Goal: Task Accomplishment & Management: Use online tool/utility

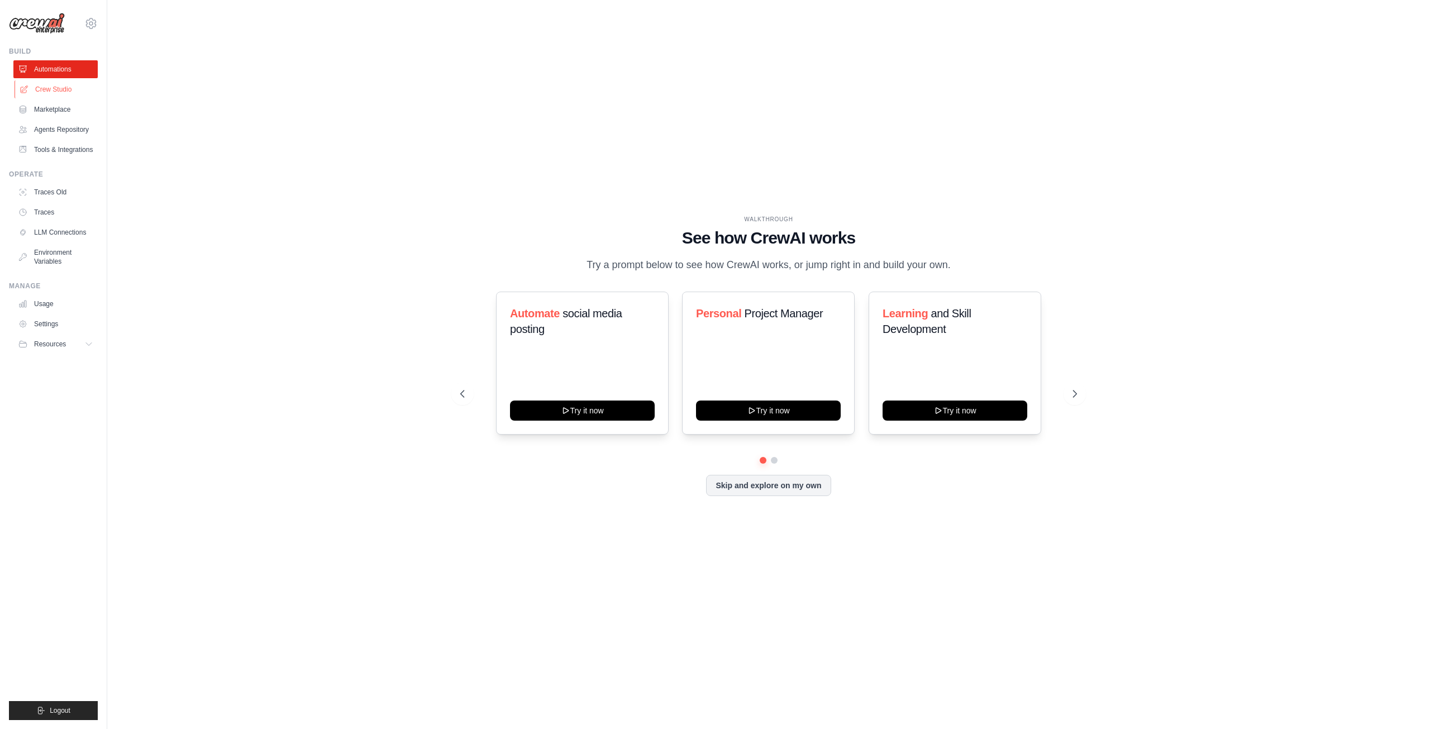
click at [54, 87] on link "Crew Studio" at bounding box center [57, 89] width 84 height 18
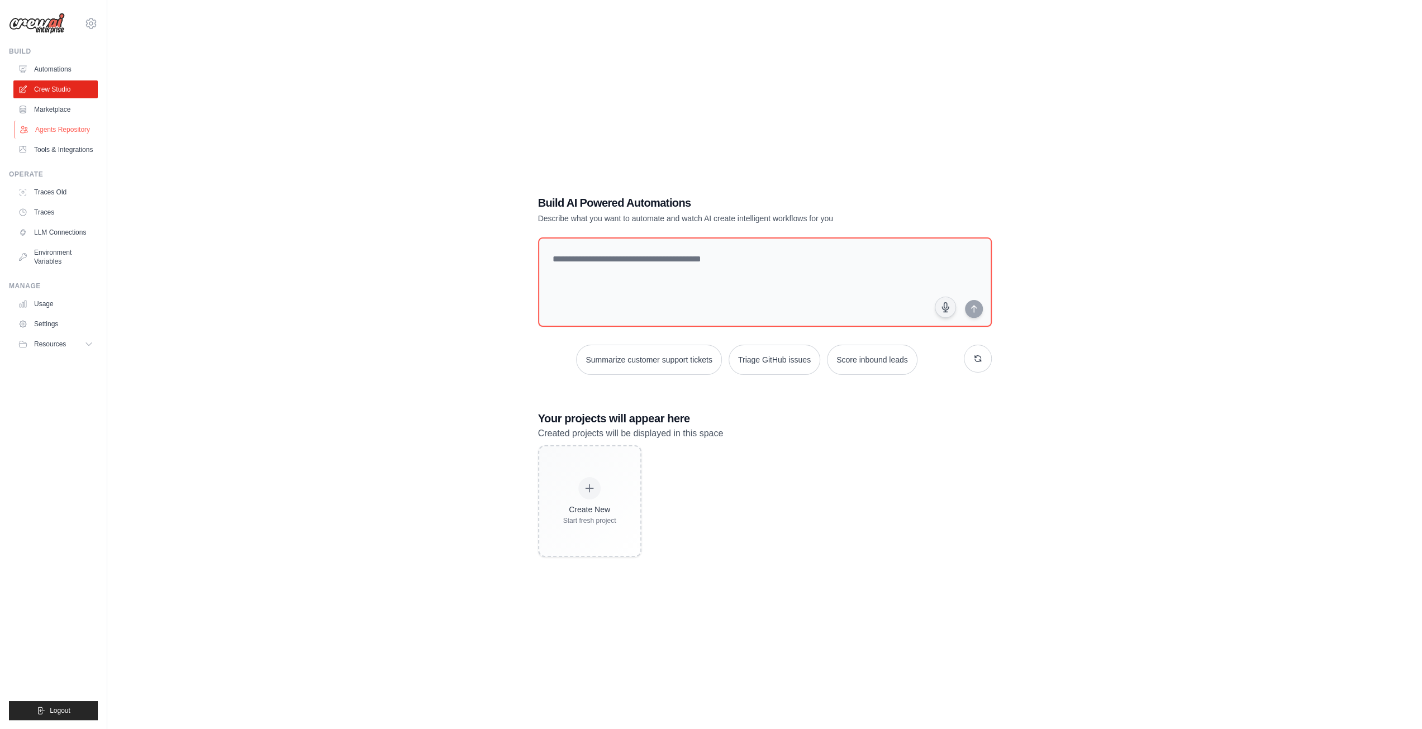
click at [66, 130] on link "Agents Repository" at bounding box center [57, 130] width 84 height 18
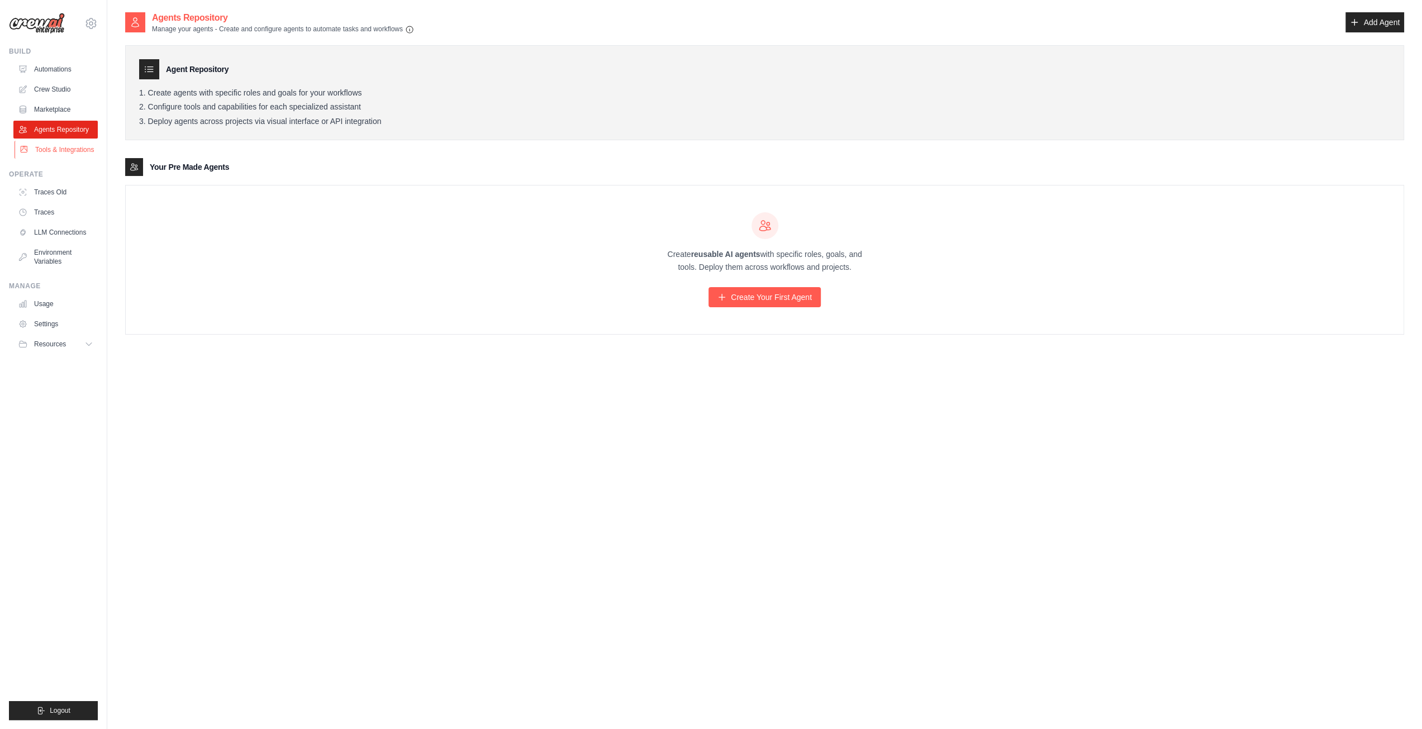
click at [69, 154] on link "Tools & Integrations" at bounding box center [57, 150] width 84 height 18
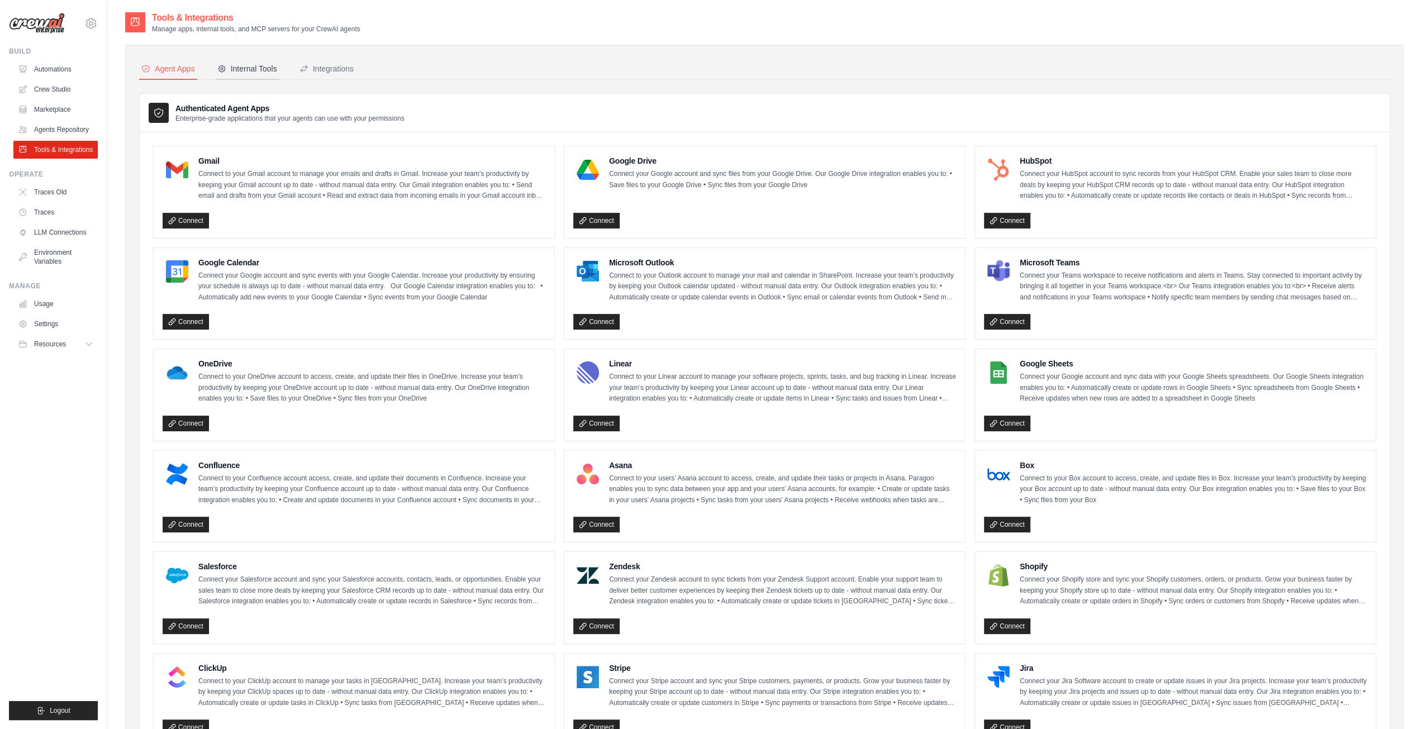
click at [251, 72] on div "Internal Tools" at bounding box center [247, 68] width 60 height 11
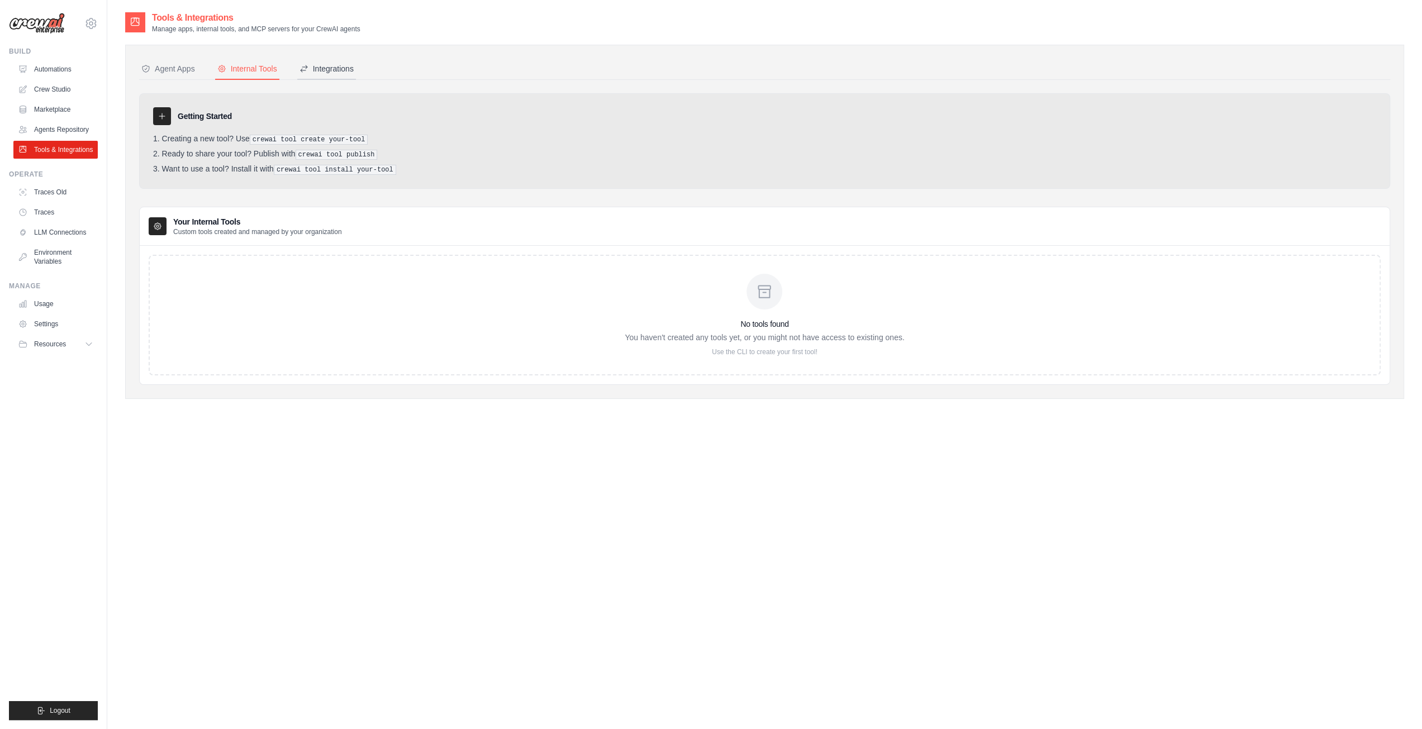
click at [327, 65] on div "Integrations" at bounding box center [326, 68] width 54 height 11
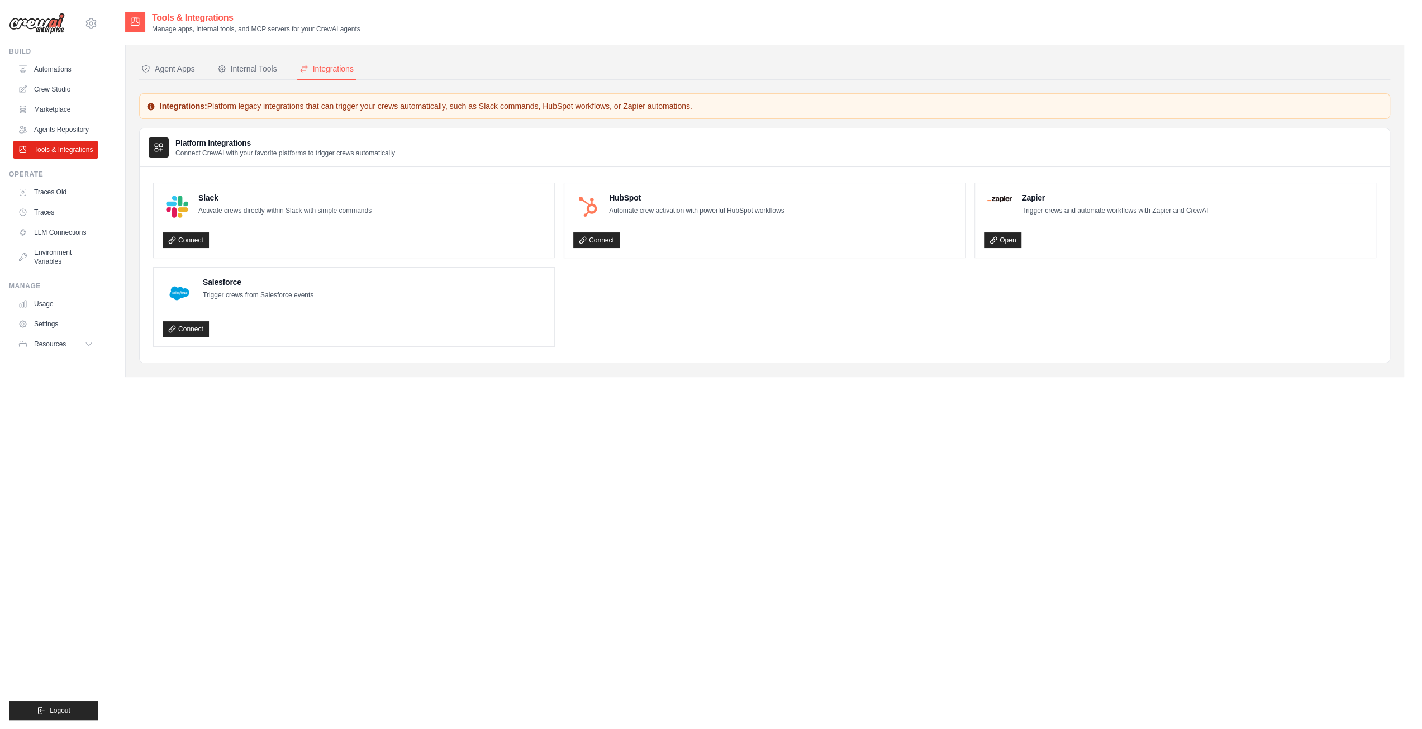
click at [155, 84] on div "Agent Apps Internal Tools Integrations Authenticated Agent Apps Enterprise-grad…" at bounding box center [764, 211] width 1251 height 304
click at [163, 74] on button "Agent Apps" at bounding box center [168, 69] width 58 height 21
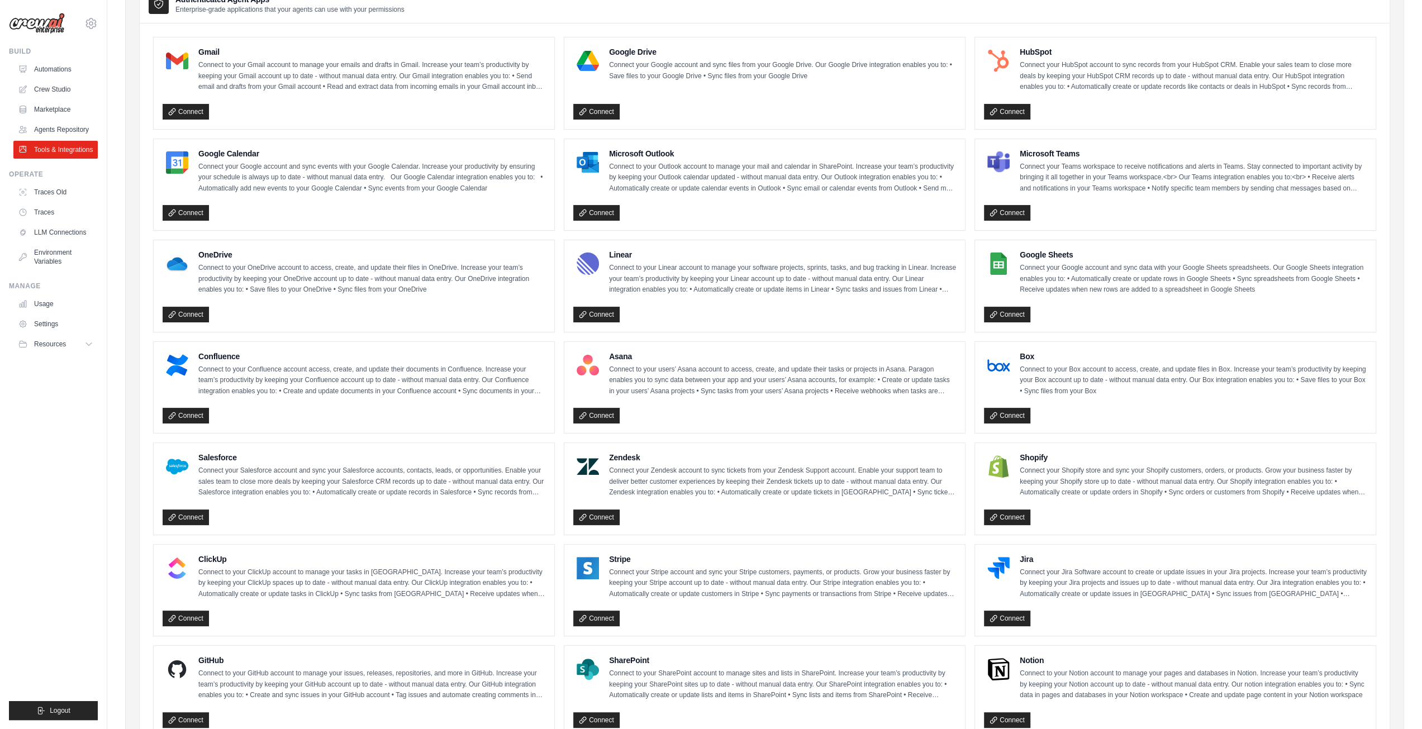
scroll to position [223, 0]
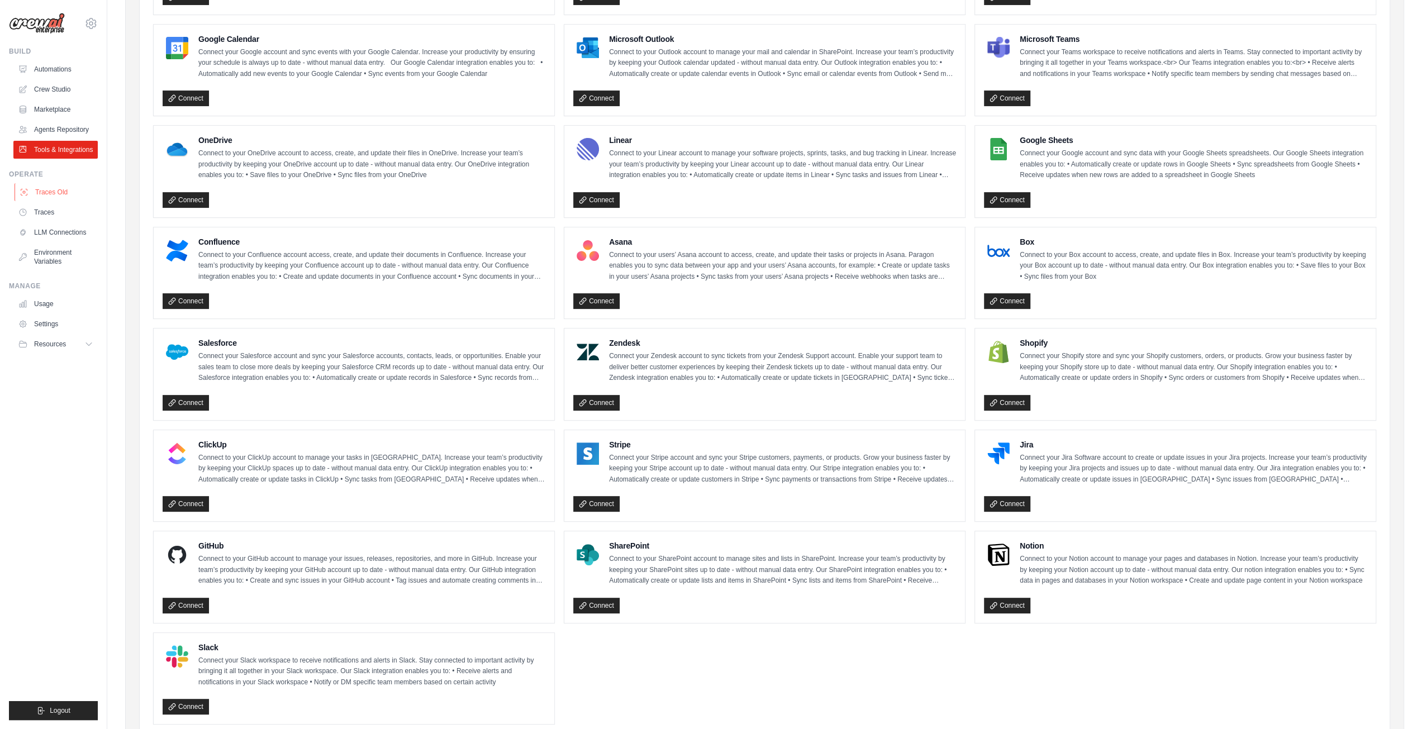
click at [58, 192] on link "Traces Old" at bounding box center [57, 192] width 84 height 18
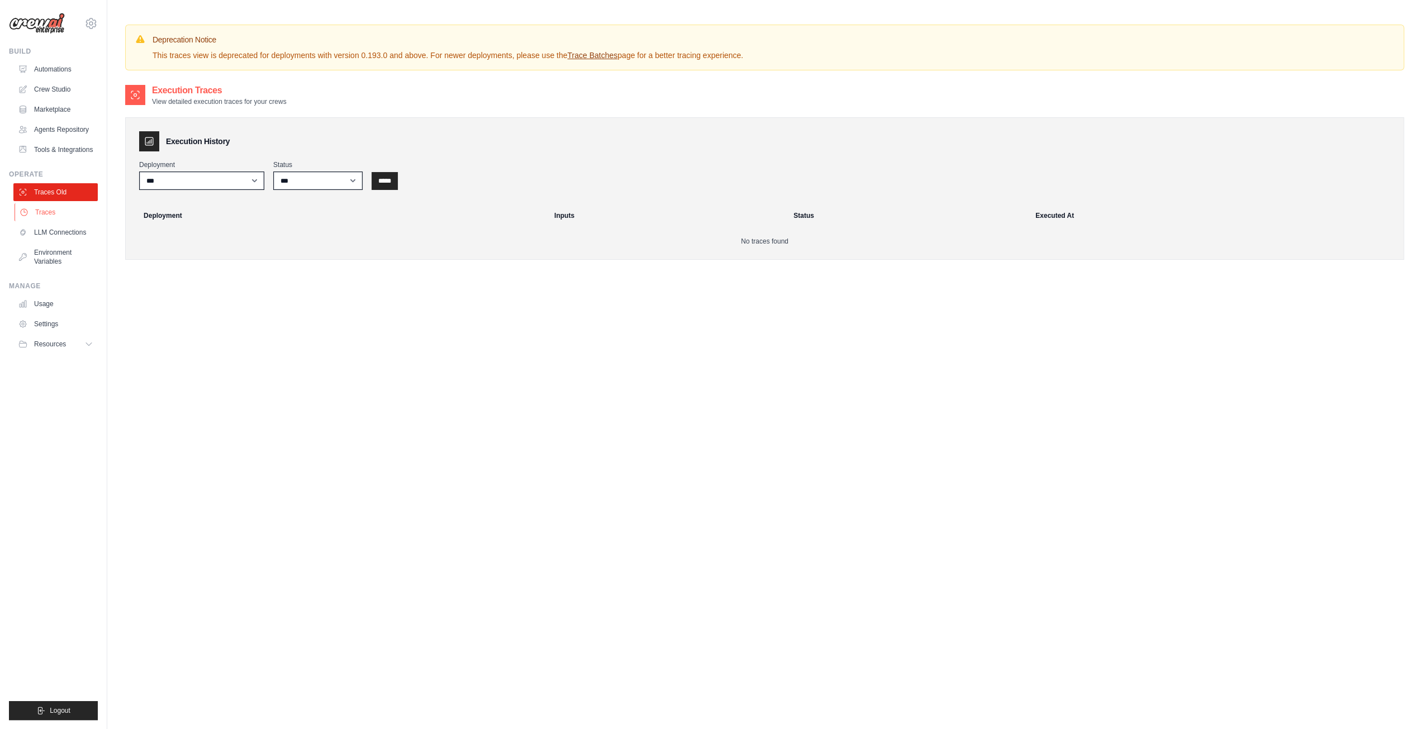
click at [58, 209] on link "Traces" at bounding box center [57, 212] width 84 height 18
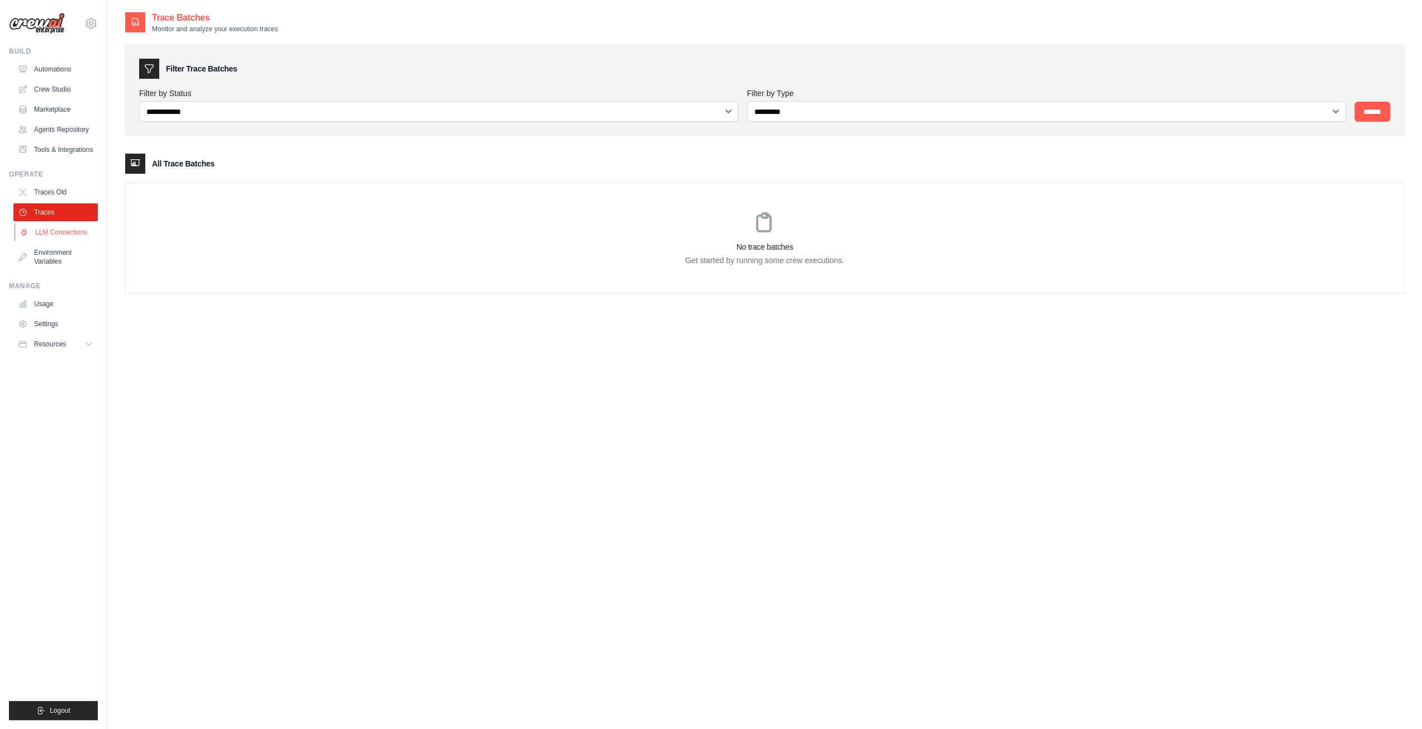
click at [67, 234] on link "LLM Connections" at bounding box center [57, 232] width 84 height 18
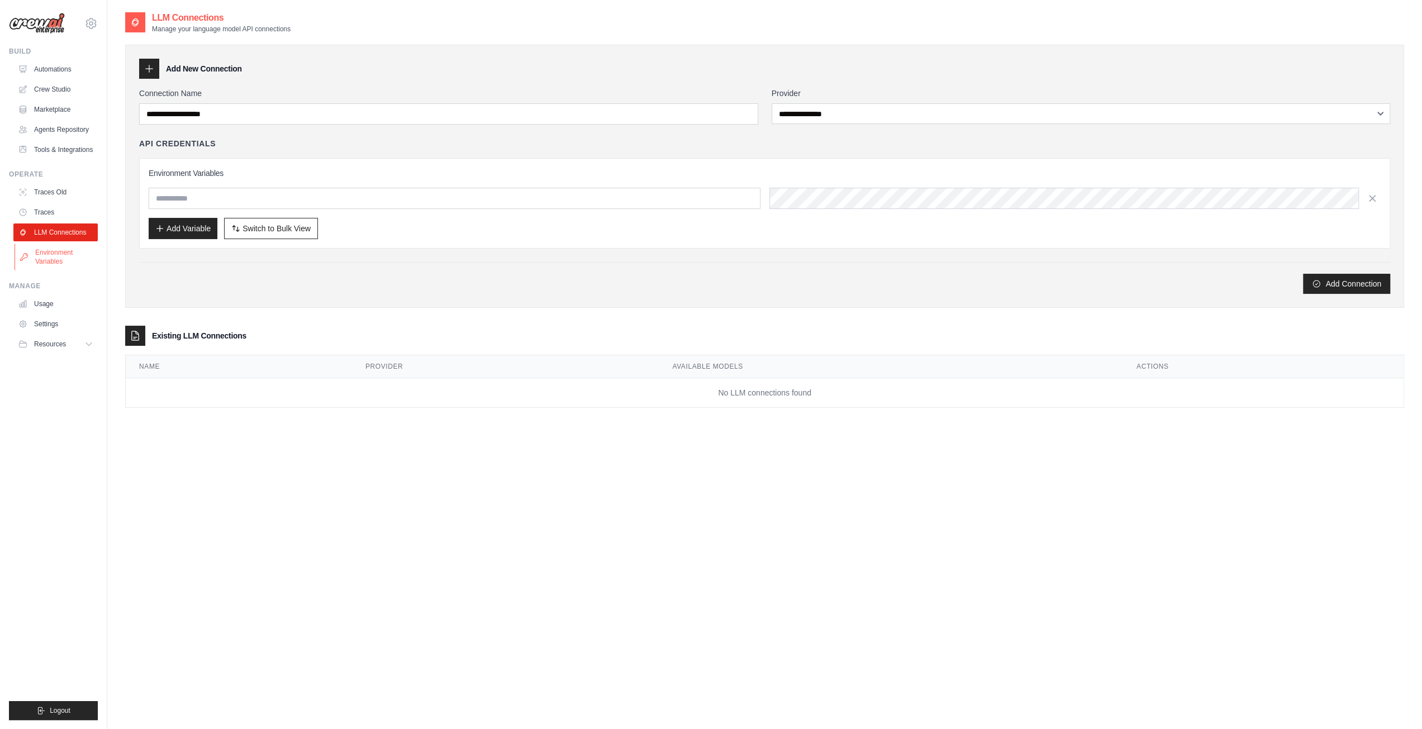
click at [75, 249] on link "Environment Variables" at bounding box center [57, 257] width 84 height 27
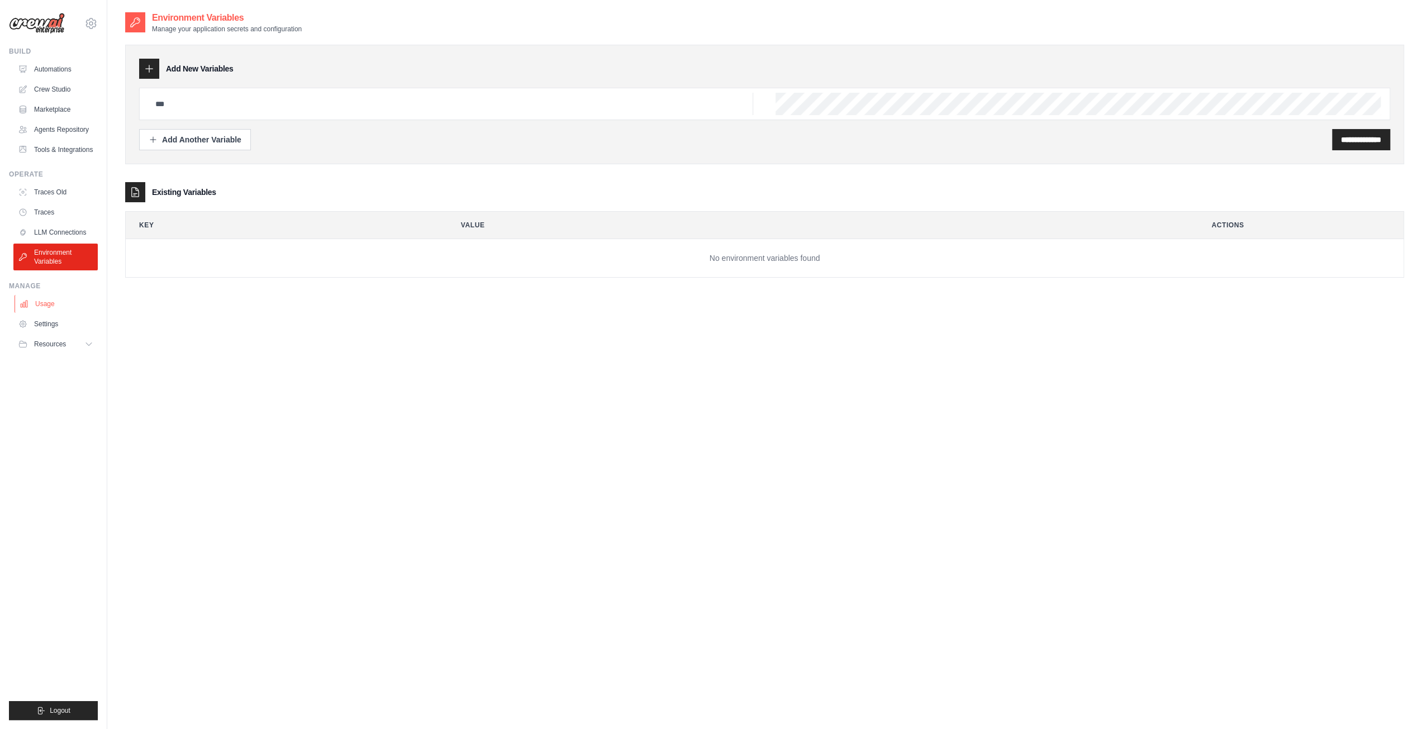
click at [85, 301] on link "Usage" at bounding box center [57, 304] width 84 height 18
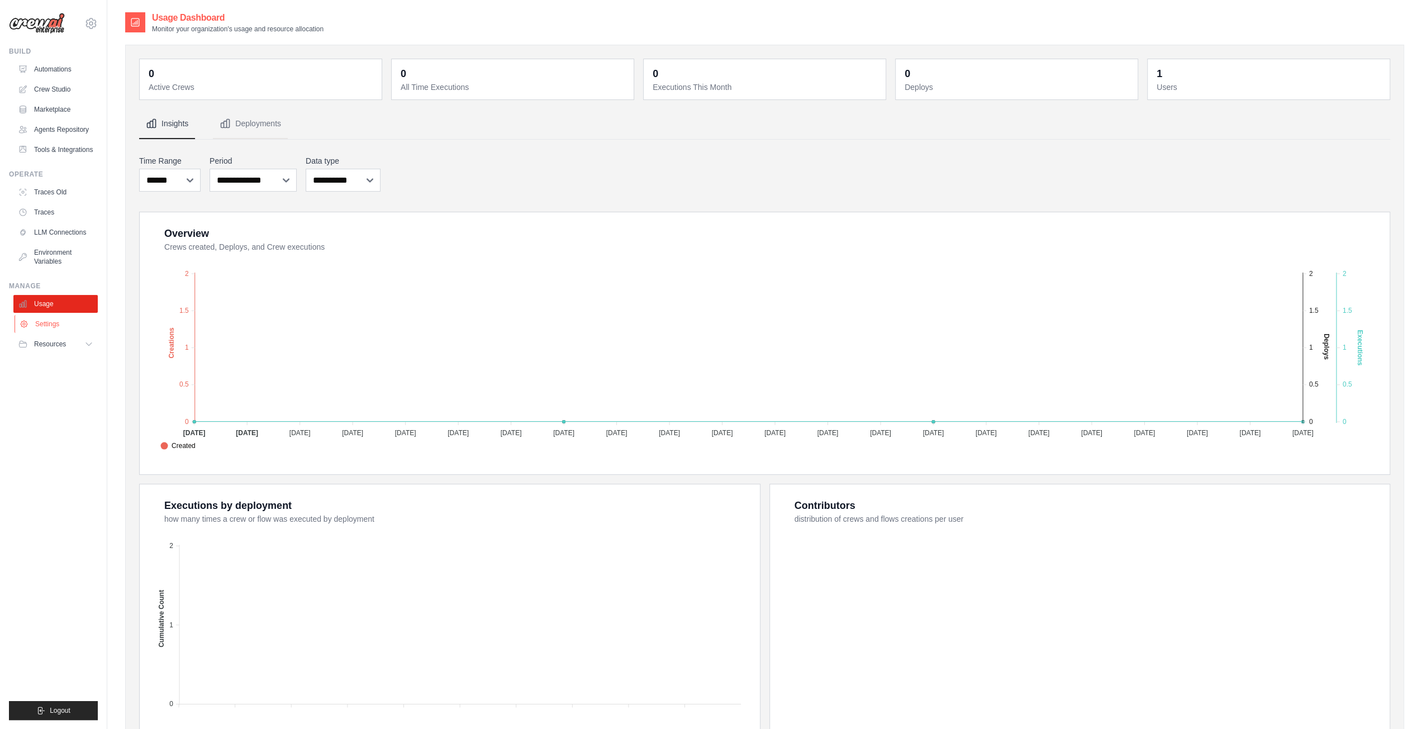
click at [83, 322] on link "Settings" at bounding box center [57, 324] width 84 height 18
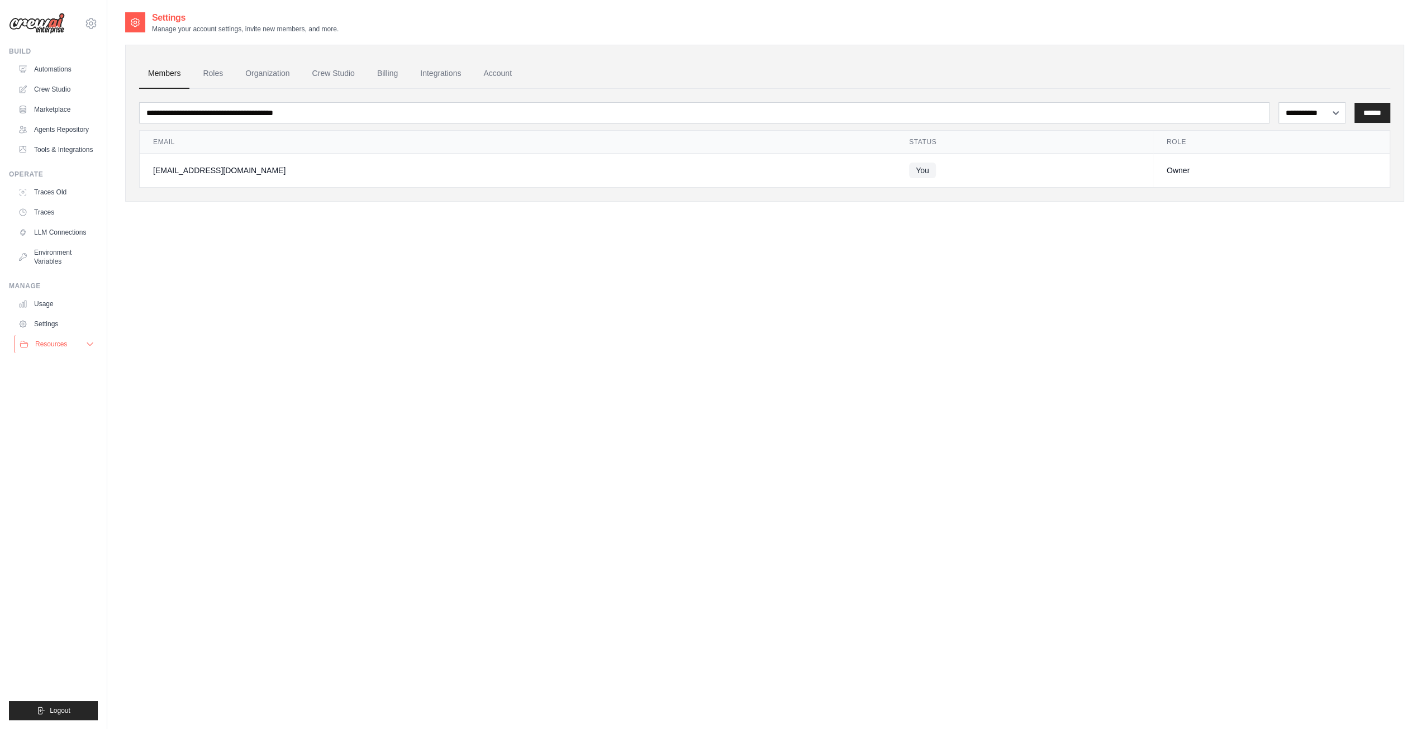
click at [85, 338] on button "Resources" at bounding box center [57, 344] width 84 height 18
click at [56, 138] on link "Agents Repository" at bounding box center [57, 130] width 84 height 18
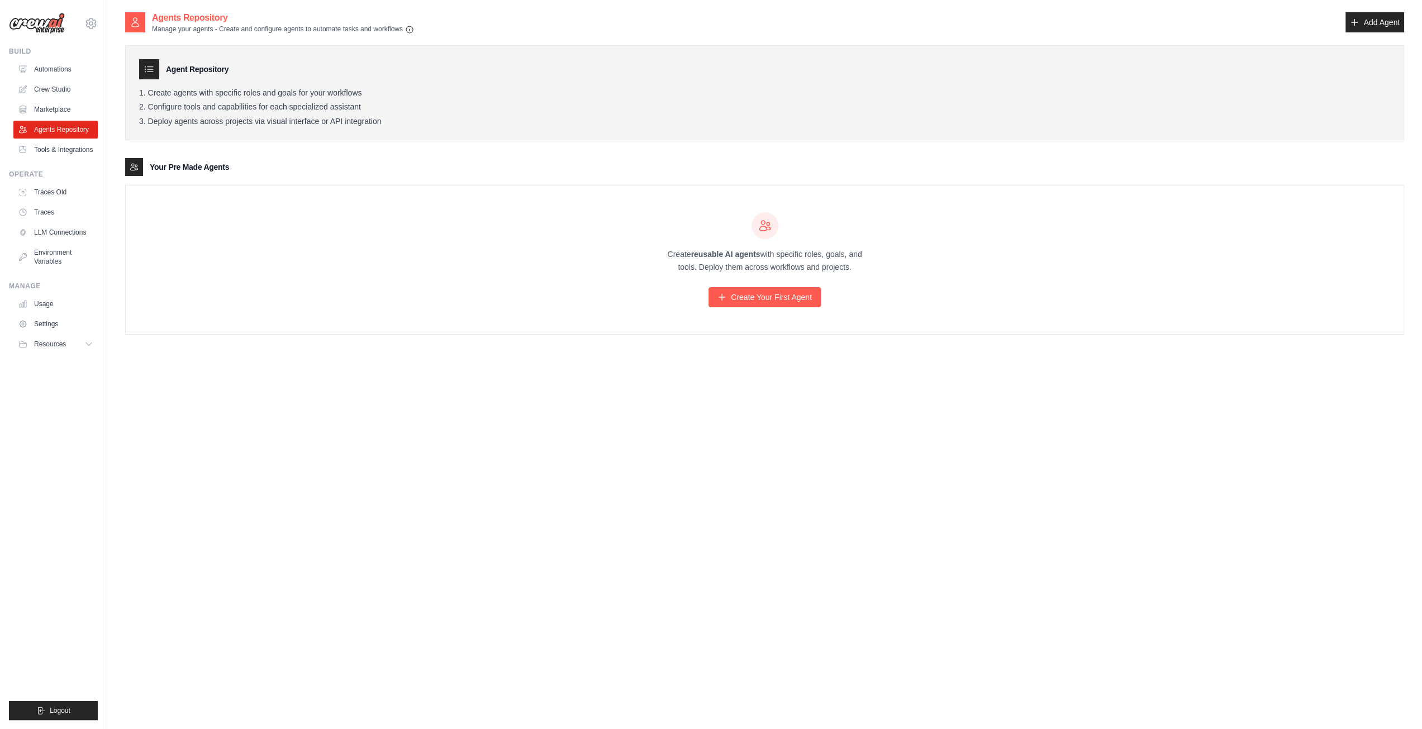
click at [64, 155] on link "Tools & Integrations" at bounding box center [55, 150] width 84 height 18
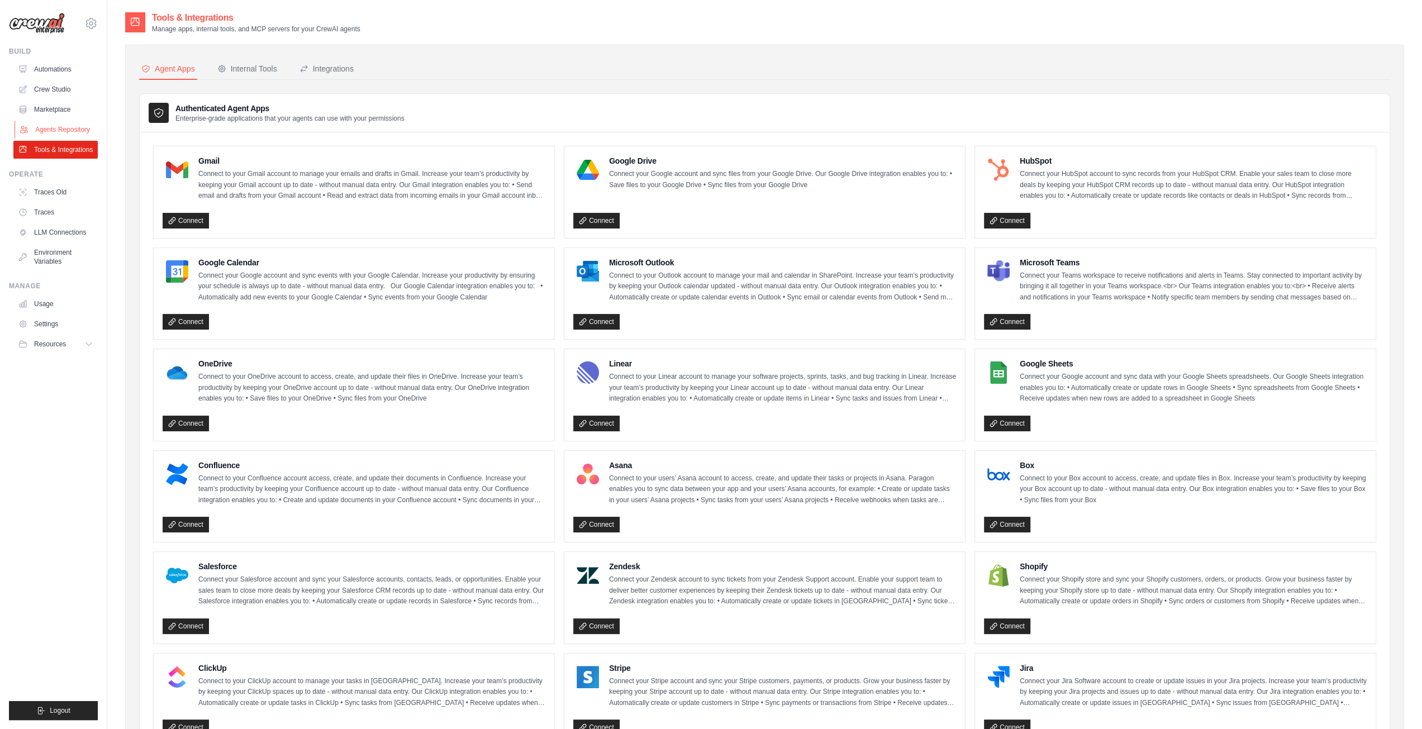
click at [65, 132] on link "Agents Repository" at bounding box center [57, 130] width 84 height 18
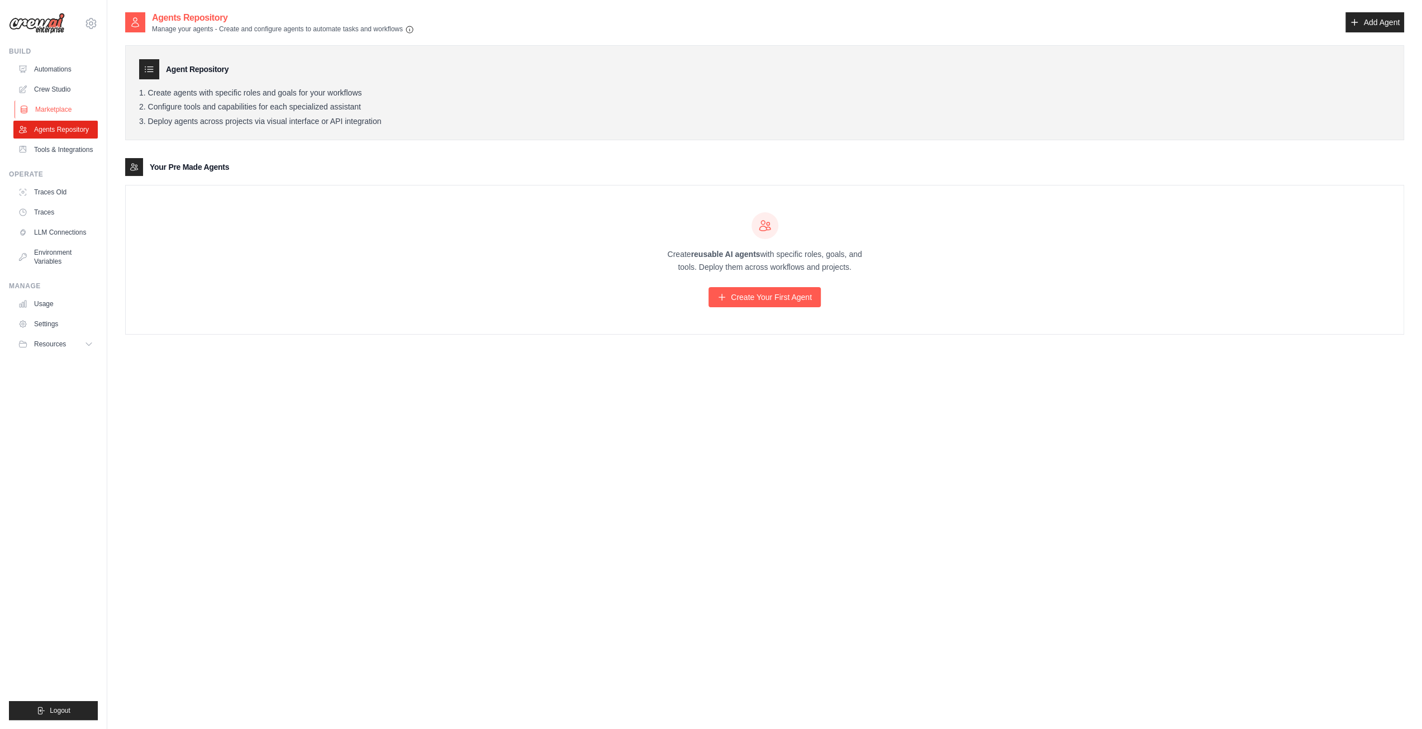
click at [69, 112] on link "Marketplace" at bounding box center [57, 110] width 84 height 18
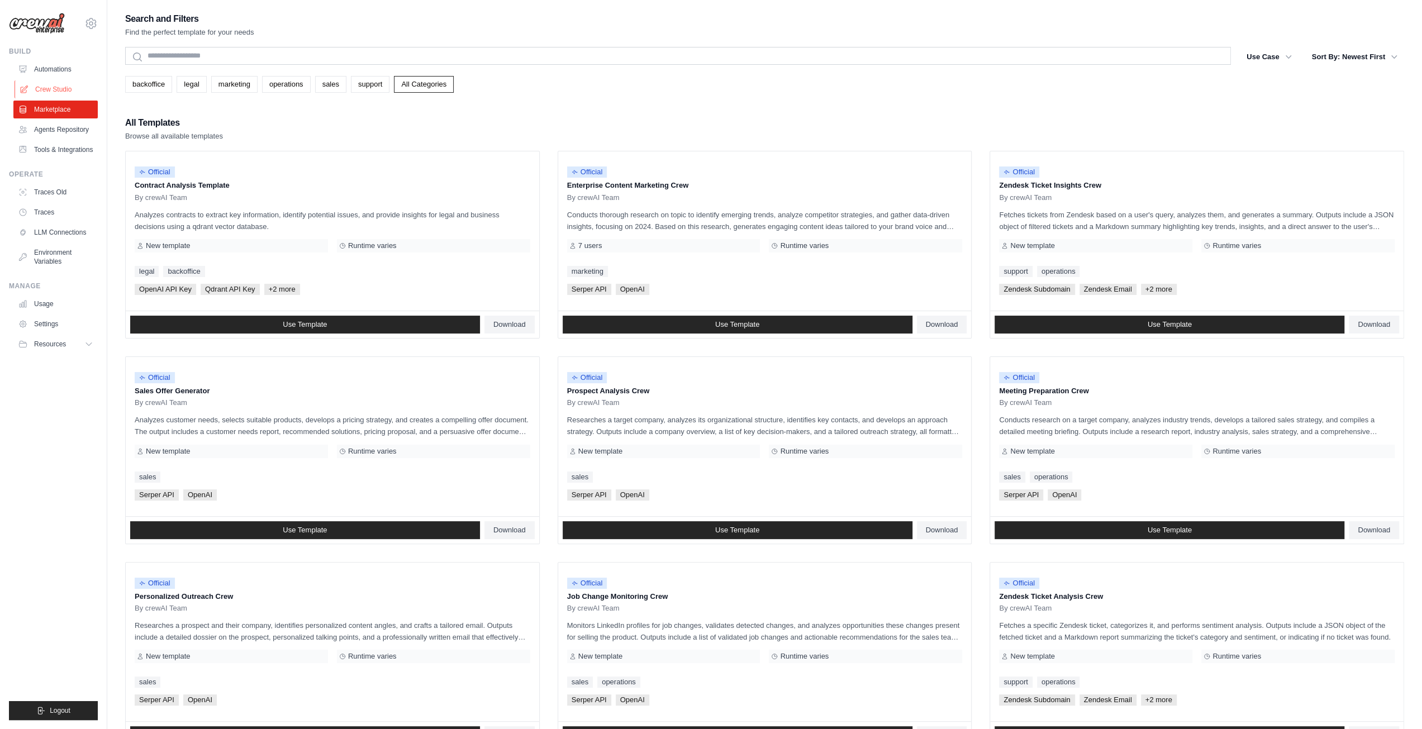
click at [66, 92] on link "Crew Studio" at bounding box center [57, 89] width 84 height 18
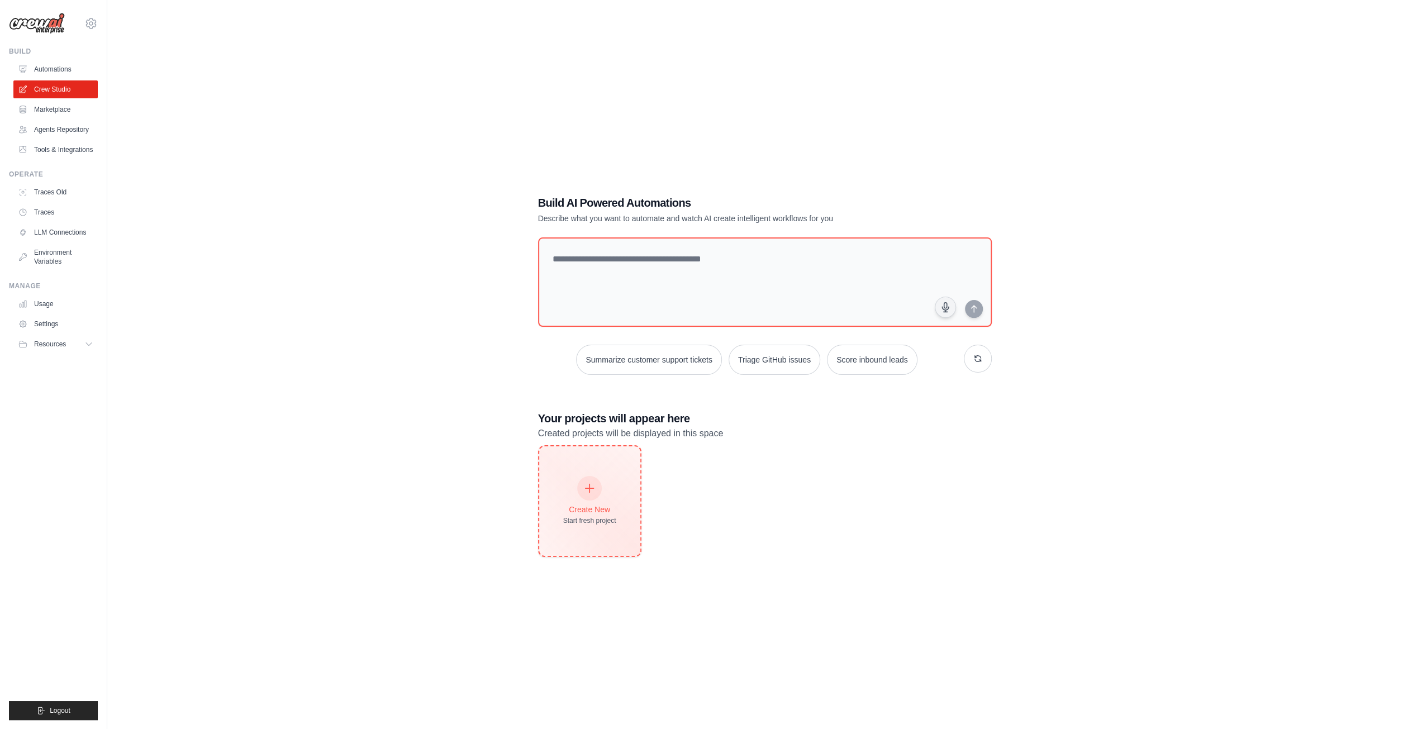
click at [595, 481] on div at bounding box center [589, 488] width 25 height 25
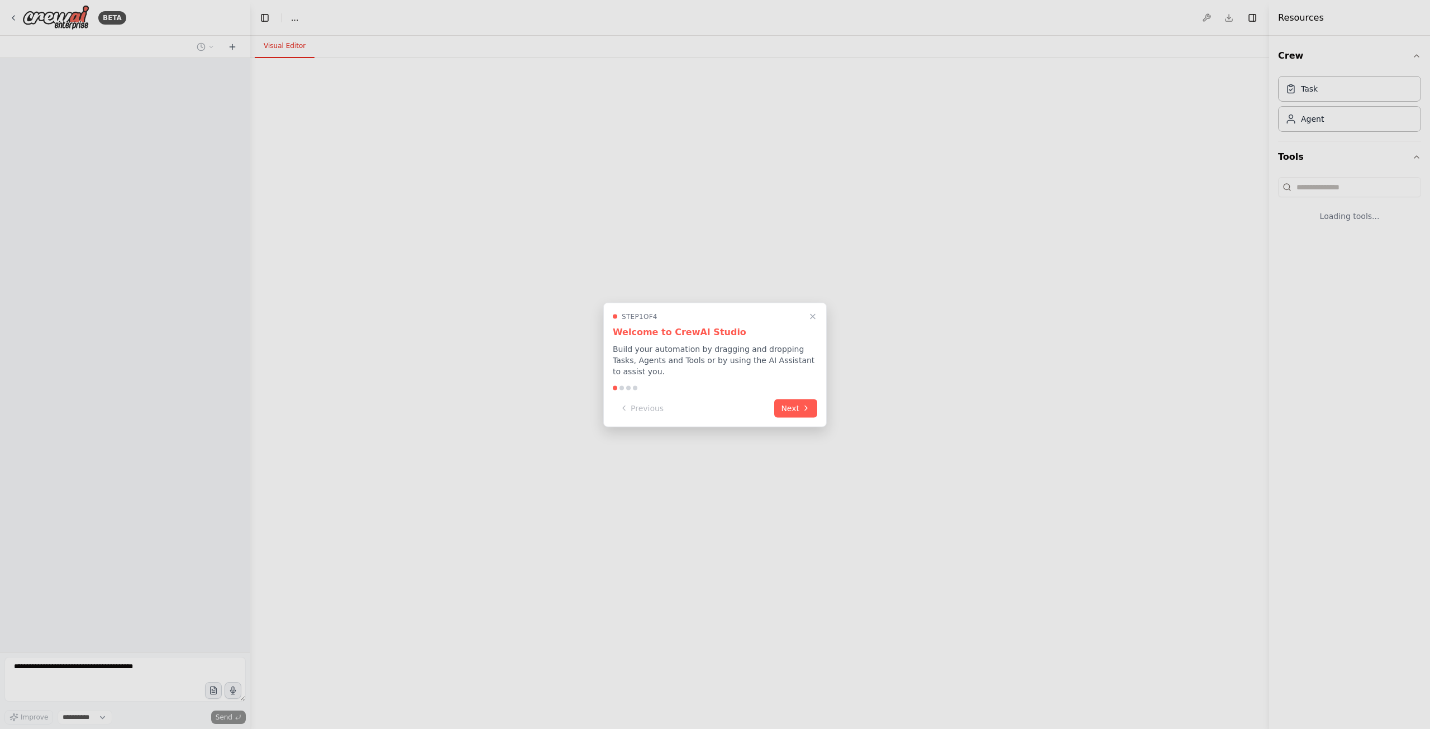
select select "****"
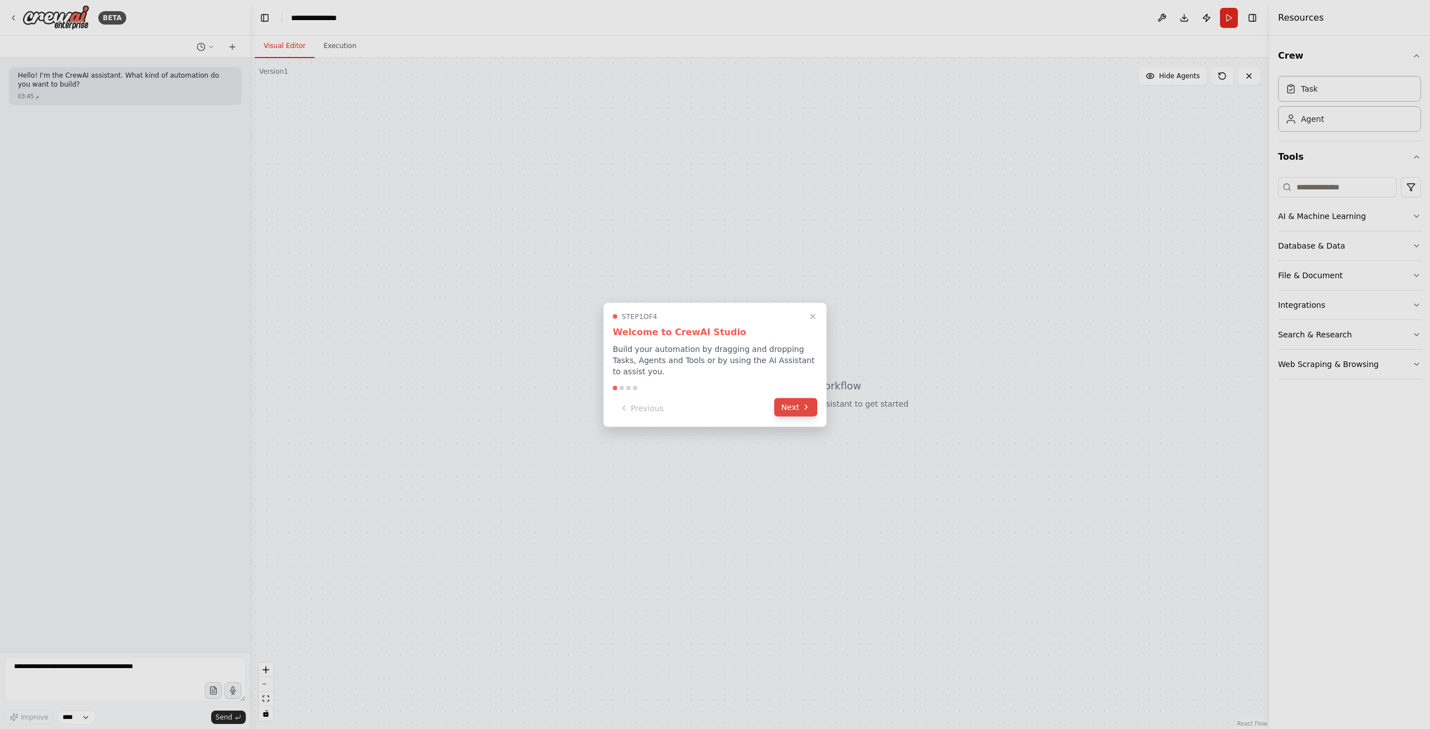
click at [794, 402] on button "Next" at bounding box center [795, 407] width 43 height 18
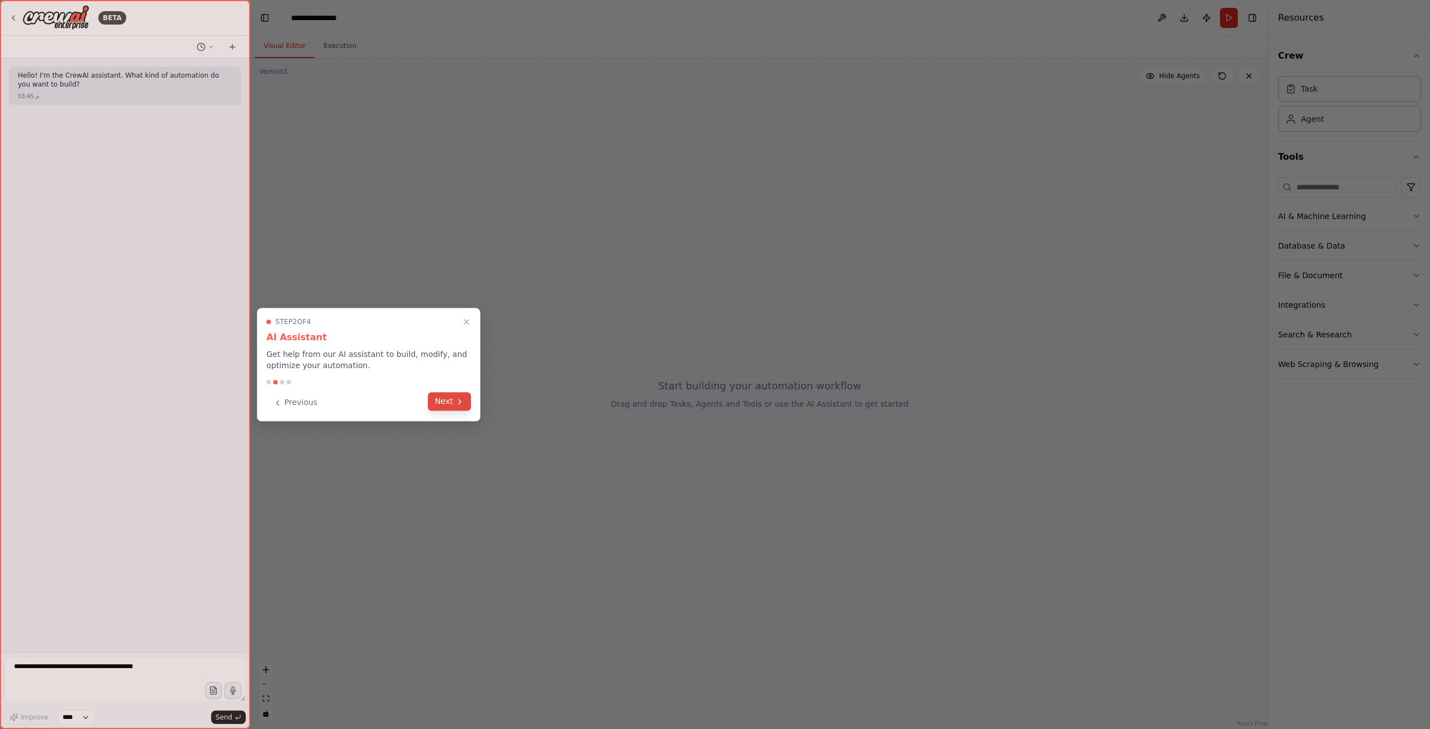
click at [436, 396] on button "Next" at bounding box center [449, 401] width 43 height 18
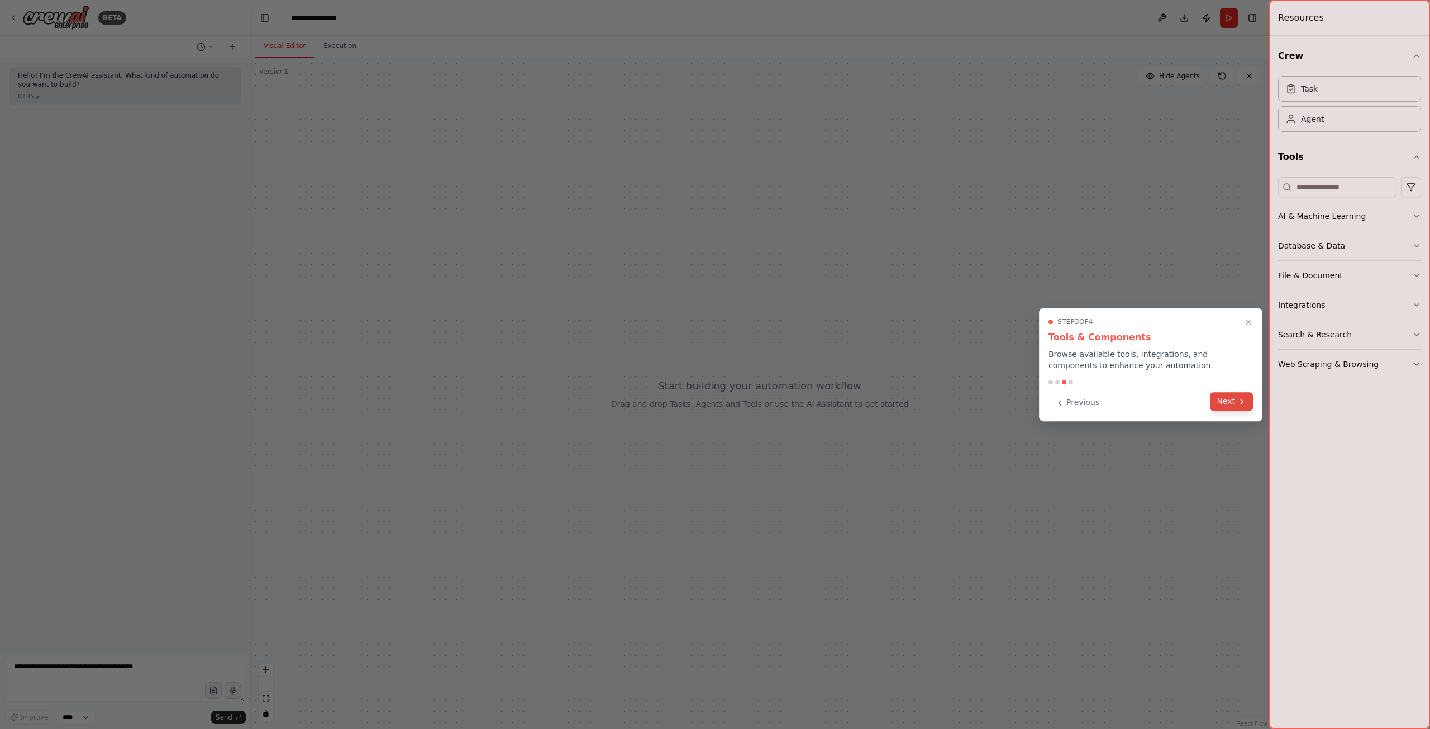
click at [1223, 395] on button "Next" at bounding box center [1231, 401] width 43 height 18
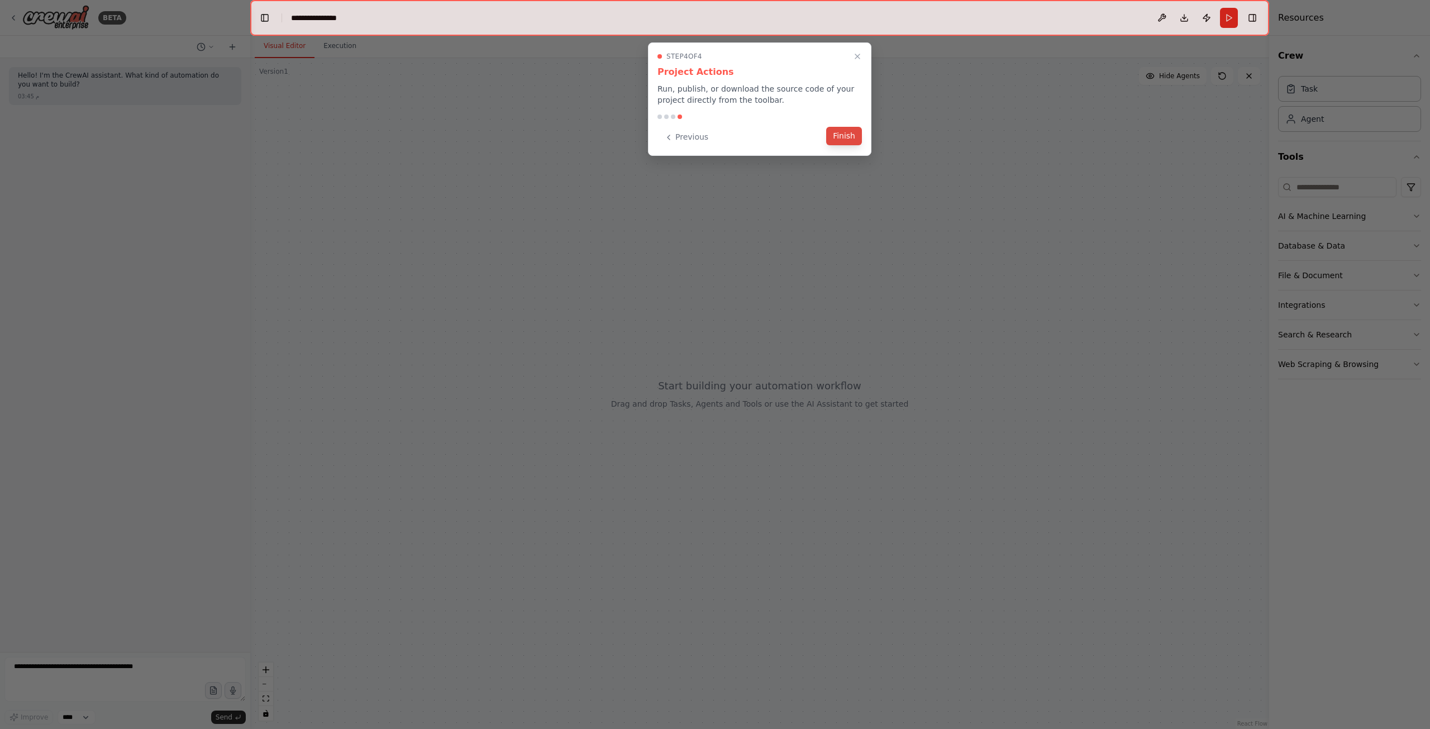
click at [860, 133] on button "Finish" at bounding box center [844, 136] width 36 height 18
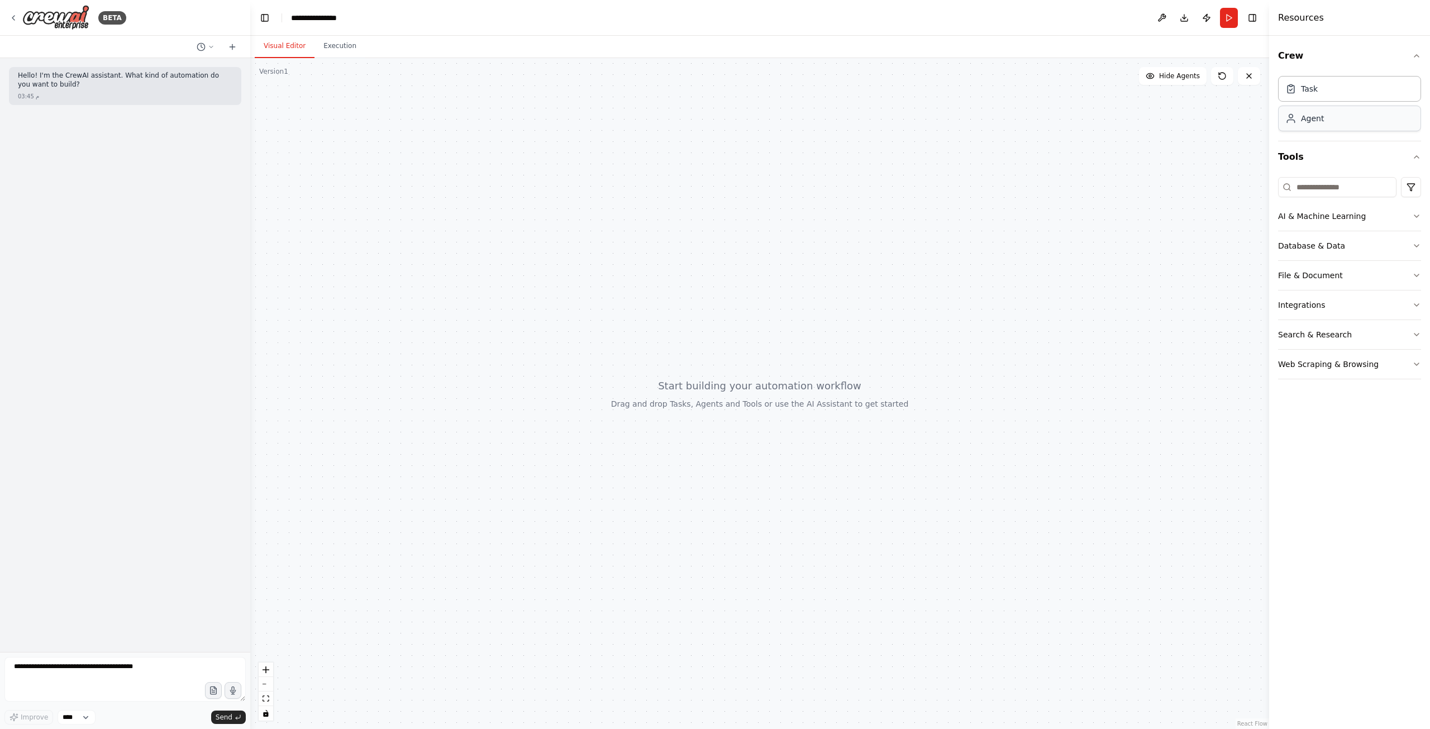
click at [1317, 122] on div "Agent" at bounding box center [1312, 118] width 23 height 11
click at [1330, 220] on div "AI & Machine Learning" at bounding box center [1322, 216] width 88 height 11
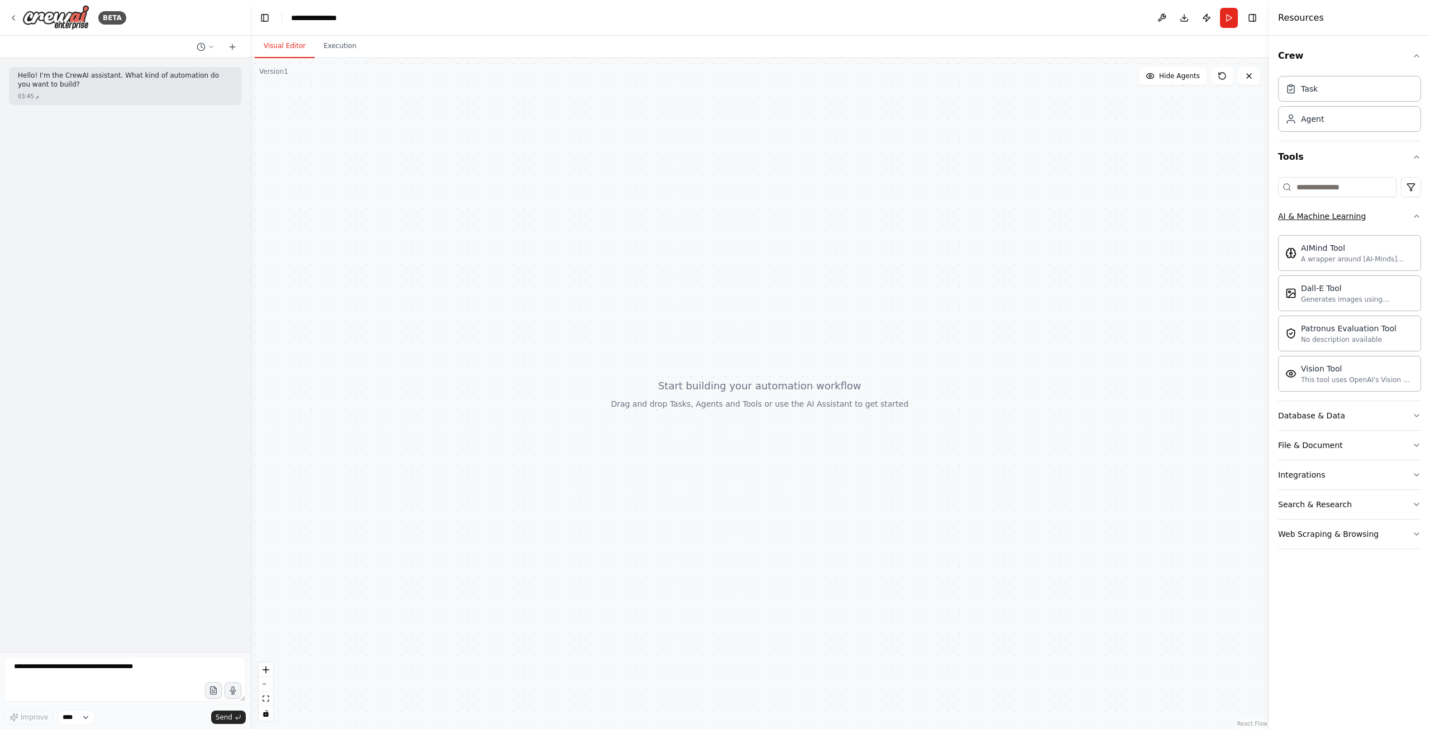
click at [1375, 222] on button "AI & Machine Learning" at bounding box center [1349, 216] width 143 height 29
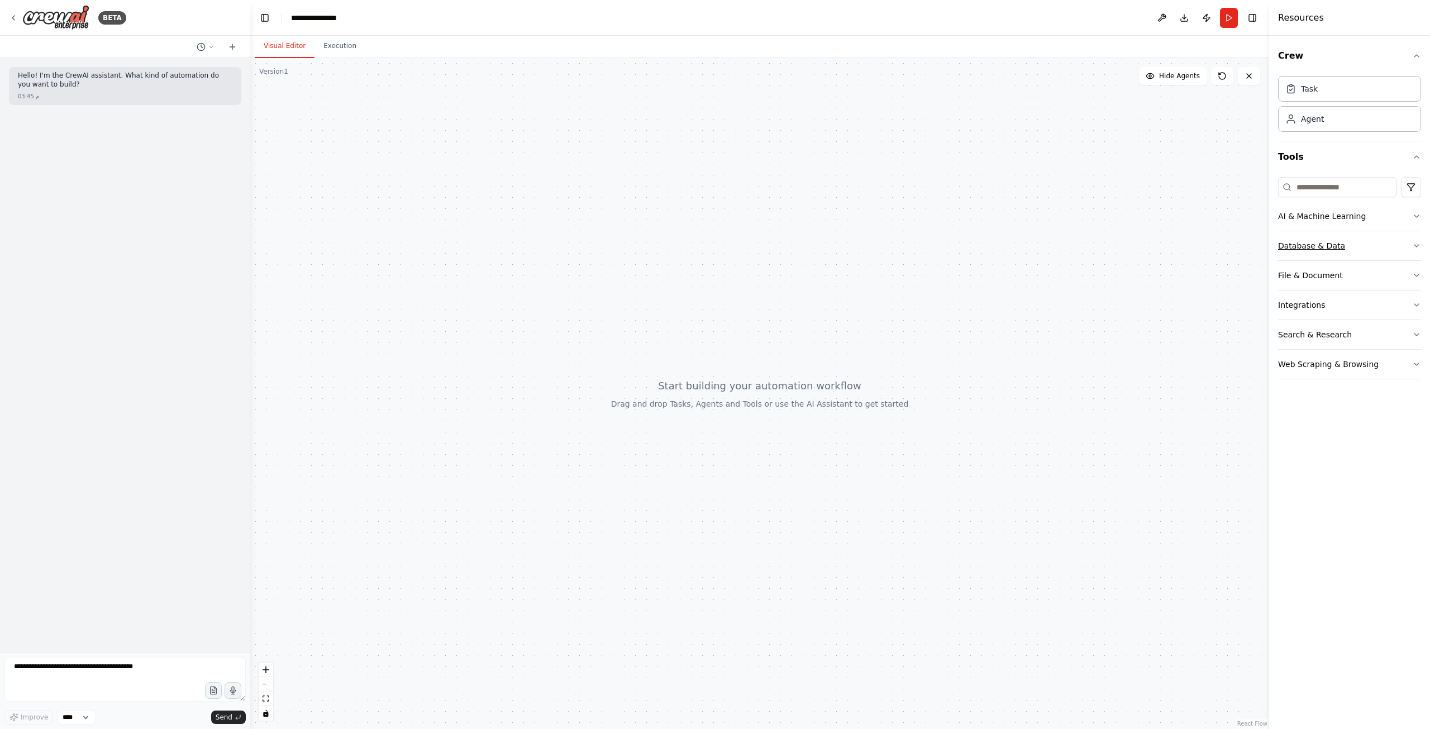
click at [1356, 252] on button "Database & Data" at bounding box center [1349, 245] width 143 height 29
click at [1352, 273] on button "File & Document" at bounding box center [1349, 275] width 143 height 29
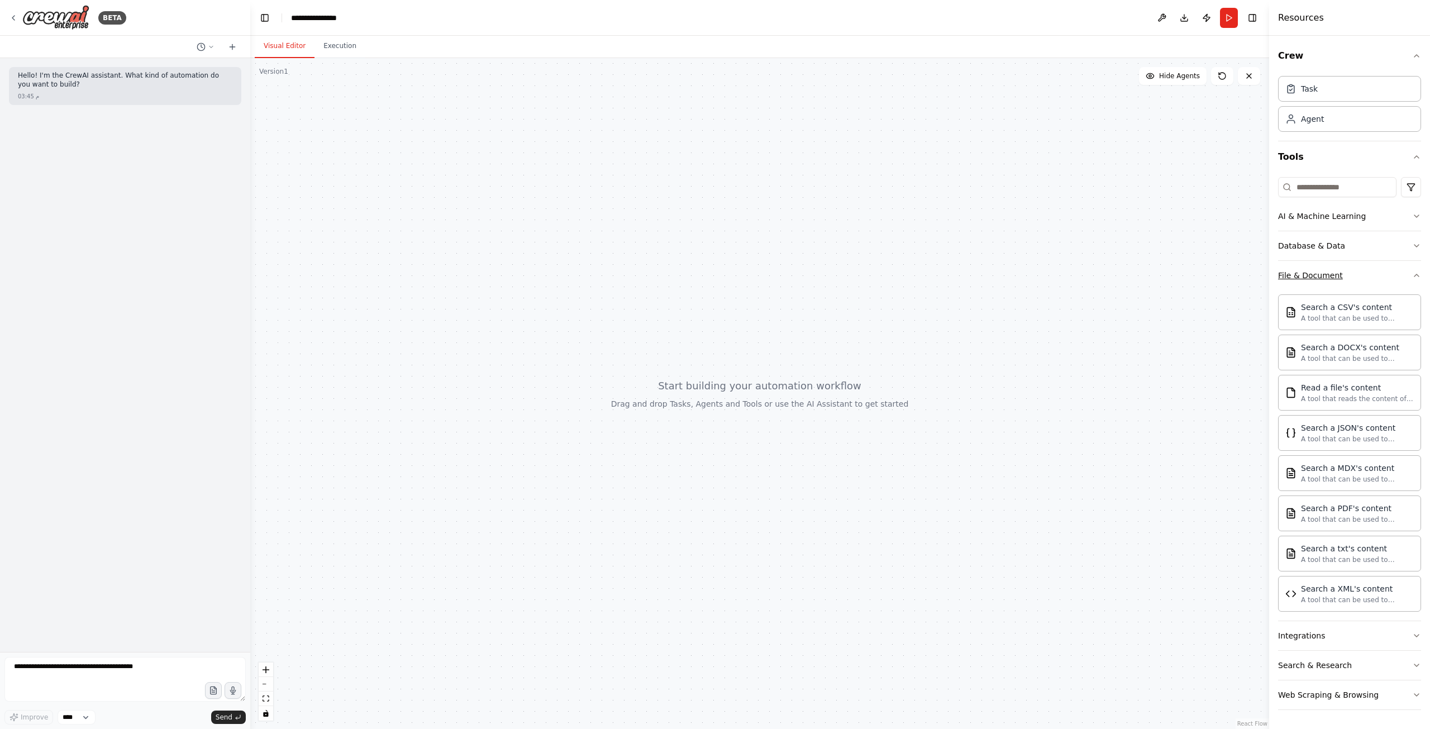
click at [1352, 273] on button "File & Document" at bounding box center [1349, 275] width 143 height 29
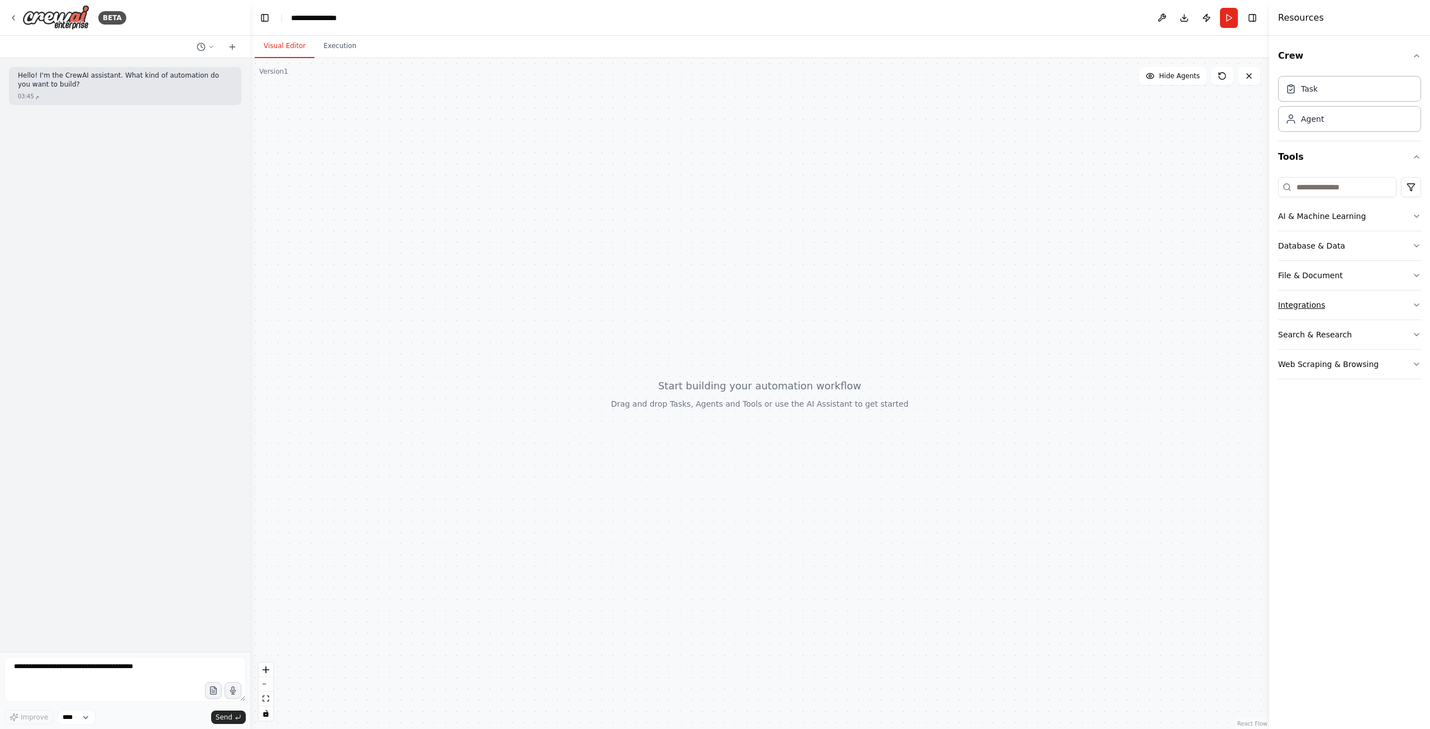
click at [1347, 303] on button "Integrations" at bounding box center [1349, 304] width 143 height 29
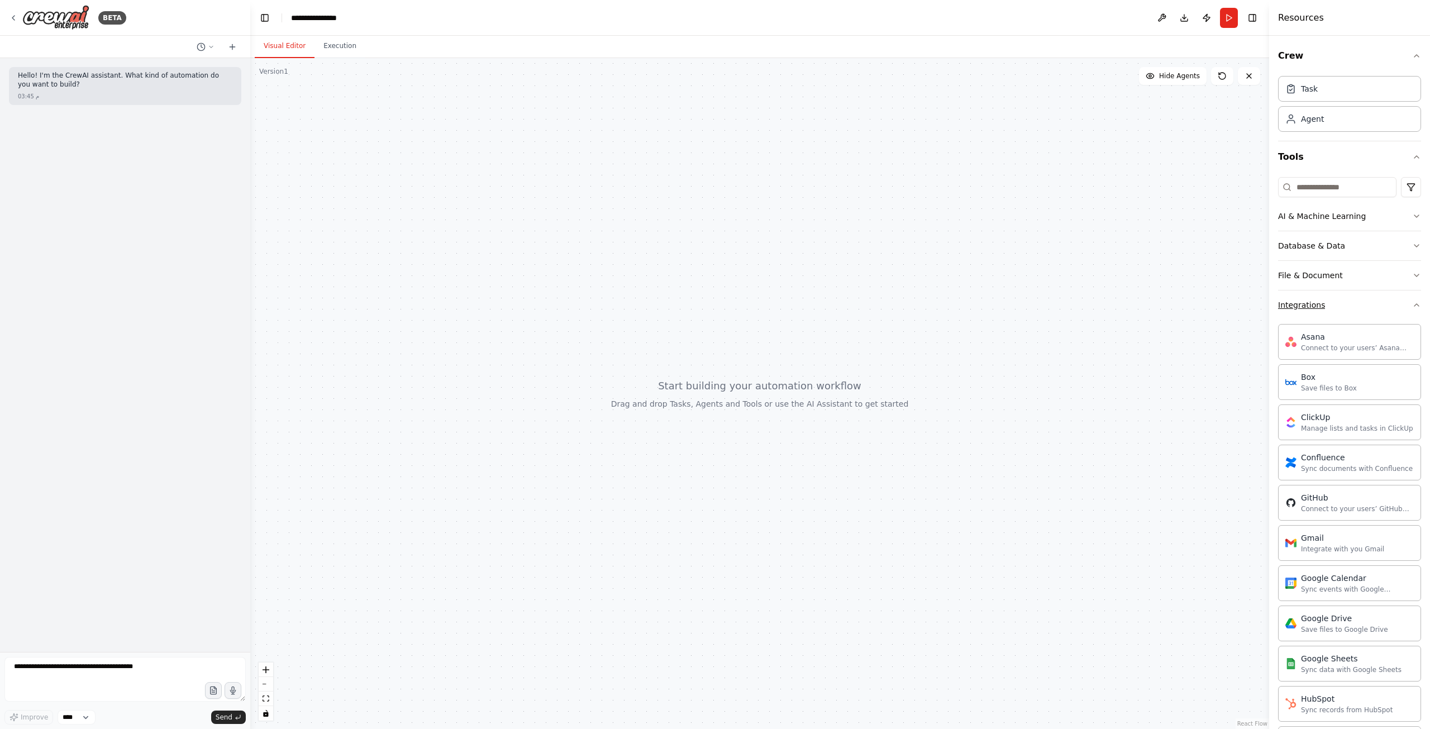
click at [1347, 303] on button "Integrations" at bounding box center [1349, 304] width 143 height 29
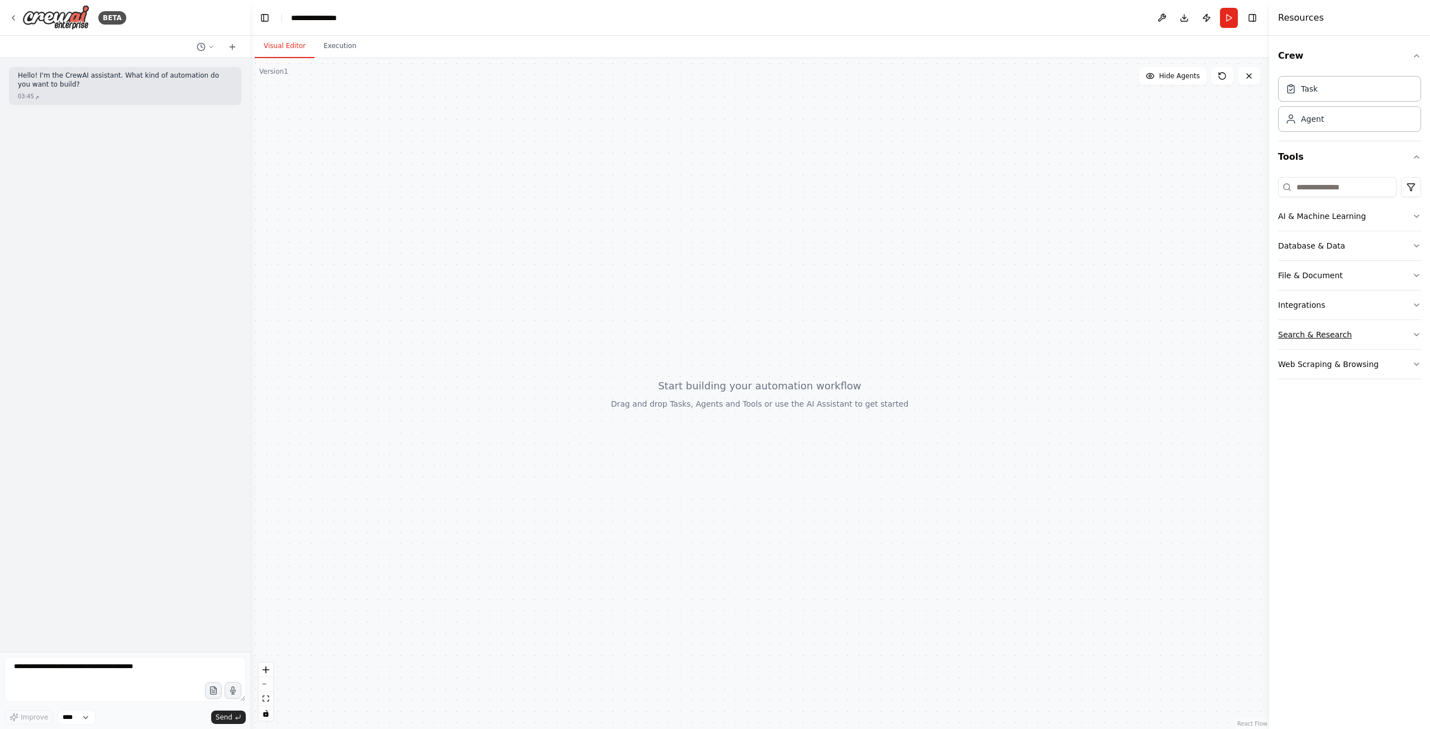
click at [1342, 327] on button "Search & Research" at bounding box center [1349, 334] width 143 height 29
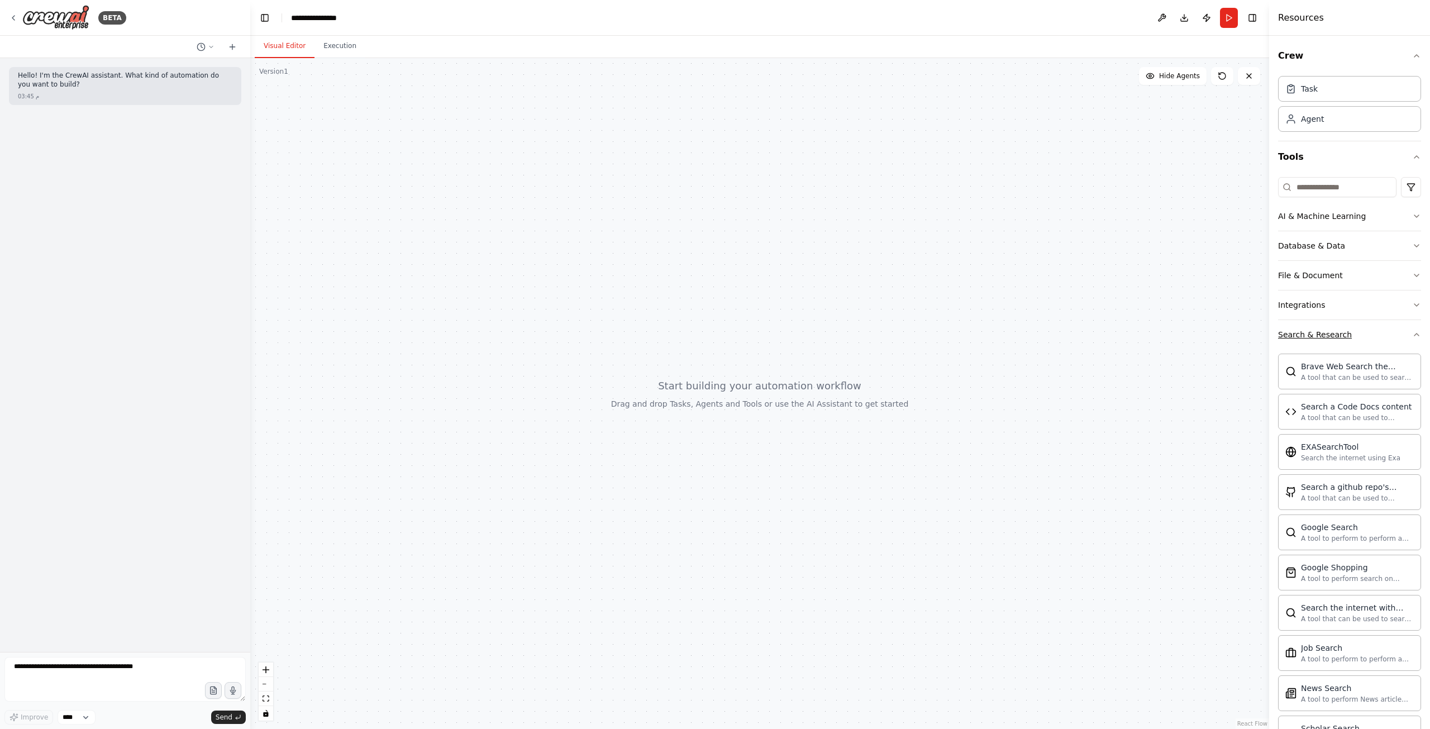
click at [1364, 335] on button "Search & Research" at bounding box center [1349, 334] width 143 height 29
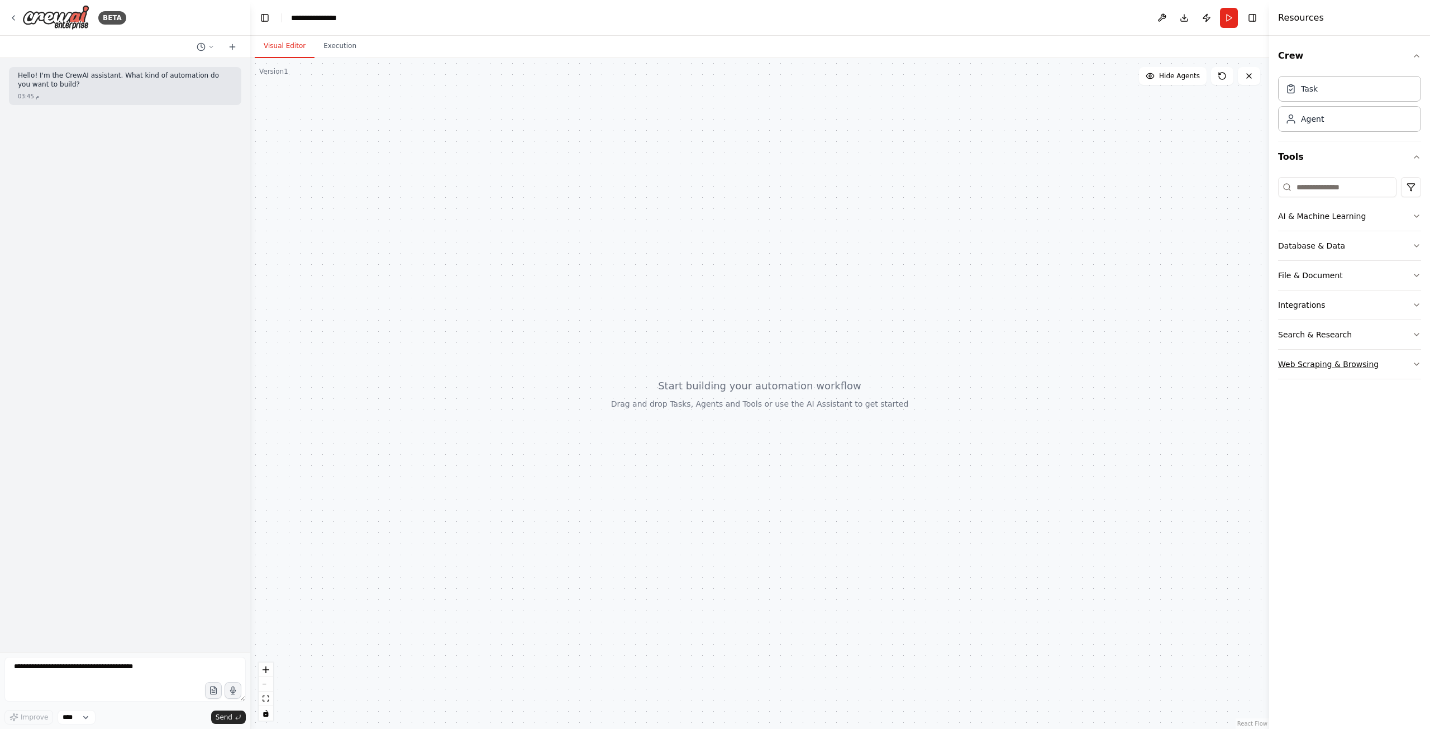
click at [1359, 370] on button "Web Scraping & Browsing" at bounding box center [1349, 364] width 143 height 29
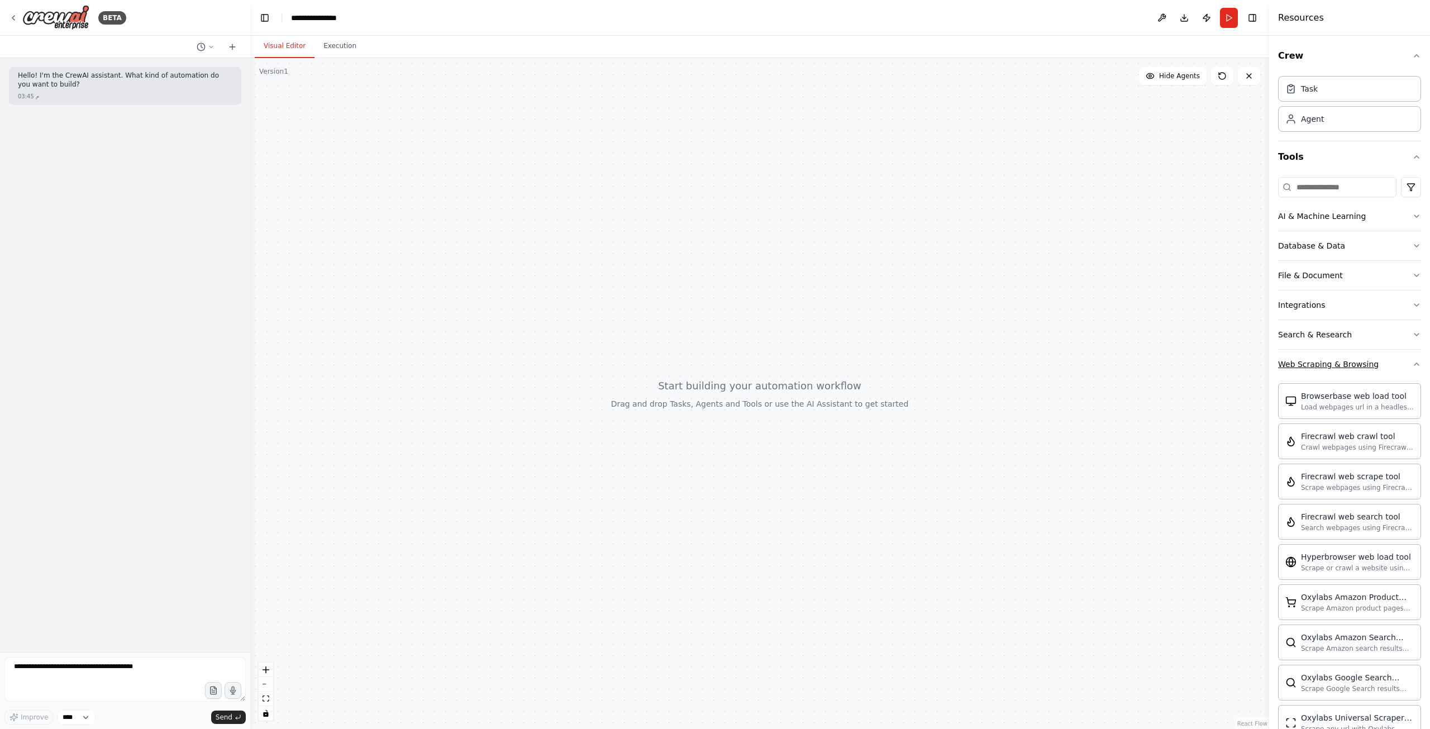
click at [1359, 370] on button "Web Scraping & Browsing" at bounding box center [1349, 364] width 143 height 29
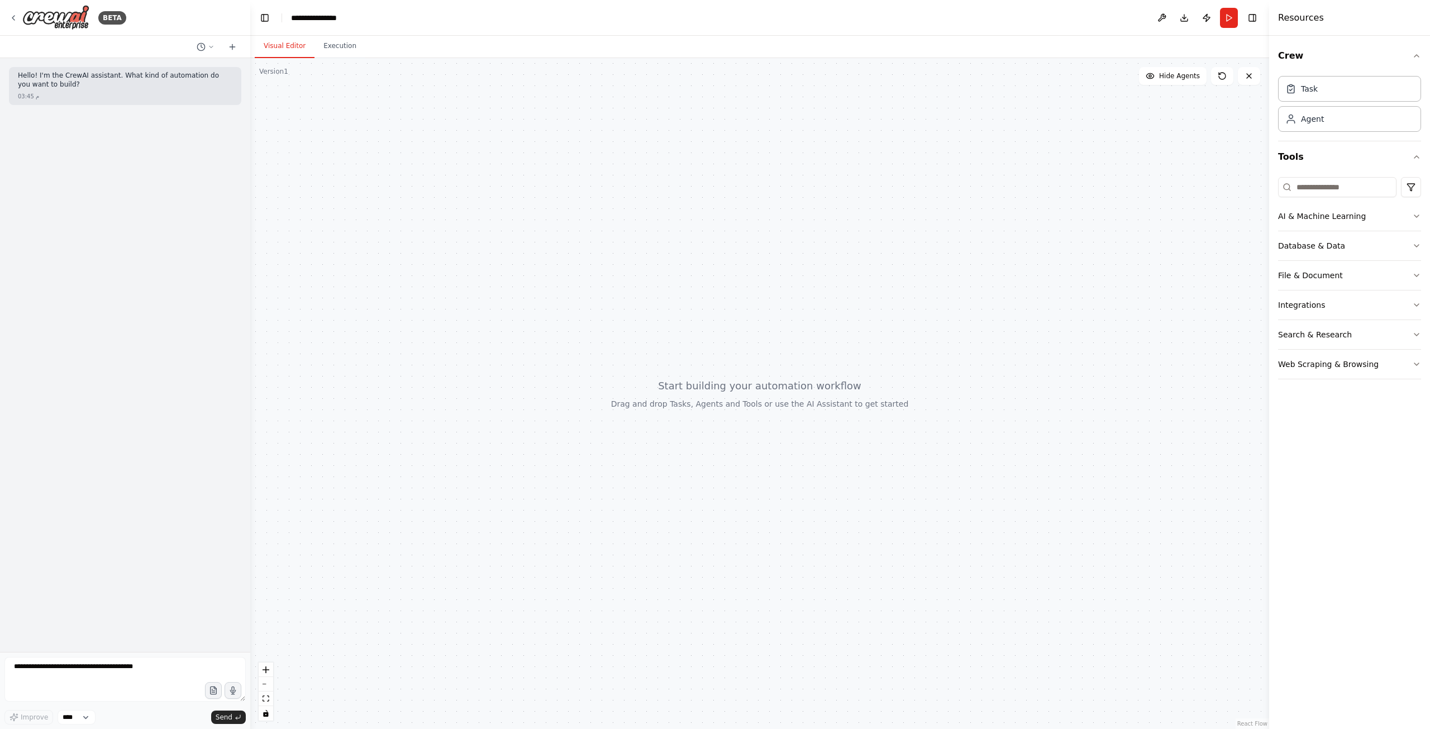
click at [626, 299] on div at bounding box center [759, 393] width 1019 height 671
click at [344, 49] on button "Execution" at bounding box center [340, 46] width 51 height 23
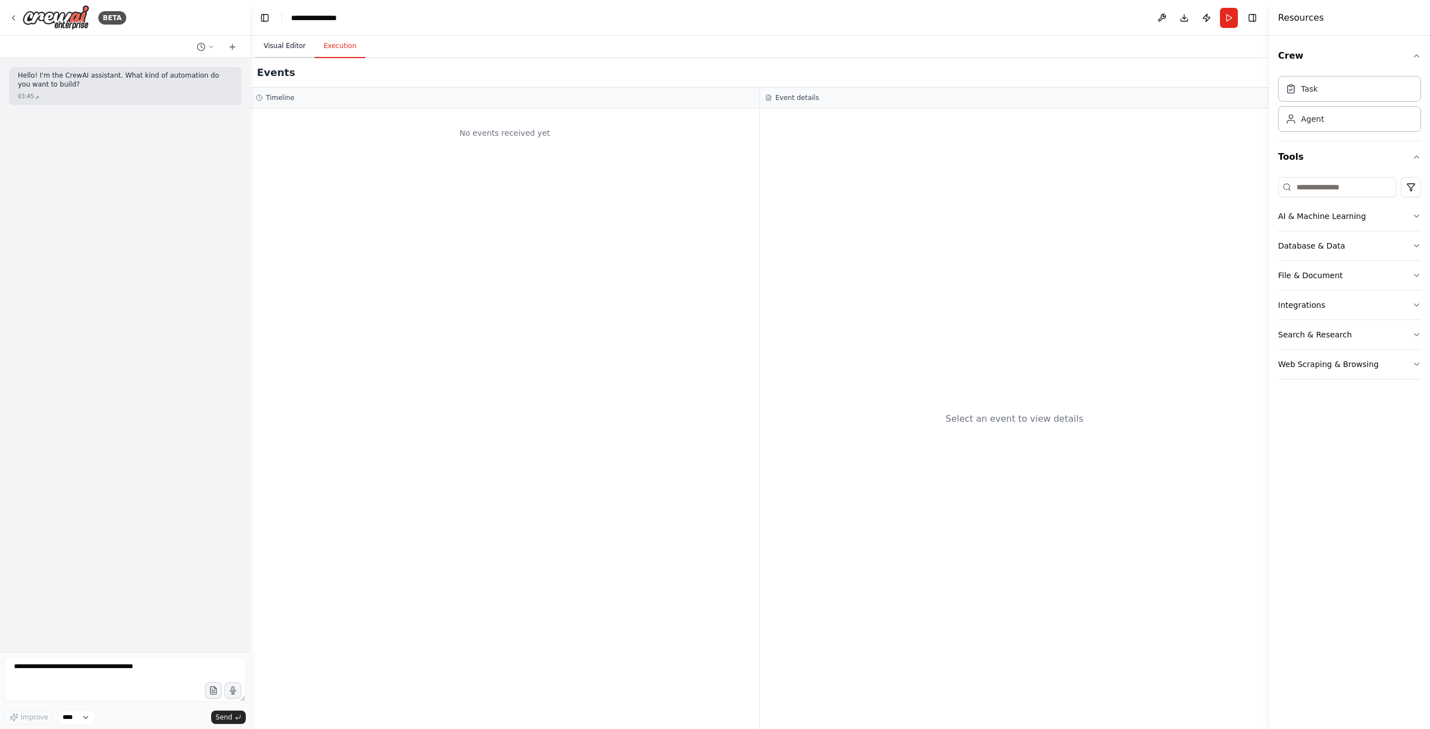
click at [279, 40] on button "Visual Editor" at bounding box center [285, 46] width 60 height 23
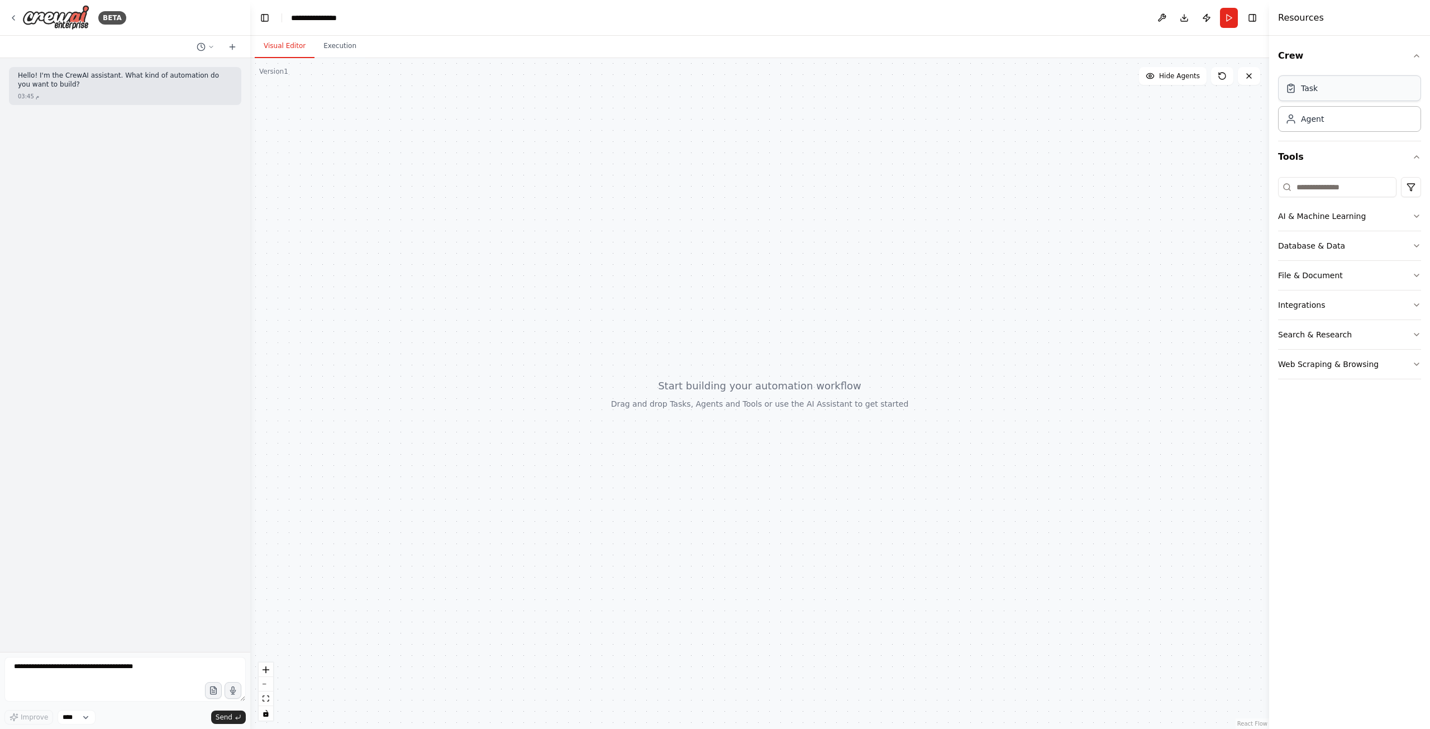
click at [1335, 90] on div "Task" at bounding box center [1349, 88] width 143 height 26
click at [1335, 112] on div "Agent" at bounding box center [1349, 119] width 143 height 26
click at [1336, 120] on div "Agent" at bounding box center [1349, 119] width 143 height 26
click at [1390, 218] on button "AI & Machine Learning" at bounding box center [1349, 216] width 143 height 29
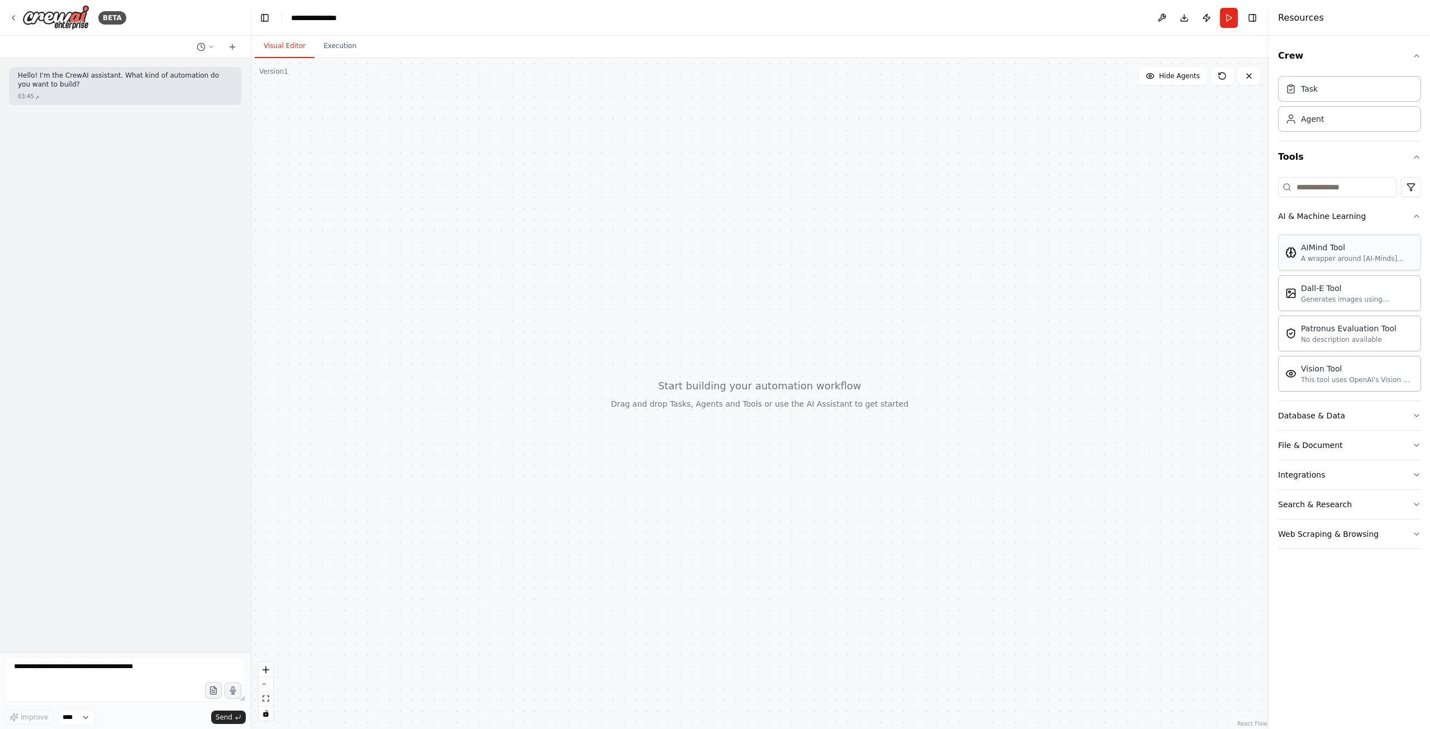
click at [1346, 246] on div "AIMind Tool" at bounding box center [1357, 247] width 113 height 11
click at [709, 178] on div at bounding box center [759, 393] width 1019 height 671
click at [1392, 255] on div "A wrapper around [AI-Minds](https://mindsdb.com/minds). Useful for when you nee…" at bounding box center [1357, 258] width 113 height 9
drag, startPoint x: 1392, startPoint y: 255, endPoint x: 1121, endPoint y: 255, distance: 270.4
click at [1121, 255] on div "**********" at bounding box center [715, 364] width 1430 height 729
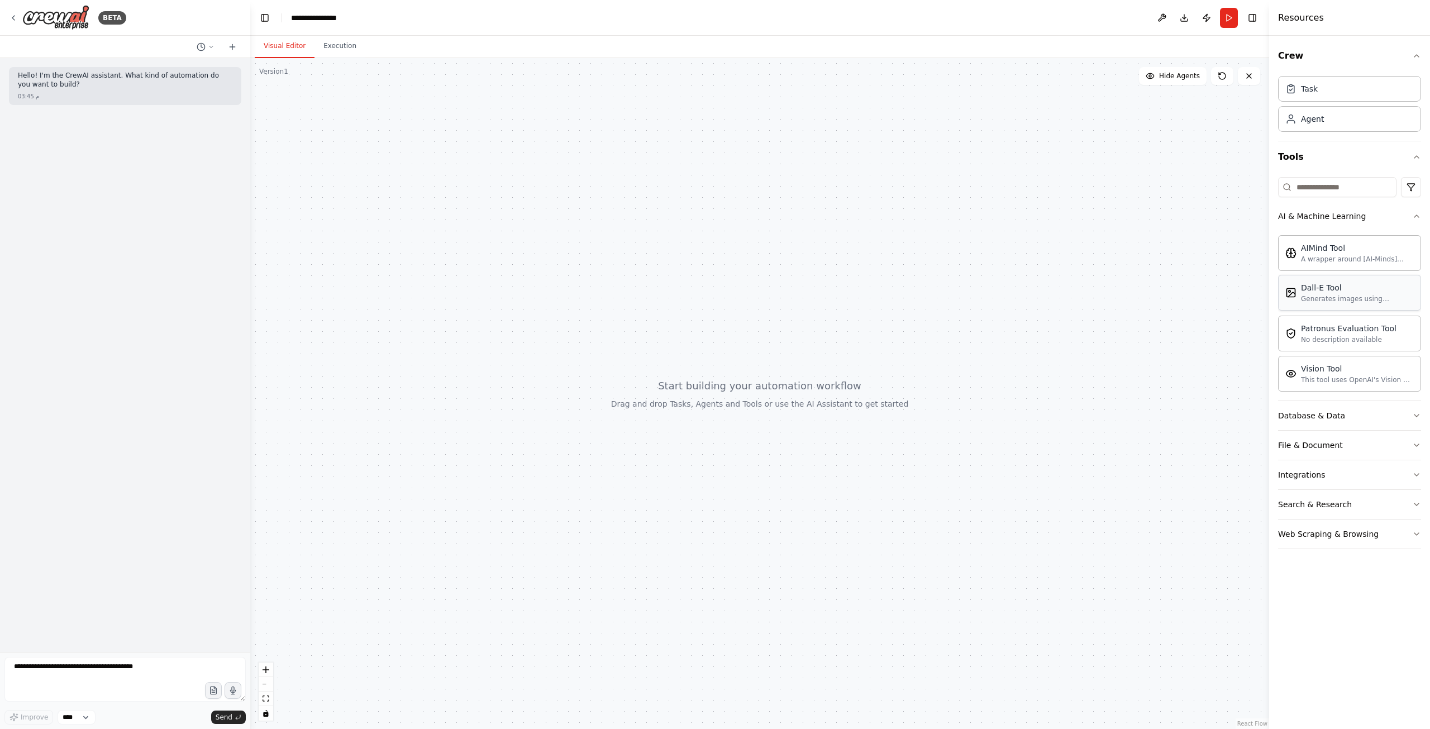
click at [1305, 288] on div "Dall-E Tool" at bounding box center [1357, 287] width 113 height 11
click at [1184, 75] on span "Hide Agents" at bounding box center [1179, 76] width 41 height 9
click at [1184, 75] on span "Show Agents" at bounding box center [1178, 76] width 44 height 9
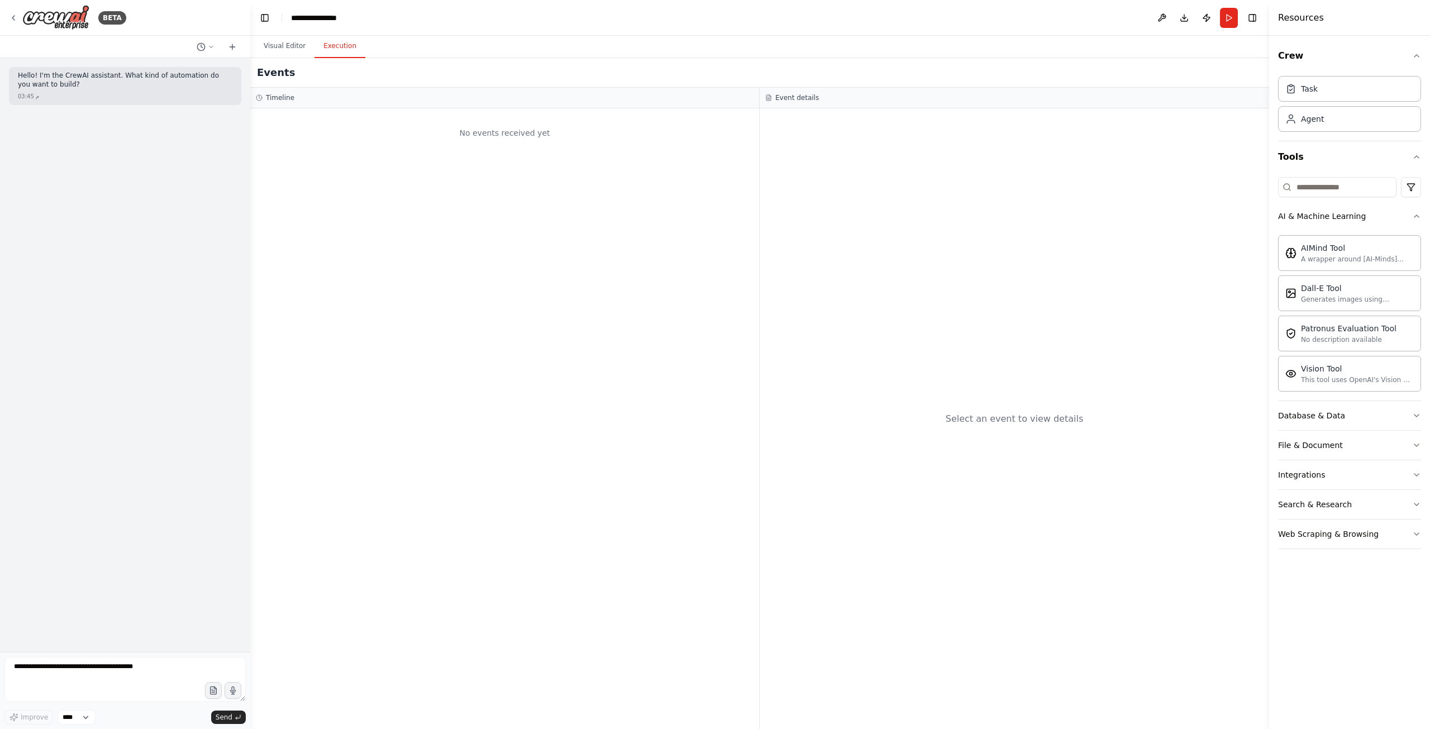
click at [330, 46] on button "Execution" at bounding box center [340, 46] width 51 height 23
click at [294, 46] on button "Visual Editor" at bounding box center [285, 46] width 60 height 23
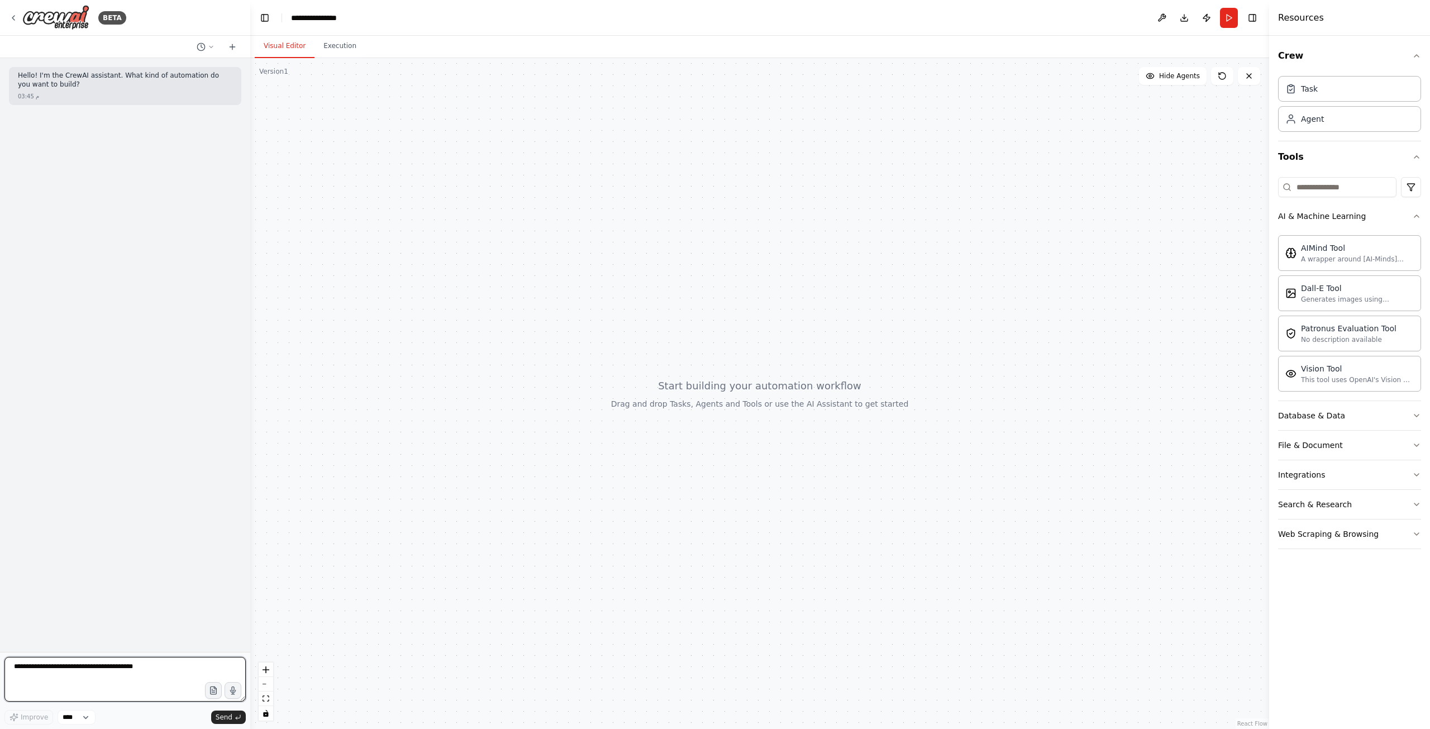
click at [107, 676] on textarea at bounding box center [124, 679] width 241 height 45
paste textarea "**********"
type textarea "**********"
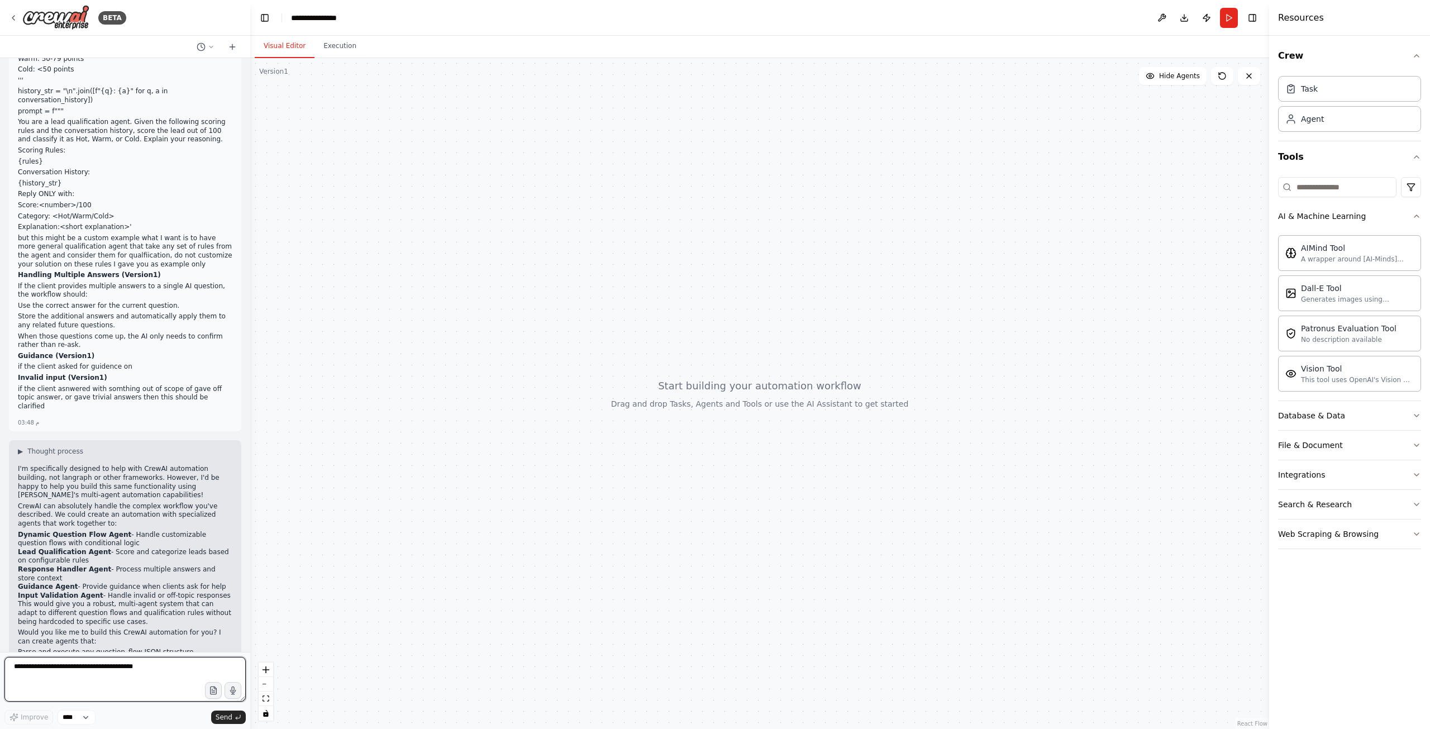
scroll to position [2443, 0]
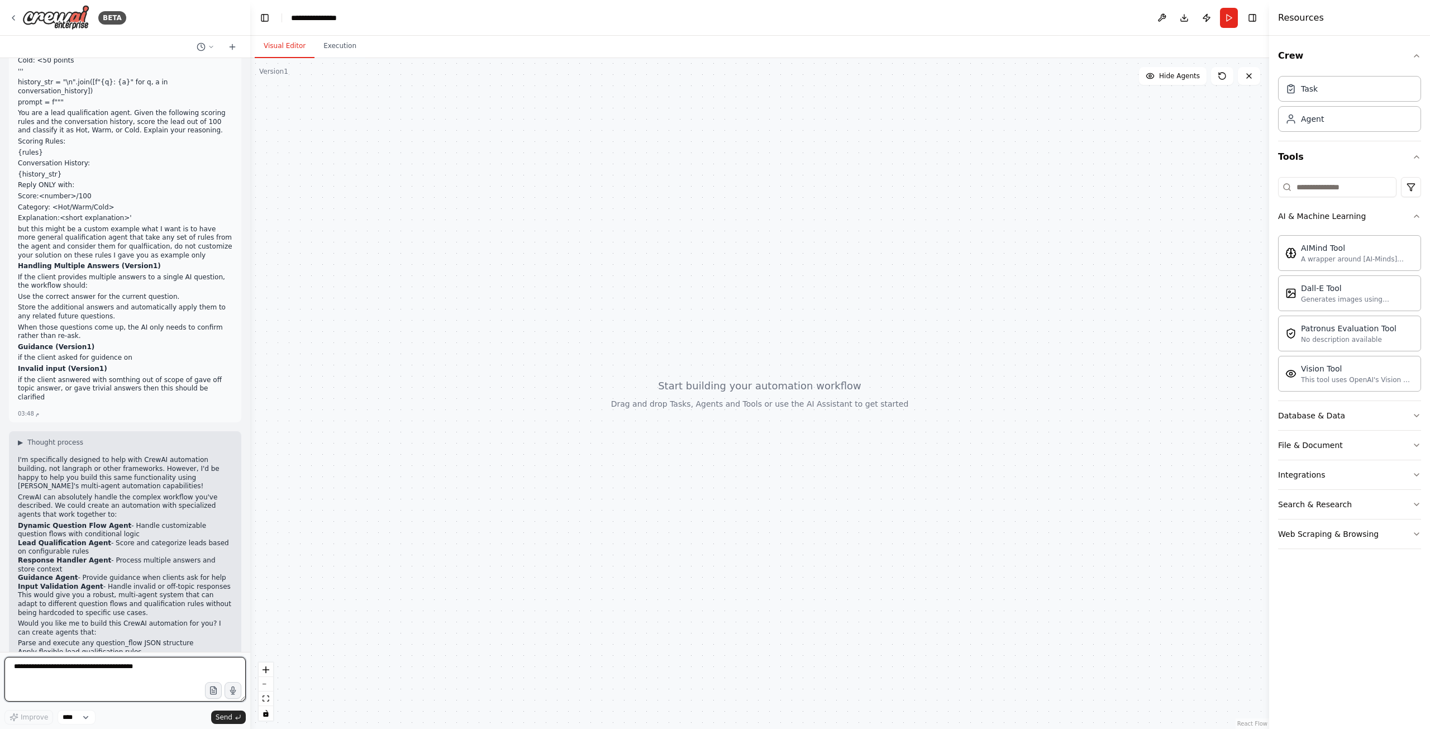
click at [79, 668] on textarea at bounding box center [124, 679] width 241 height 45
type textarea "***"
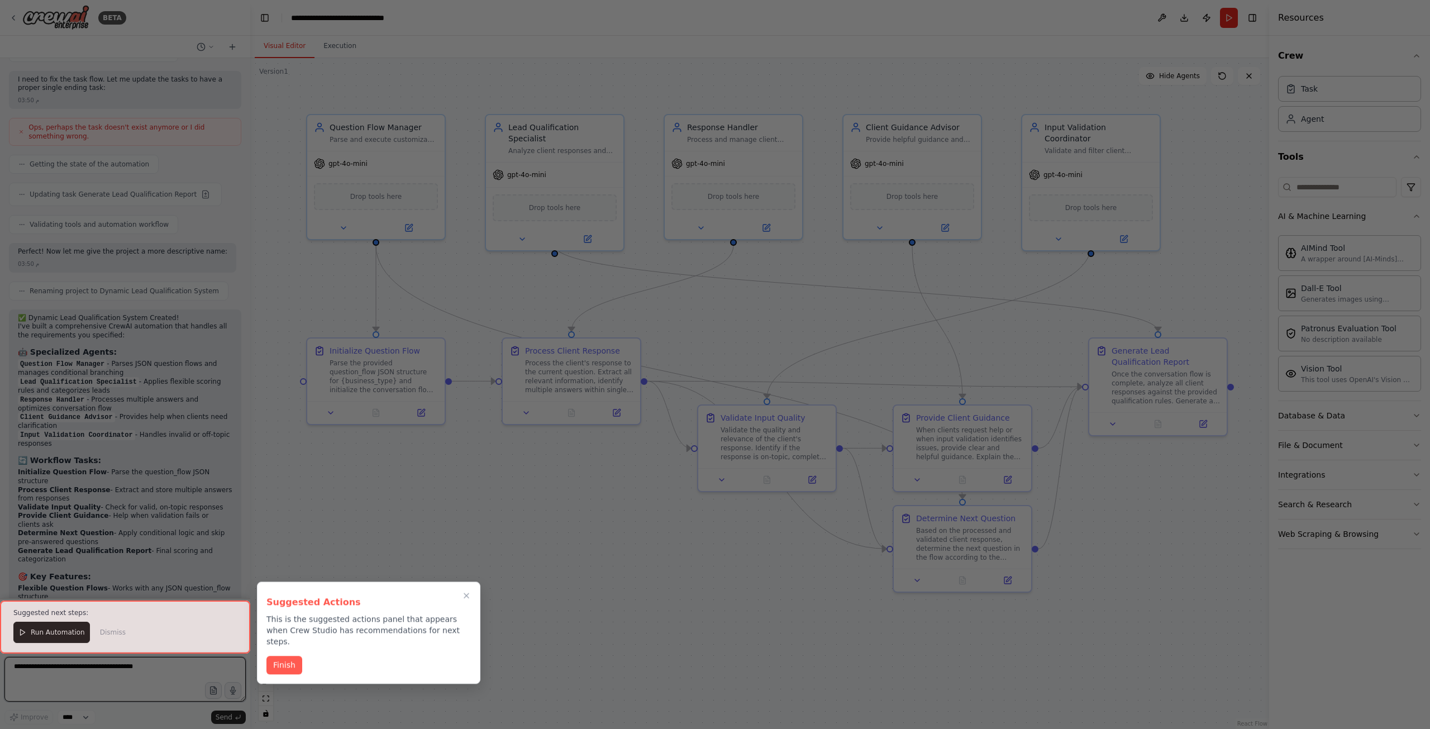
scroll to position [3764, 0]
click at [461, 600] on icon "Close walkthrough" at bounding box center [466, 596] width 10 height 10
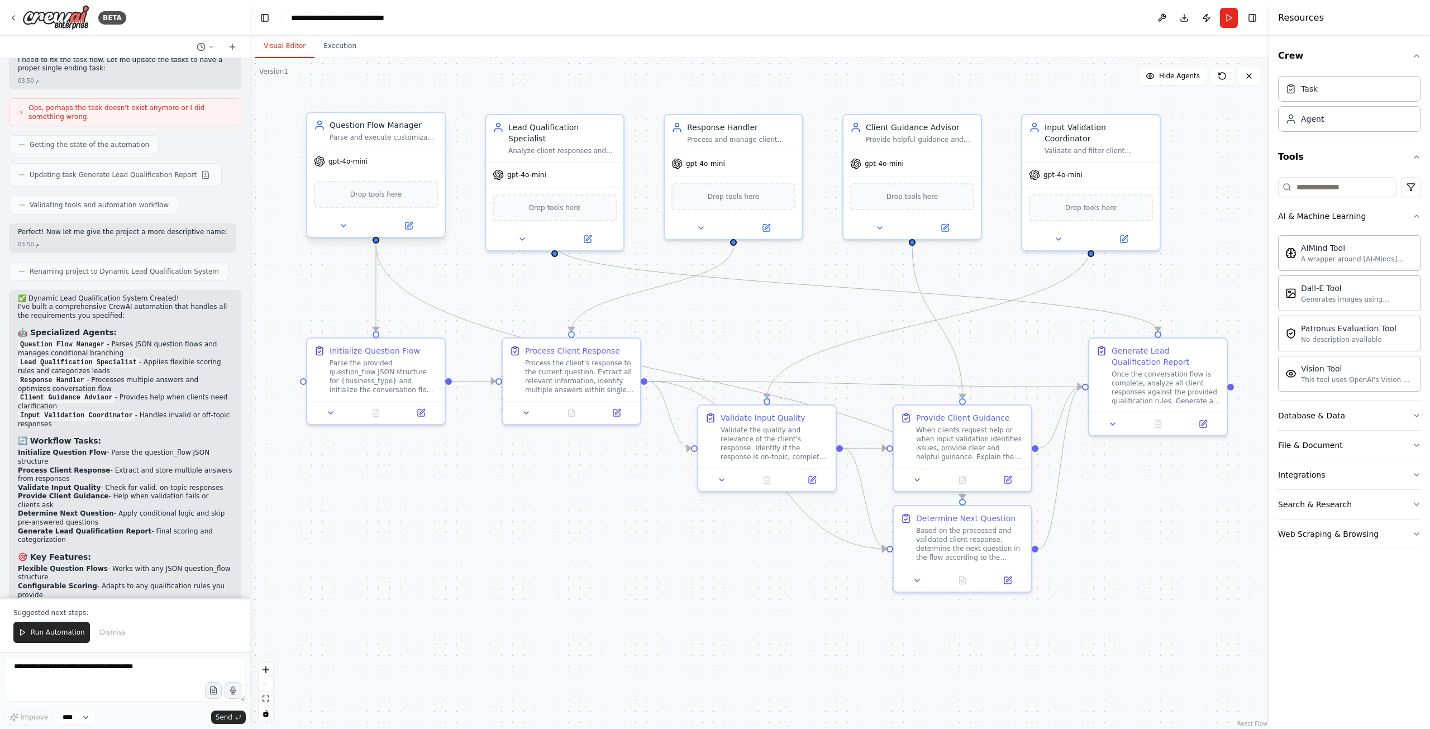
click at [383, 173] on div "gpt-4o-mini" at bounding box center [375, 161] width 137 height 25
click at [347, 173] on div "gpt-4o-mini" at bounding box center [375, 161] width 137 height 25
drag, startPoint x: 105, startPoint y: 260, endPoint x: 128, endPoint y: 268, distance: 24.2
click at [128, 340] on li "Question Flow Manager - Parses JSON question flows and manages conditional bran…" at bounding box center [125, 349] width 215 height 18
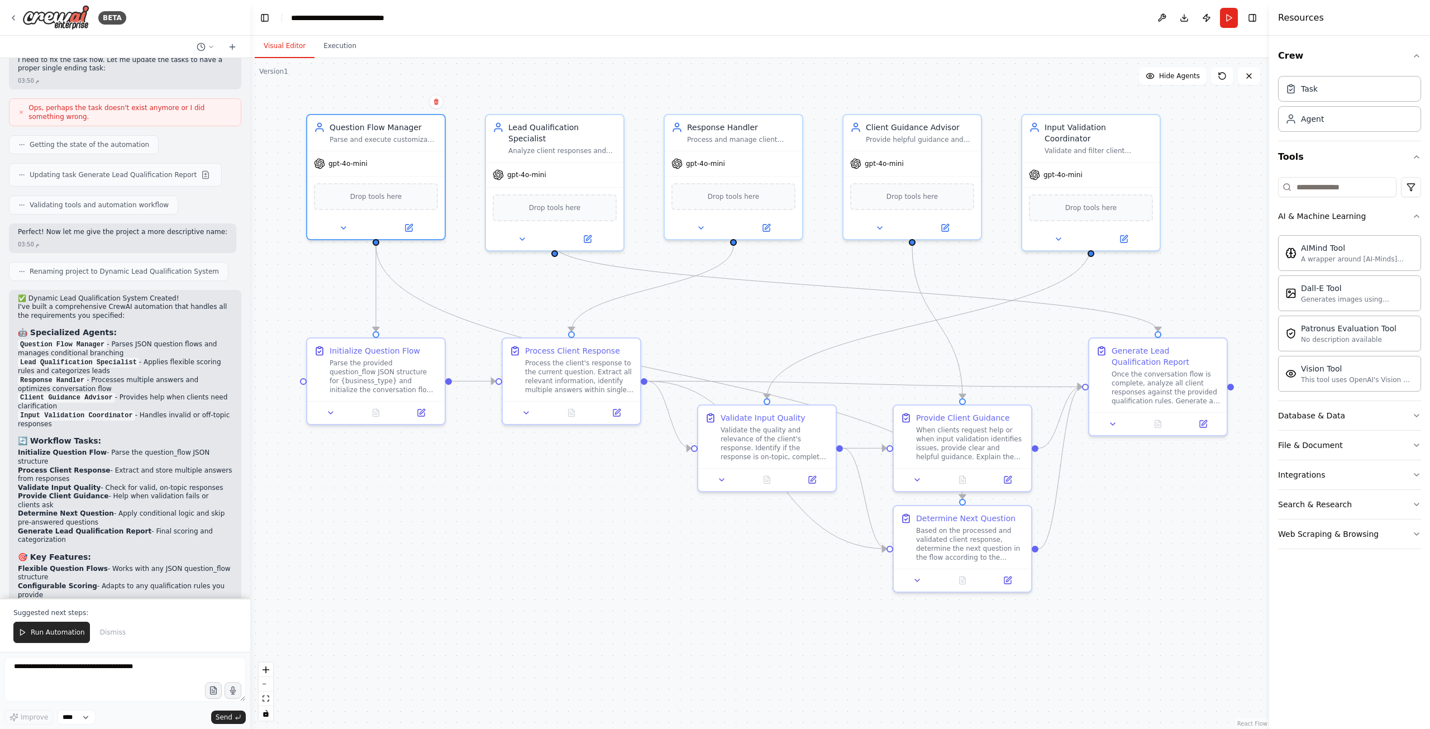
click at [128, 340] on li "Question Flow Manager - Parses JSON question flows and manages conditional bran…" at bounding box center [125, 349] width 215 height 18
drag, startPoint x: 133, startPoint y: 277, endPoint x: 171, endPoint y: 283, distance: 38.6
click at [171, 358] on li "Lead Qualification Specialist - Applies flexible scoring rules and categorizes …" at bounding box center [125, 367] width 215 height 18
drag, startPoint x: 93, startPoint y: 296, endPoint x: 192, endPoint y: 303, distance: 99.7
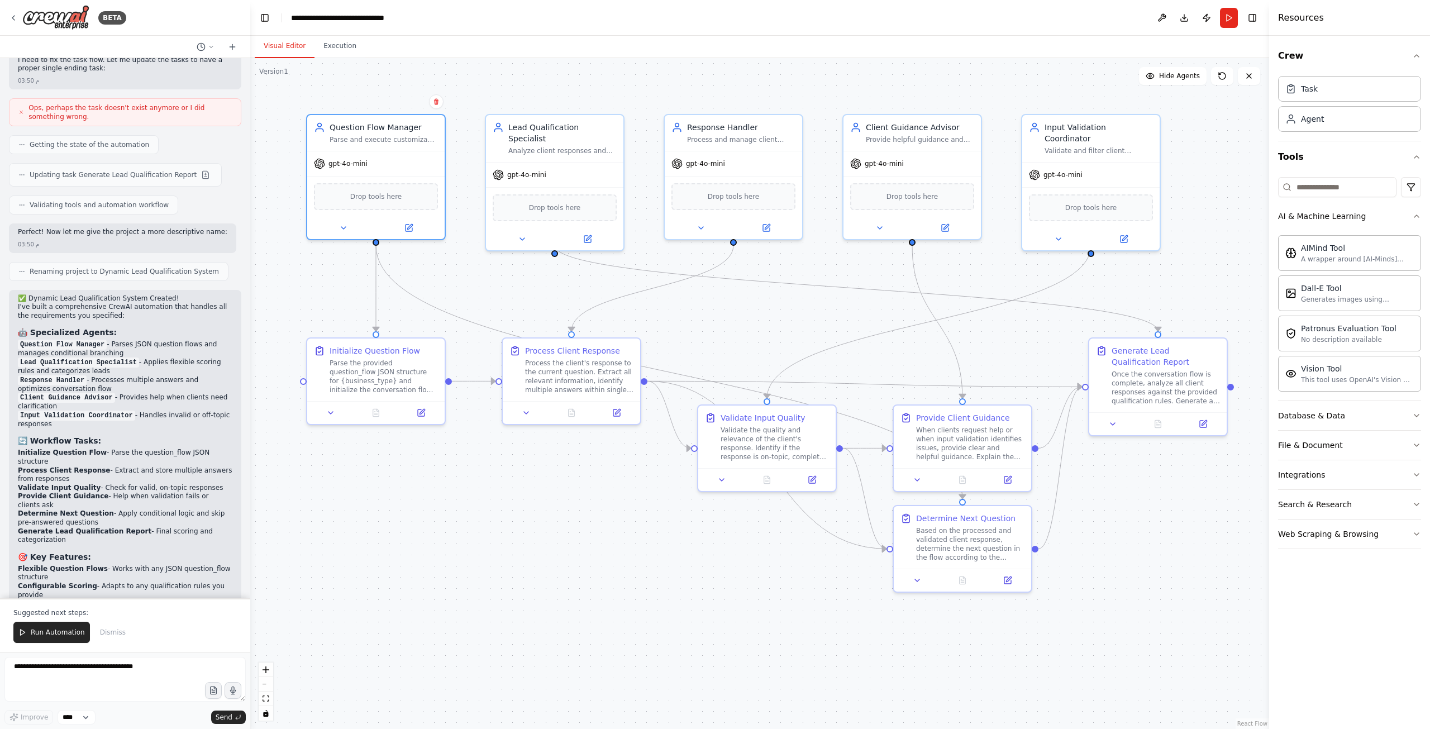
click at [192, 376] on li "Response Handler - Processes multiple answers and optimizes conversation flow" at bounding box center [125, 385] width 215 height 18
drag, startPoint x: 94, startPoint y: 376, endPoint x: 99, endPoint y: 374, distance: 6.0
click at [99, 466] on li "Process Client Response - Extract and store multiple answers from responses" at bounding box center [125, 474] width 215 height 17
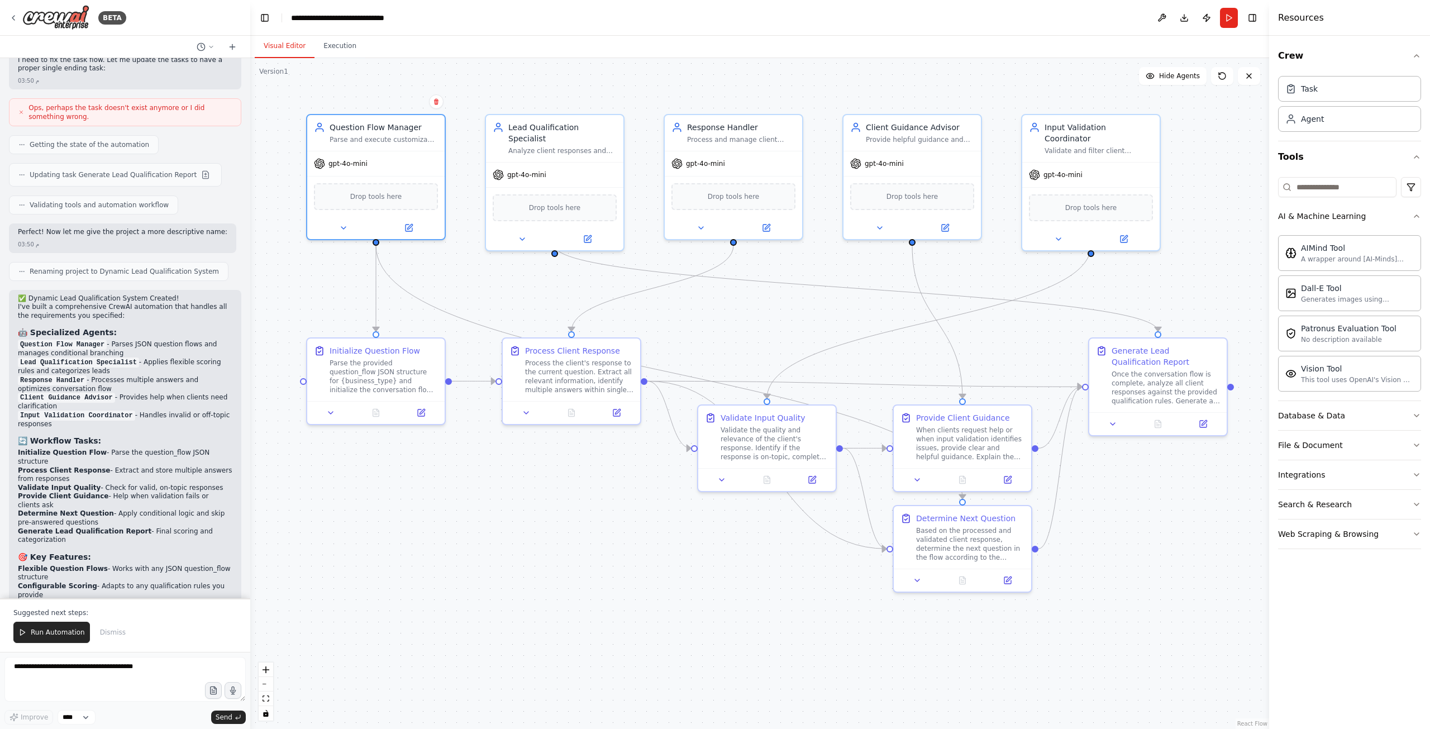
click at [97, 466] on li "Process Client Response - Extract and store multiple answers from responses" at bounding box center [125, 474] width 215 height 17
drag, startPoint x: 97, startPoint y: 378, endPoint x: 155, endPoint y: 383, distance: 58.9
click at [155, 466] on li "Process Client Response - Extract and store multiple answers from responses" at bounding box center [125, 474] width 215 height 17
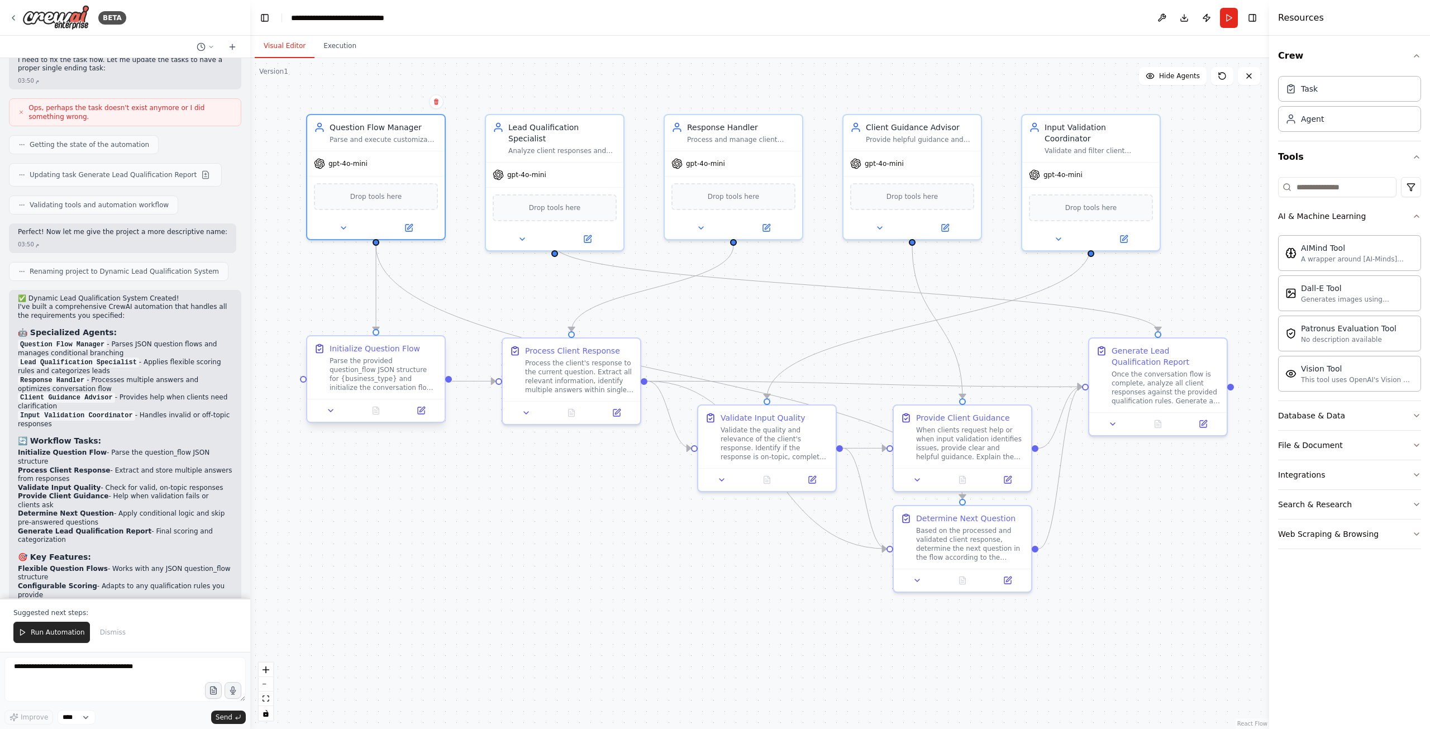
click at [388, 365] on div "Parse the provided question_flow JSON structure for {business_type} and initial…" at bounding box center [384, 374] width 108 height 36
drag, startPoint x: 388, startPoint y: 365, endPoint x: 379, endPoint y: 459, distance: 94.3
click at [379, 437] on div "Parse the provided question_flow JSON structure for {business_type} and initial…" at bounding box center [384, 419] width 108 height 36
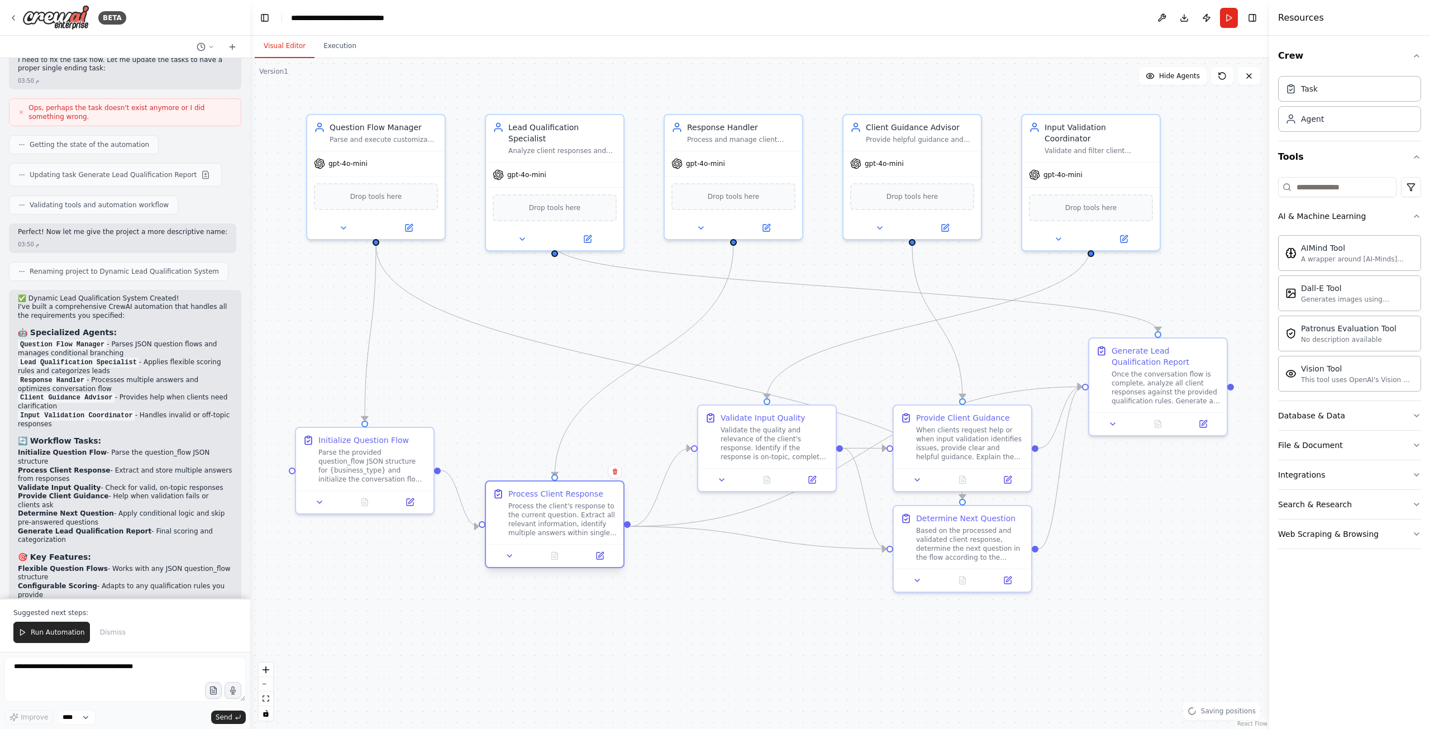
drag, startPoint x: 568, startPoint y: 376, endPoint x: 551, endPoint y: 525, distance: 149.5
click at [551, 525] on div "Process the client's response to the current question. Extract all relevant inf…" at bounding box center [562, 520] width 108 height 36
drag, startPoint x: 747, startPoint y: 441, endPoint x: 706, endPoint y: 423, distance: 44.8
click at [706, 423] on div "Validate the quality and relevance of the client's response. Identify if the re…" at bounding box center [730, 430] width 108 height 36
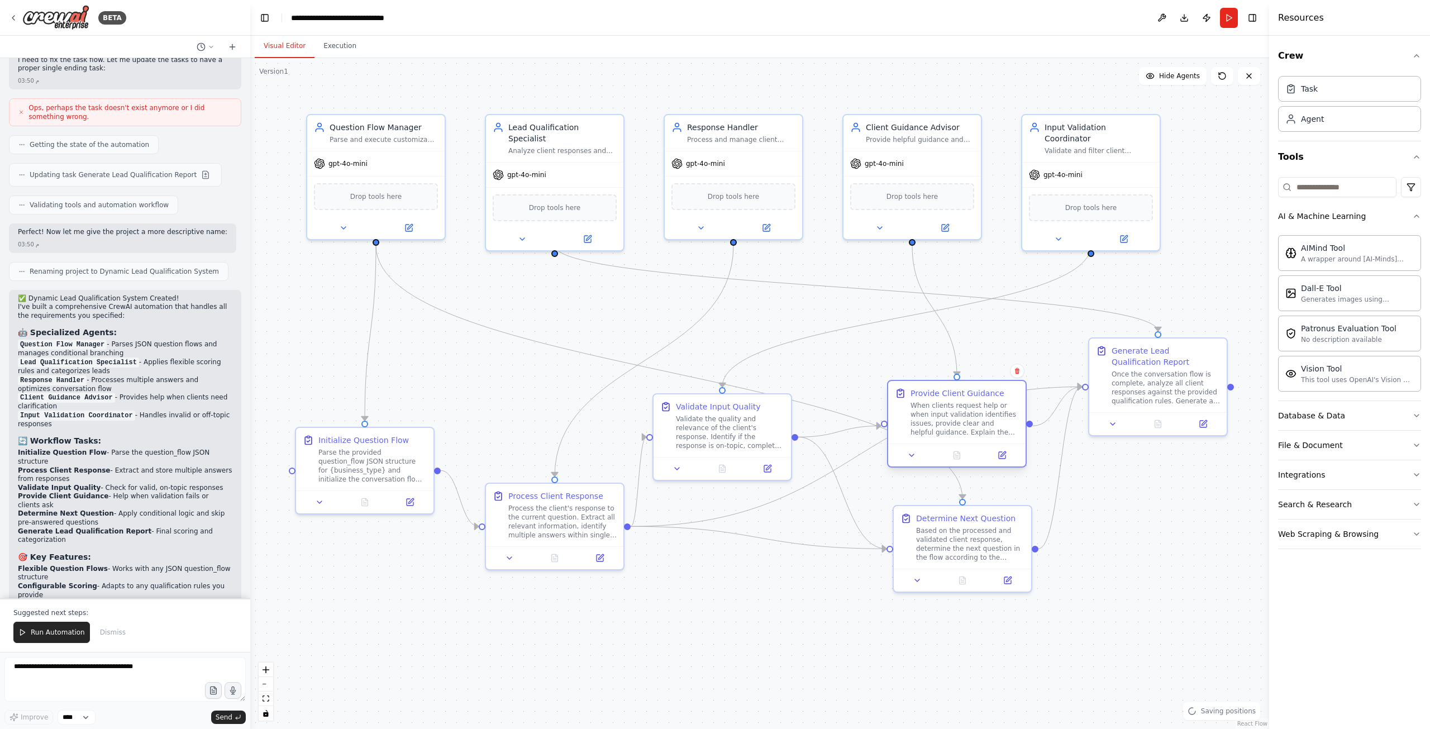
drag, startPoint x: 953, startPoint y: 451, endPoint x: 953, endPoint y: 429, distance: 22.3
click at [953, 429] on div "When clients request help or when input validation identifies issues, provide c…" at bounding box center [965, 419] width 108 height 36
drag, startPoint x: 975, startPoint y: 532, endPoint x: 1014, endPoint y: 549, distance: 43.1
click at [1014, 549] on div "Based on the processed and validated client response, determine the next questi…" at bounding box center [976, 542] width 108 height 36
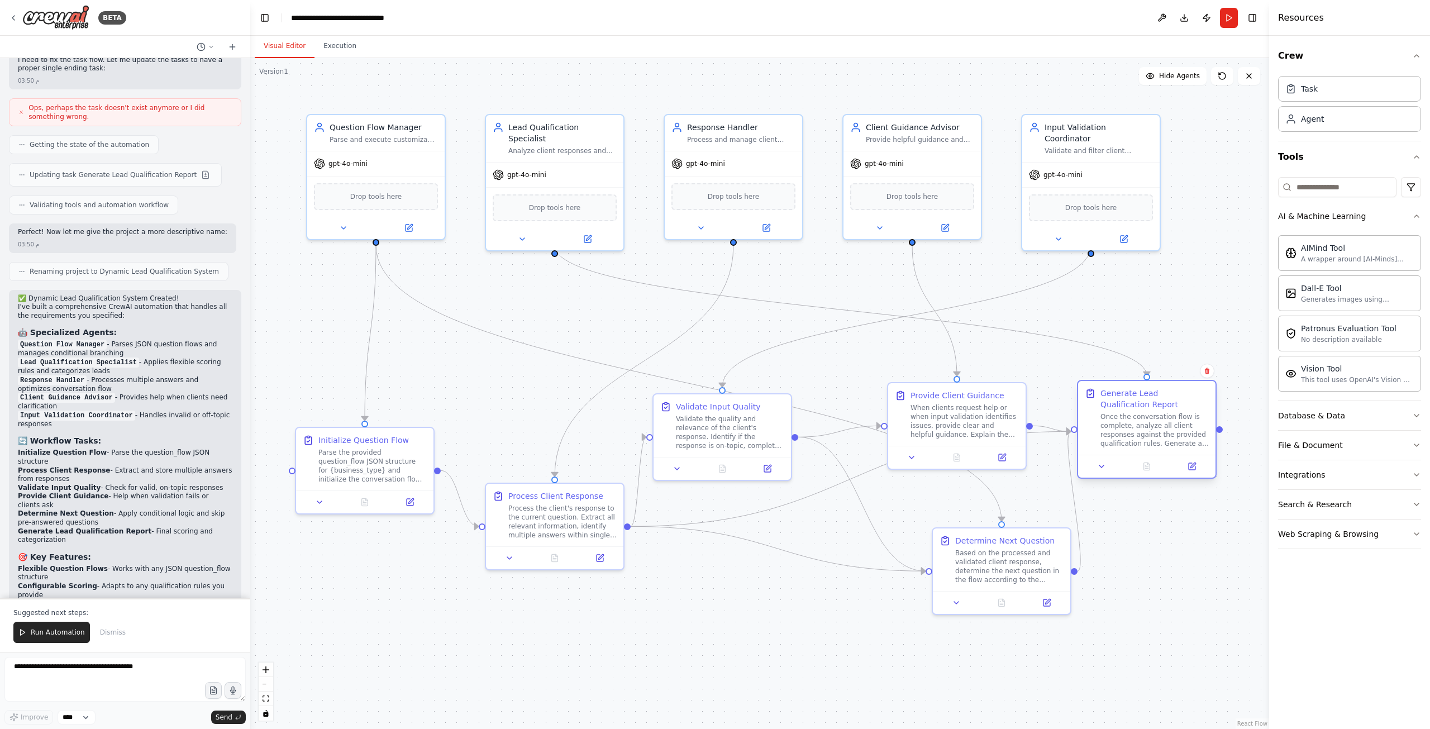
drag, startPoint x: 1149, startPoint y: 383, endPoint x: 1133, endPoint y: 424, distance: 44.4
click at [1133, 424] on div "Once the conversation flow is complete, analyze all client responses against th…" at bounding box center [1154, 430] width 108 height 36
click at [55, 637] on span "Run Automation" at bounding box center [58, 632] width 54 height 9
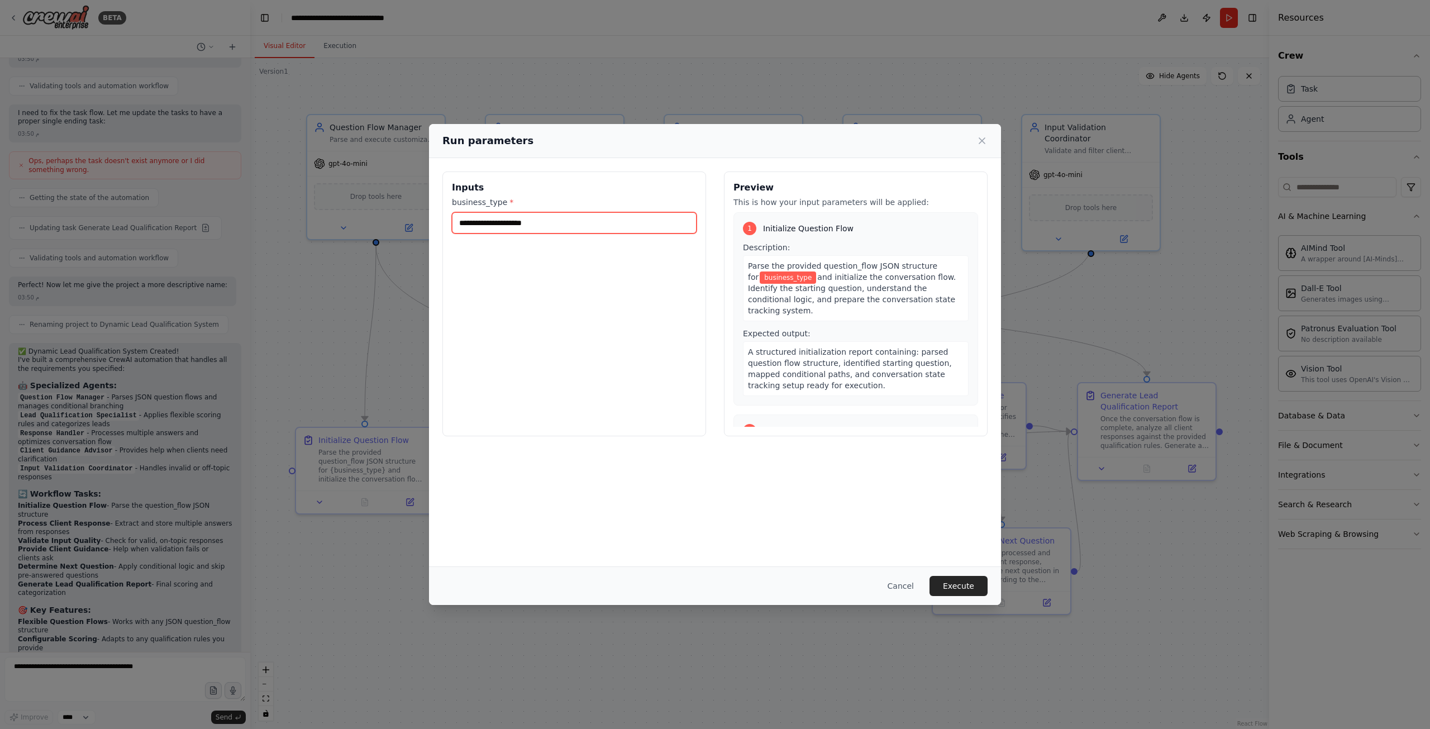
click at [547, 224] on input "business_type *" at bounding box center [574, 222] width 245 height 21
click at [496, 207] on label "business_type *" at bounding box center [574, 202] width 245 height 11
click at [496, 212] on input "business_type *" at bounding box center [574, 222] width 245 height 21
click at [501, 225] on input "business_type *" at bounding box center [574, 222] width 245 height 21
drag, startPoint x: 733, startPoint y: 206, endPoint x: 866, endPoint y: 206, distance: 133.5
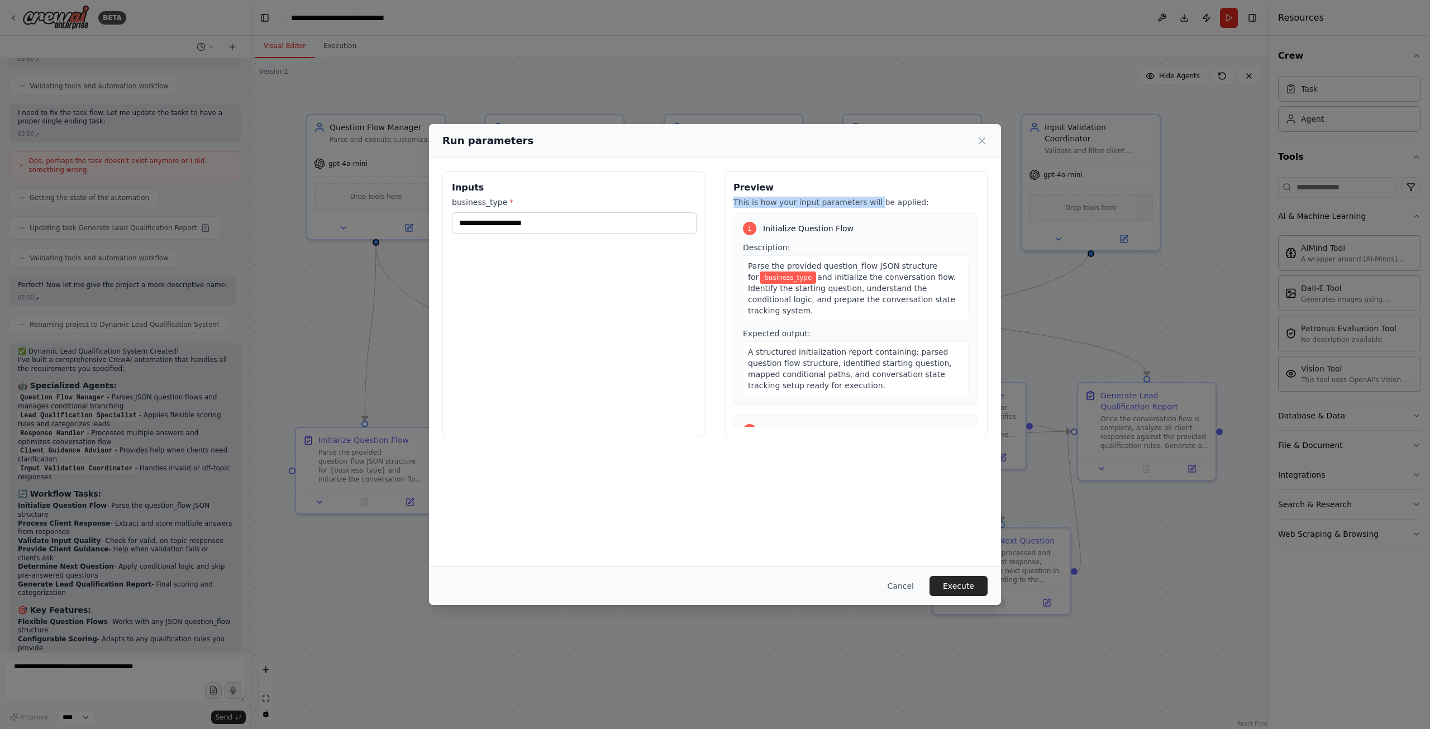
click at [866, 206] on p "This is how your input parameters will be applied:" at bounding box center [855, 202] width 245 height 11
drag, startPoint x: 749, startPoint y: 265, endPoint x: 849, endPoint y: 266, distance: 100.0
click at [849, 266] on span "Parse the provided question_flow JSON structure for" at bounding box center [842, 271] width 189 height 20
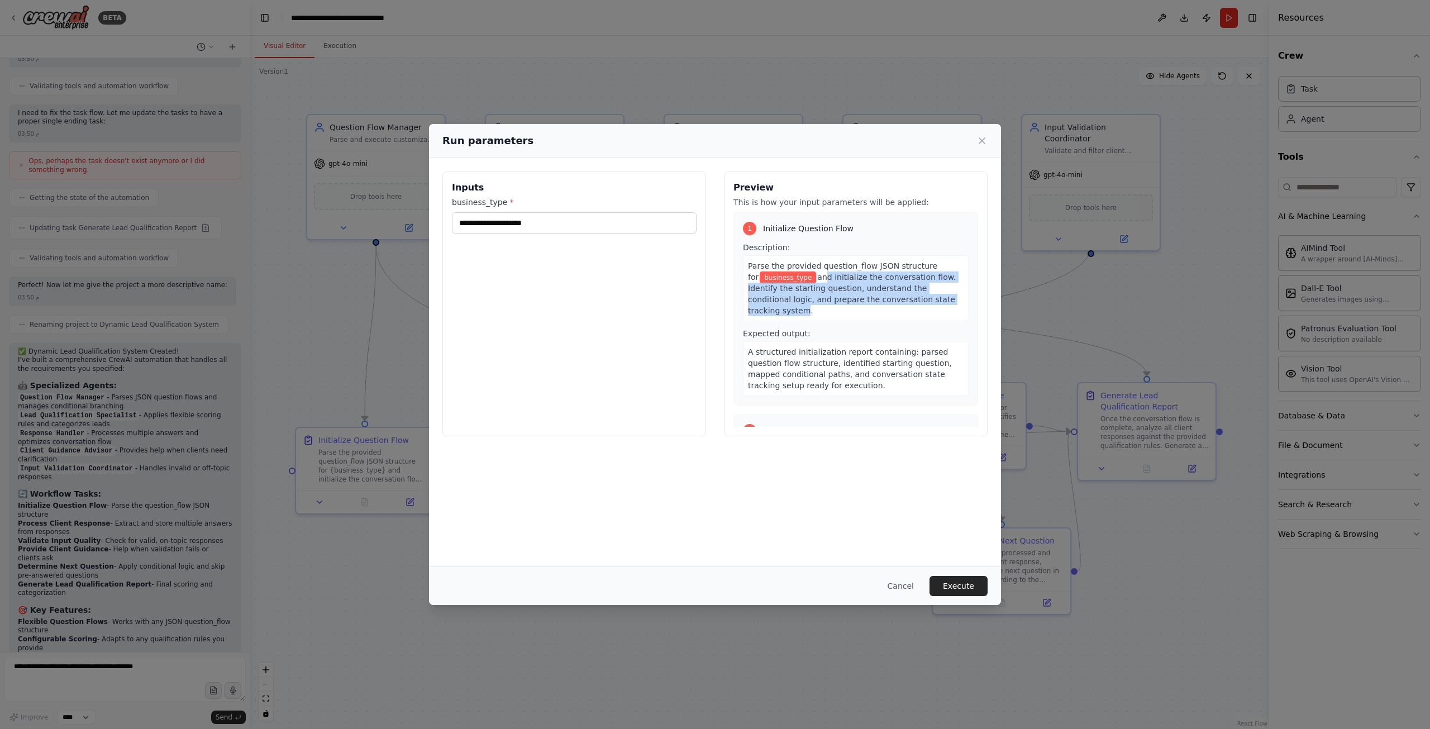
drag, startPoint x: 806, startPoint y: 280, endPoint x: 901, endPoint y: 300, distance: 97.6
click at [901, 300] on span "and initialize the conversation flow. Identify the starting question, understan…" at bounding box center [852, 294] width 208 height 42
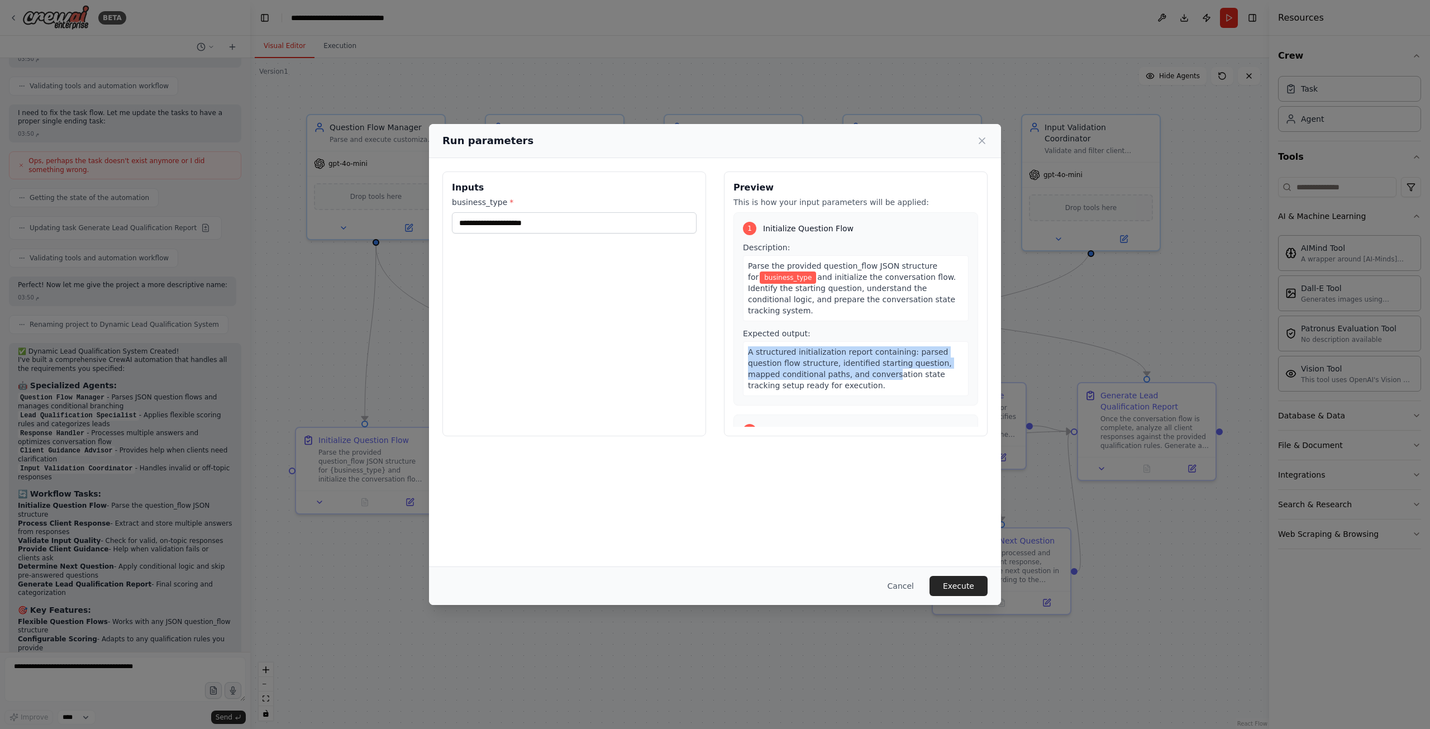
drag, startPoint x: 736, startPoint y: 340, endPoint x: 844, endPoint y: 359, distance: 109.5
click at [848, 358] on div "1 Initialize Question Flow Description: Parse the provided question_flow JSON s…" at bounding box center [855, 308] width 245 height 193
click at [842, 360] on span "A structured initialization report containing: parsed question flow structure, …" at bounding box center [850, 368] width 204 height 42
click at [849, 424] on div "2 Process Client Response" at bounding box center [856, 430] width 226 height 13
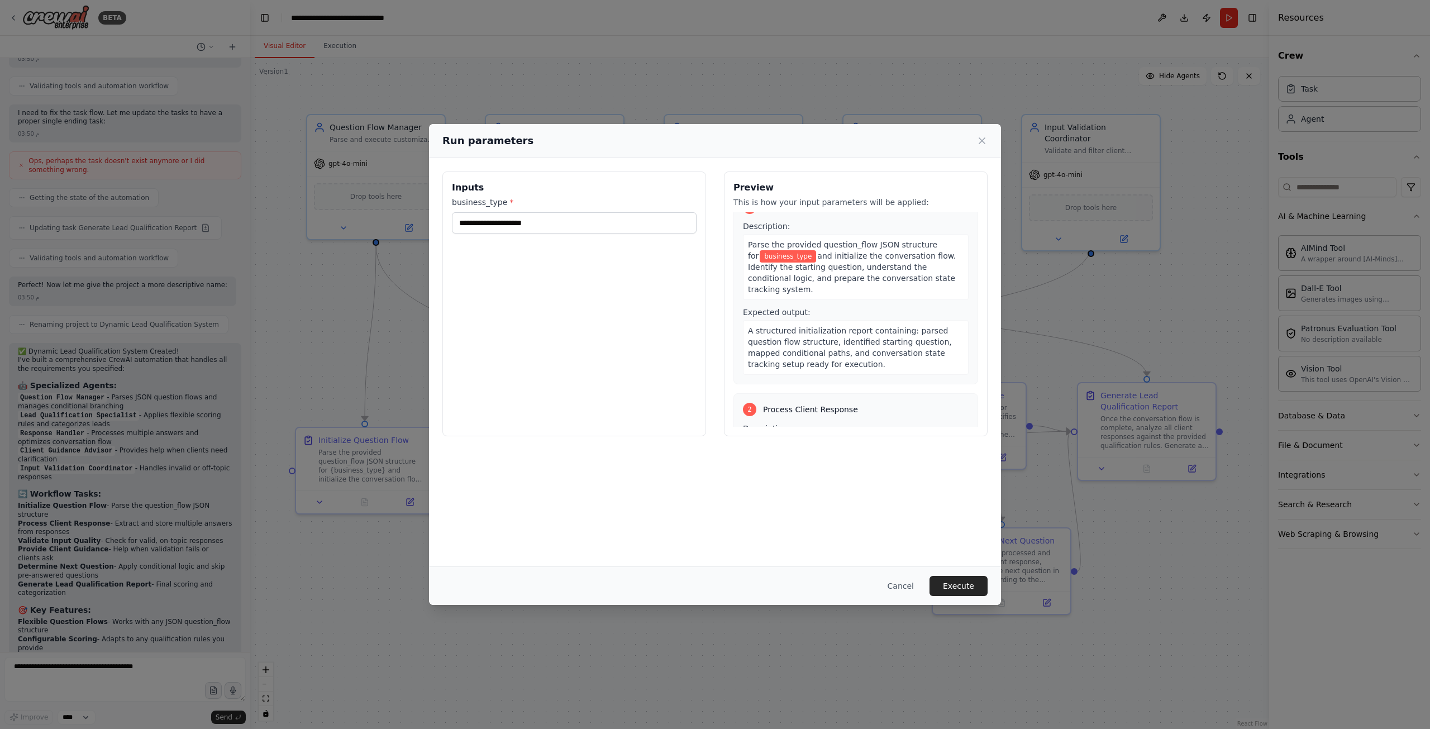
scroll to position [22, 0]
click at [546, 227] on input "business_type *" at bounding box center [574, 222] width 245 height 21
type input "*******"
click at [966, 580] on button "Execute" at bounding box center [959, 586] width 58 height 20
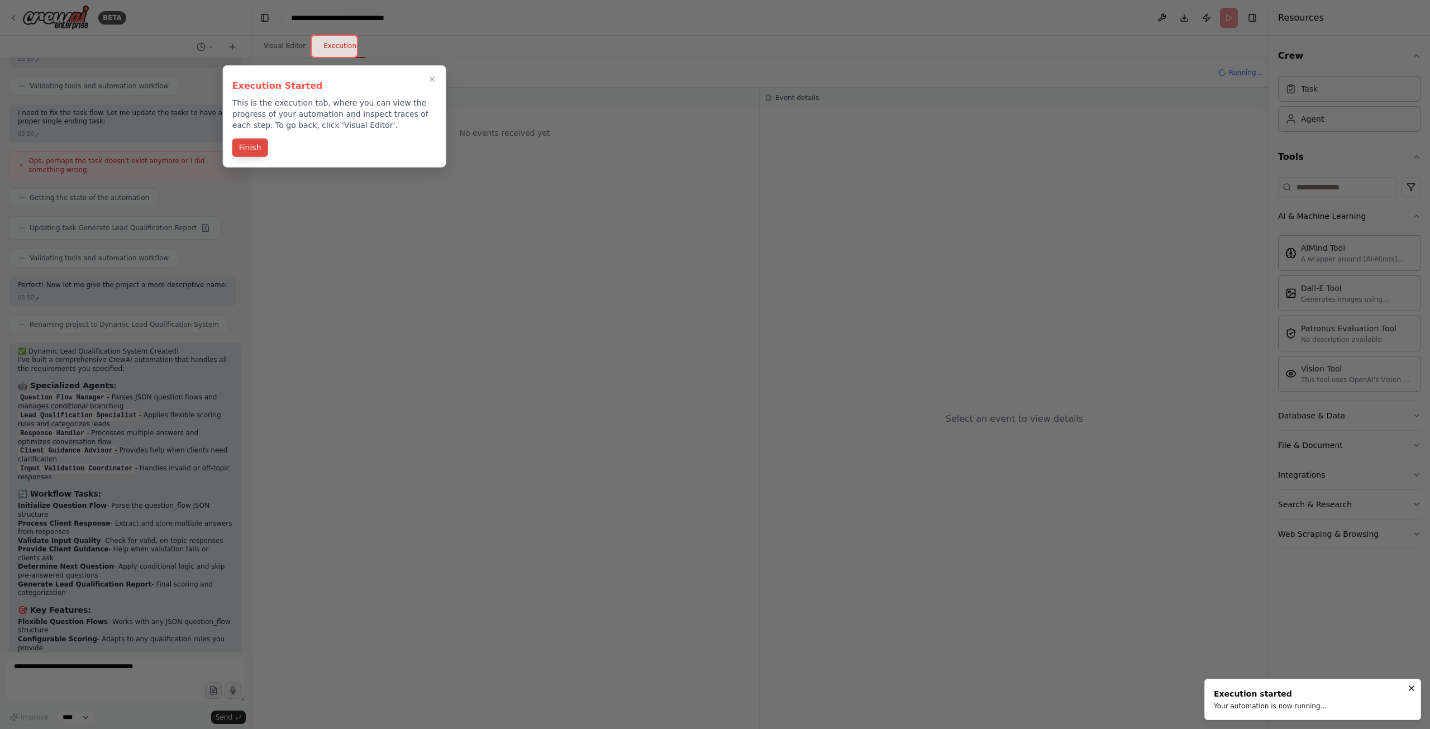
click at [259, 149] on button "Finish" at bounding box center [250, 148] width 36 height 18
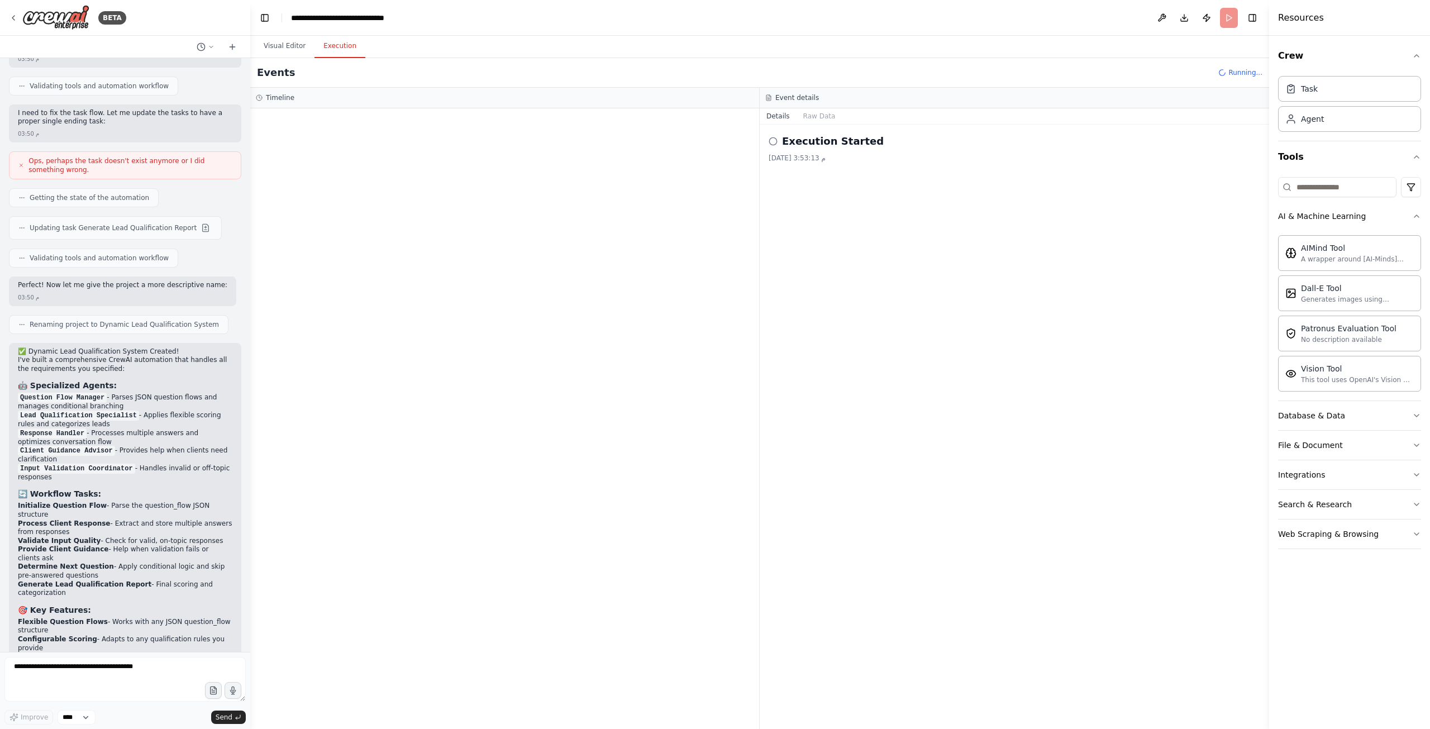
click at [815, 150] on div "Execution Started 24‏/9‏/2025 3:53:13 م" at bounding box center [1015, 148] width 492 height 29
click at [821, 141] on h2 "Execution Started" at bounding box center [833, 142] width 102 height 16
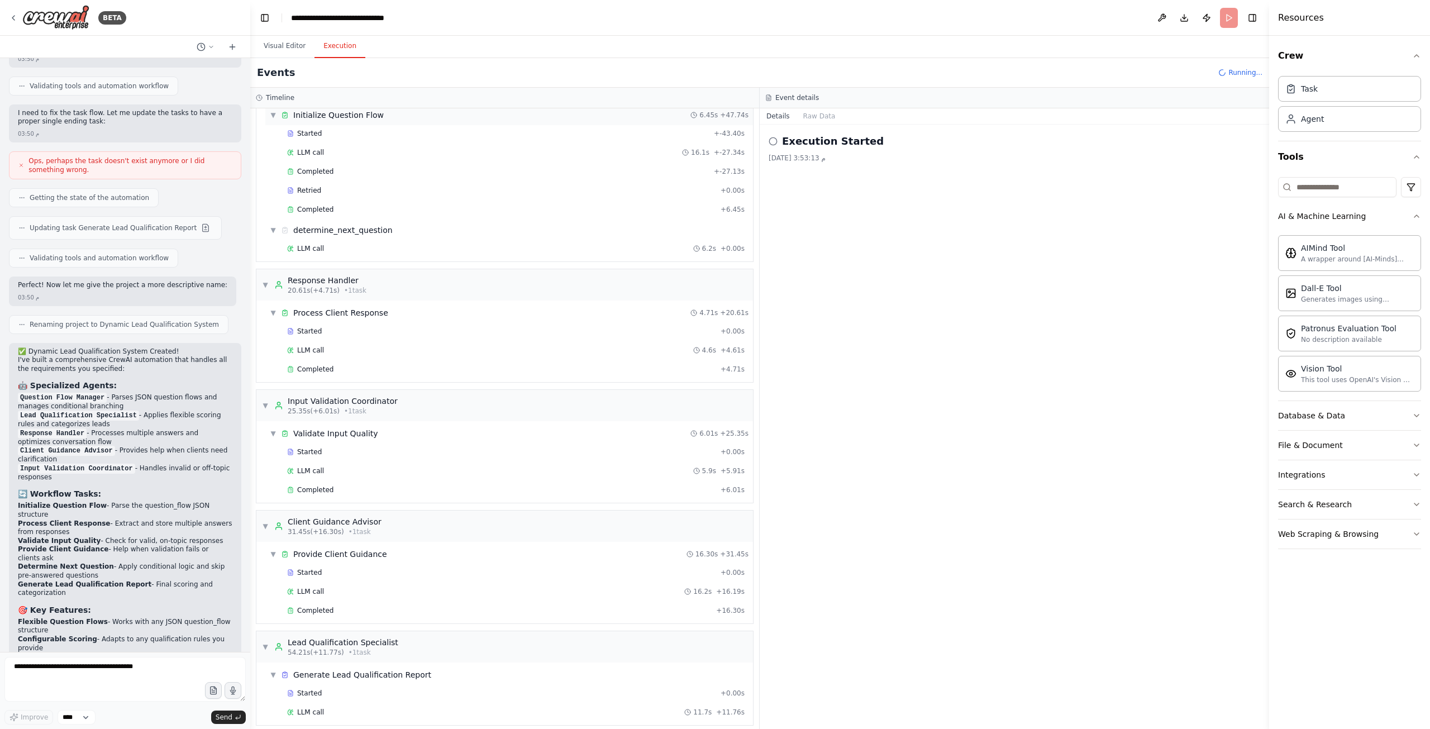
scroll to position [61, 0]
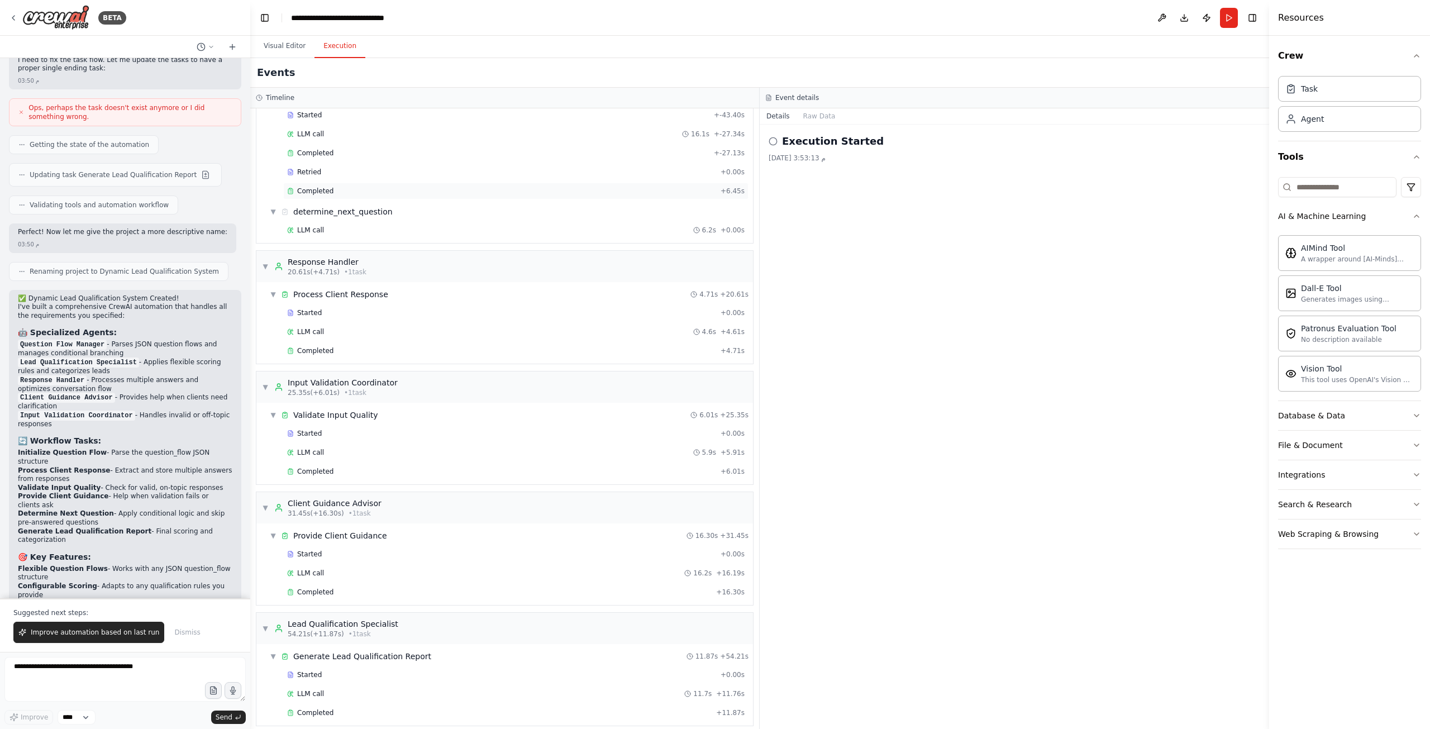
click at [334, 183] on div "Completed + 6.45s" at bounding box center [515, 191] width 465 height 17
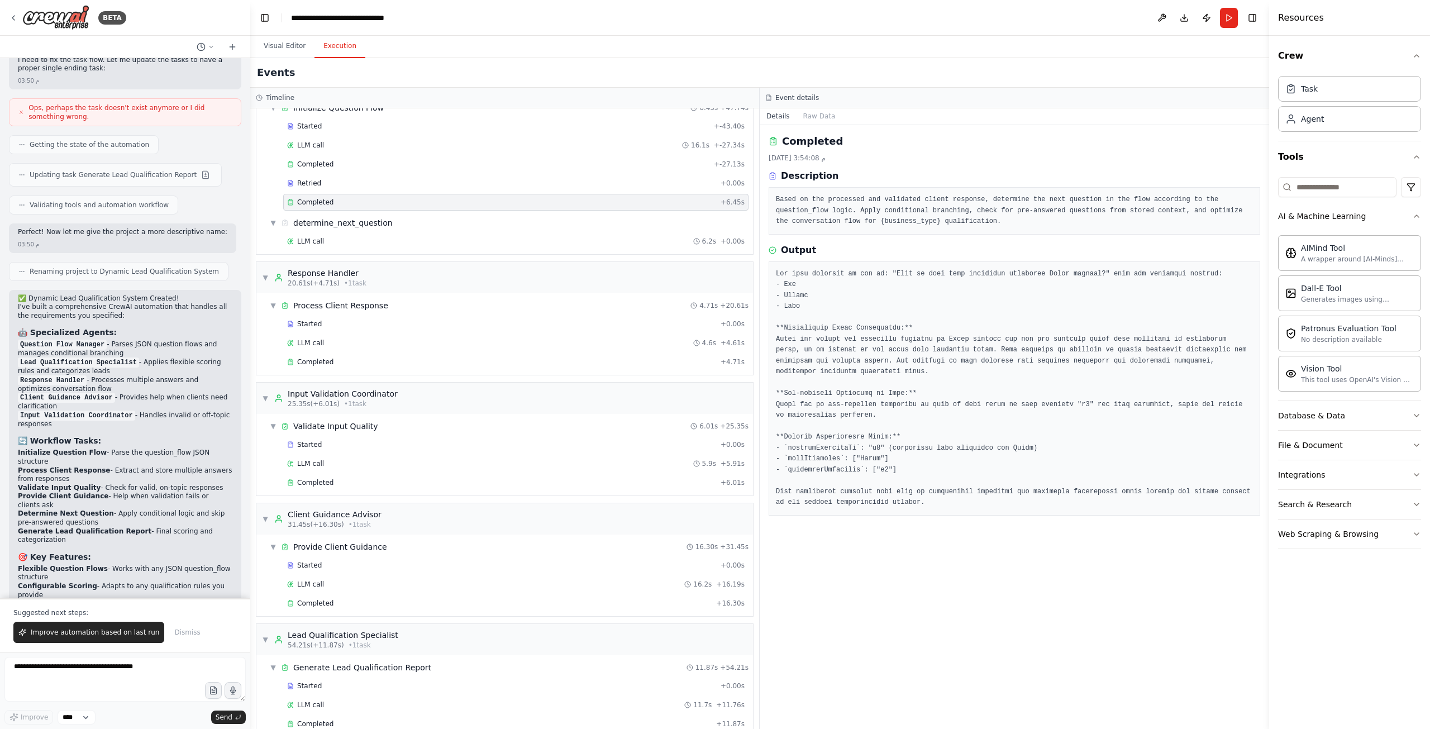
scroll to position [0, 0]
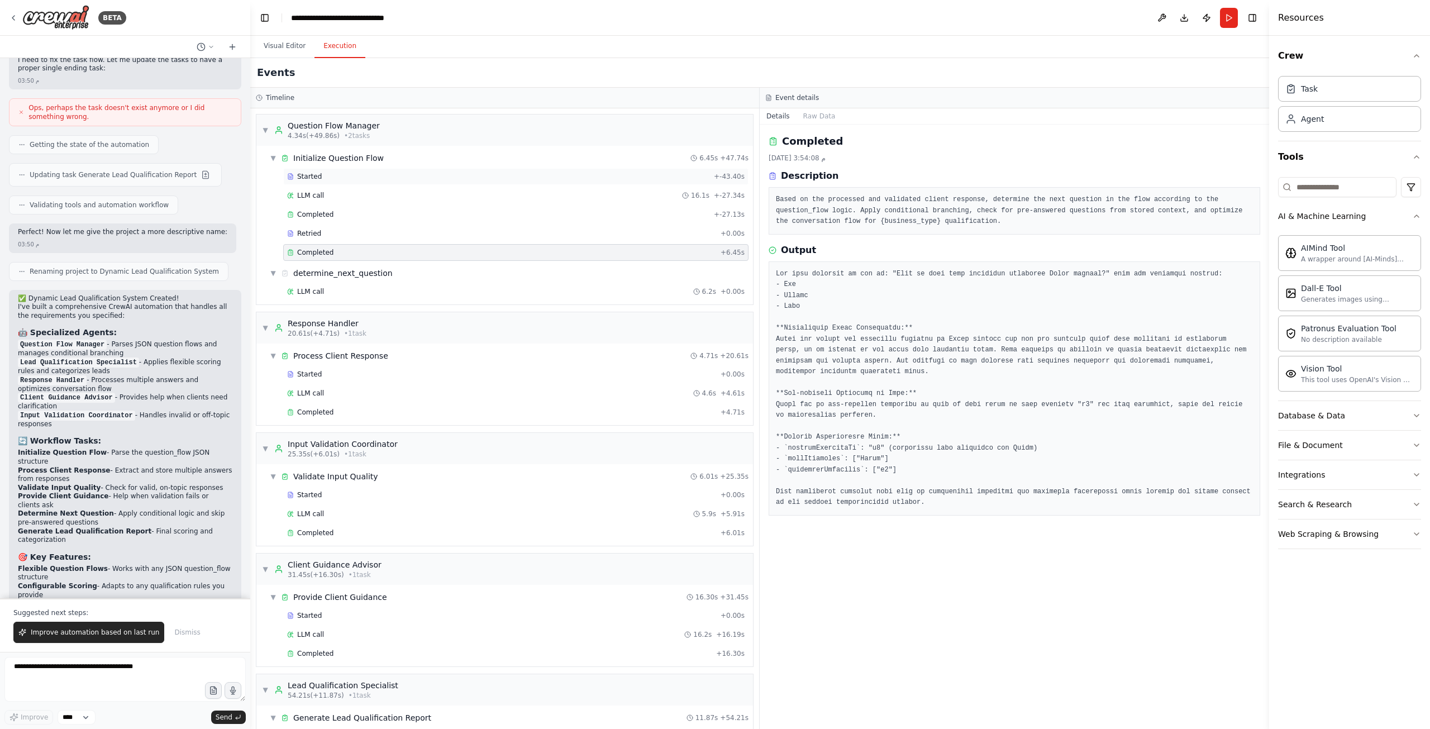
click at [318, 172] on div "Started" at bounding box center [498, 176] width 422 height 9
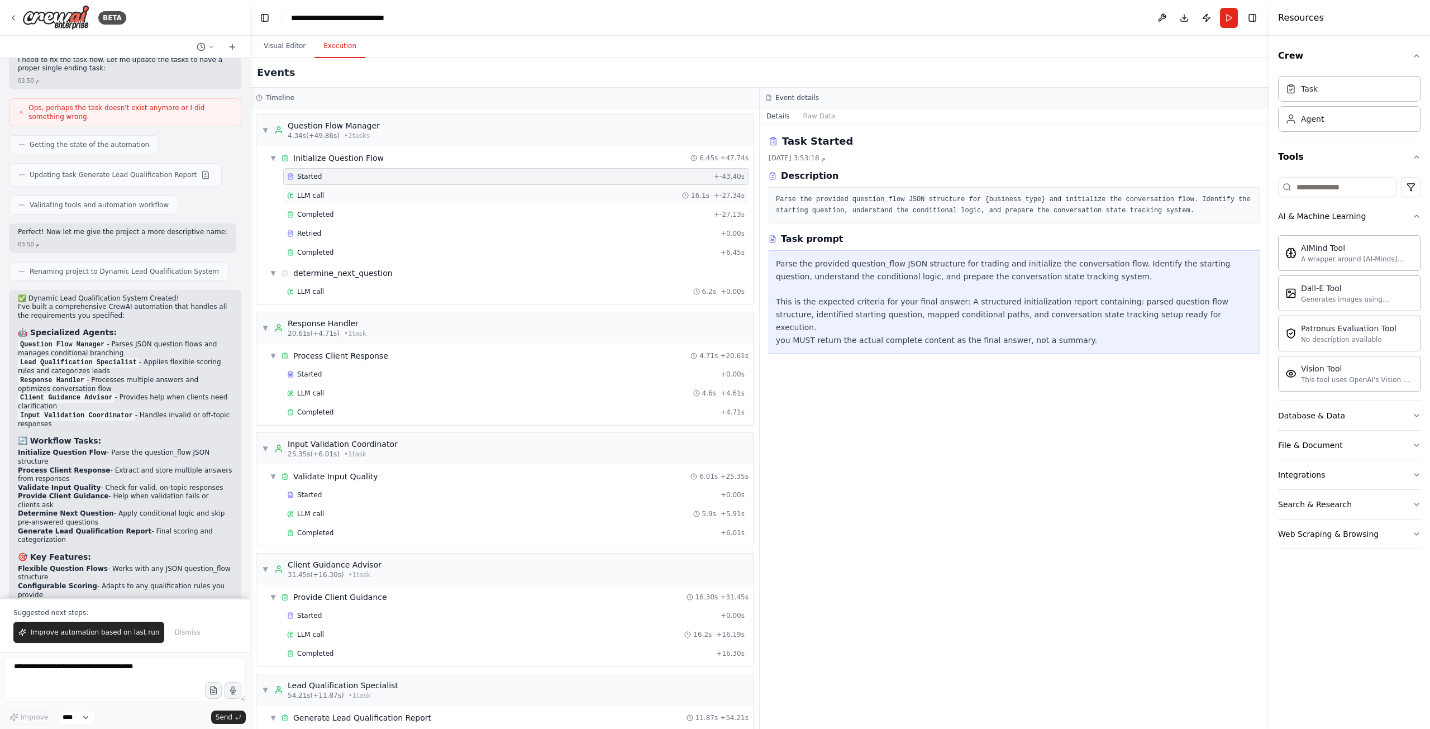
click at [312, 196] on span "LLM call" at bounding box center [310, 195] width 27 height 9
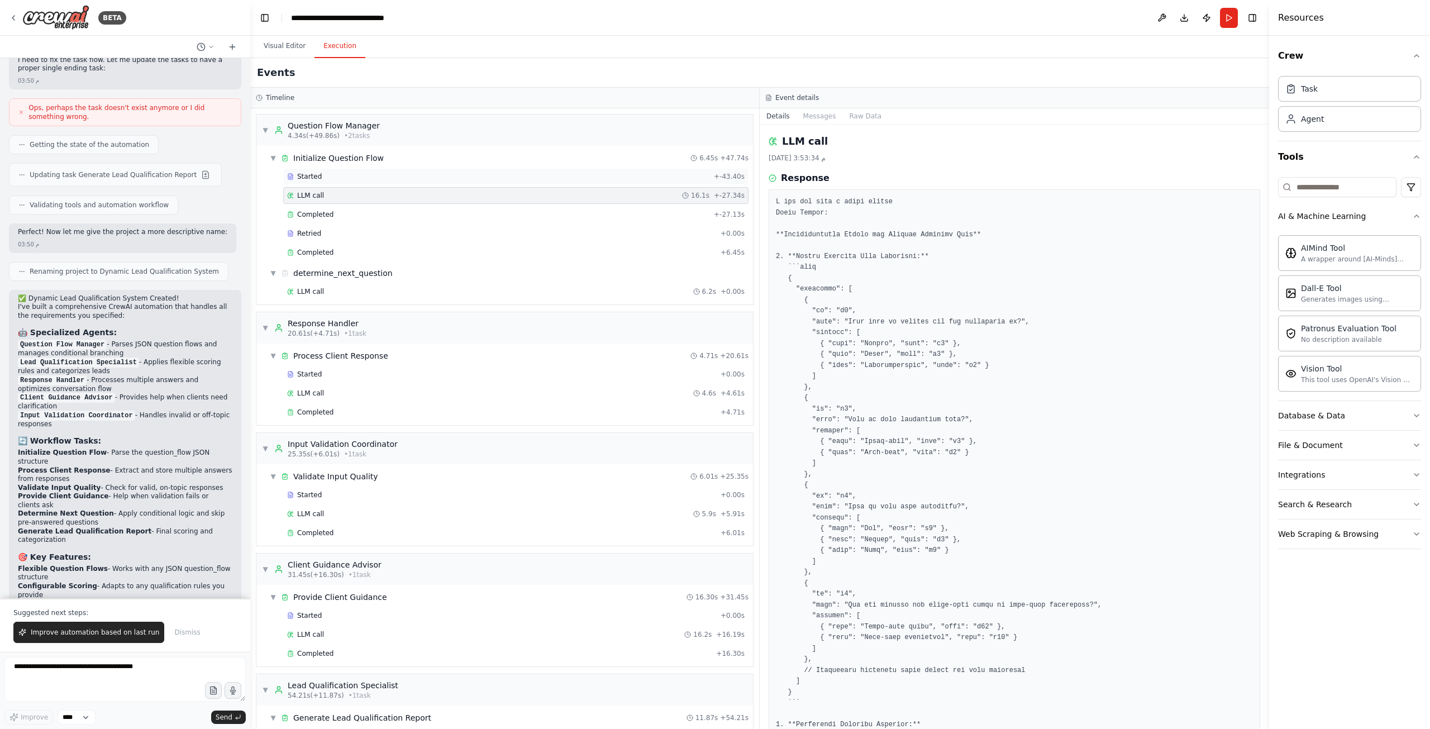
click at [310, 169] on div "Started + -43.40s" at bounding box center [515, 176] width 465 height 17
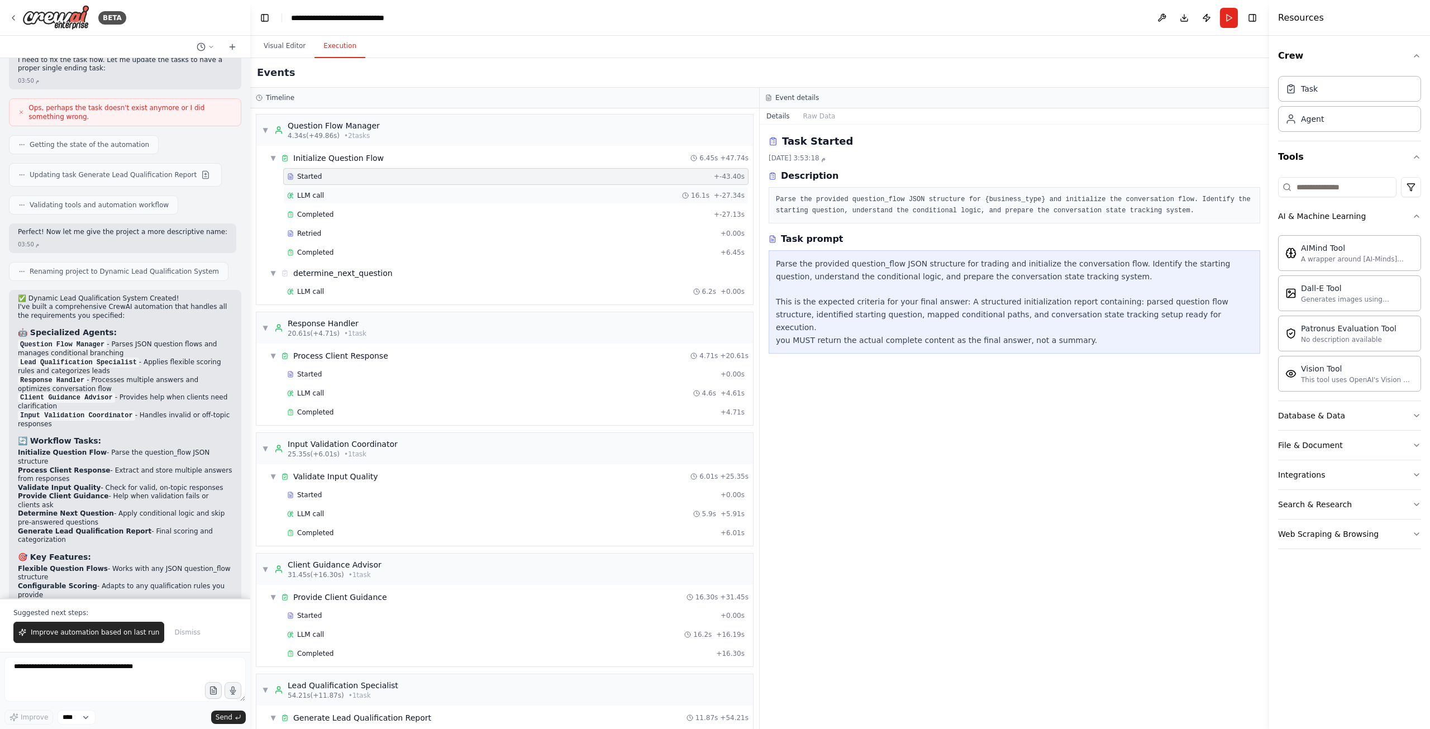
click at [310, 191] on span "LLM call" at bounding box center [310, 195] width 27 height 9
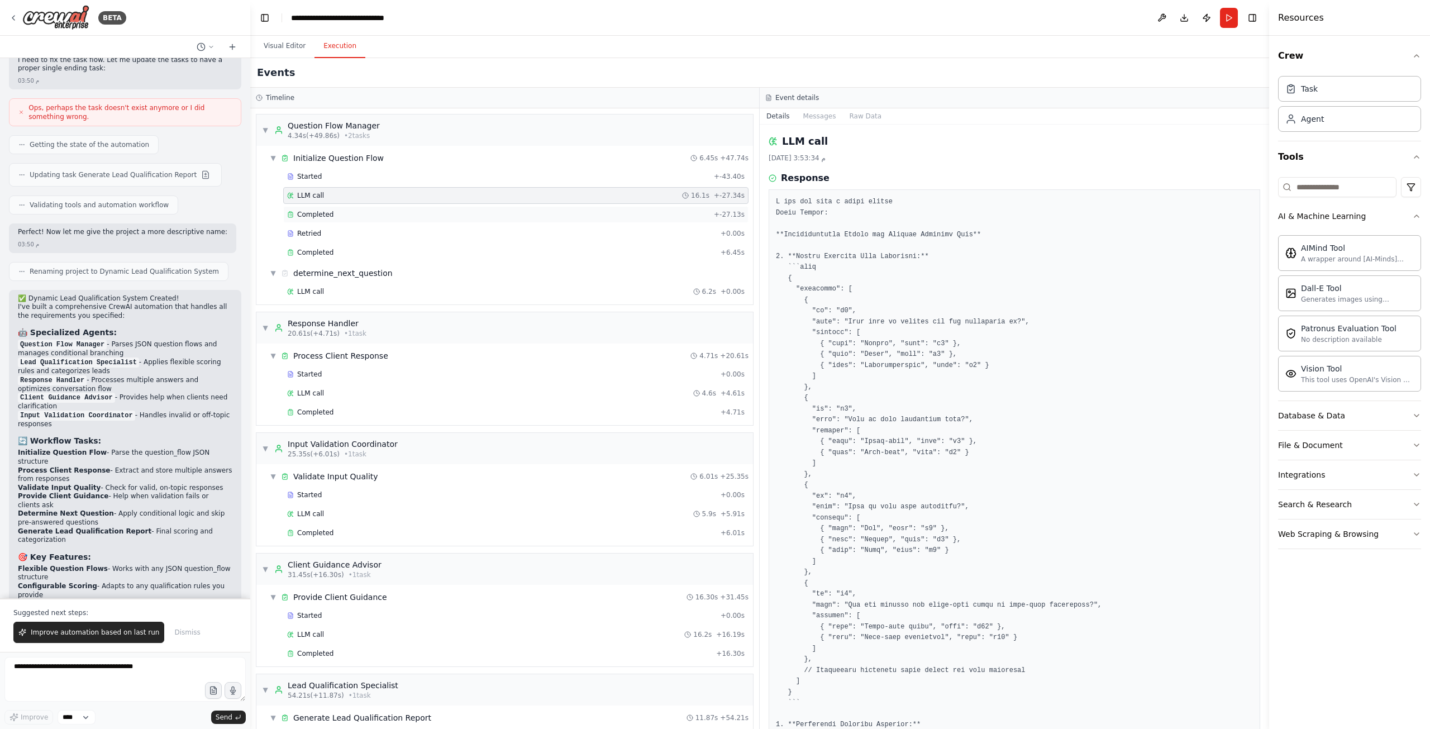
click at [308, 206] on div "Completed + -27.13s" at bounding box center [515, 214] width 465 height 17
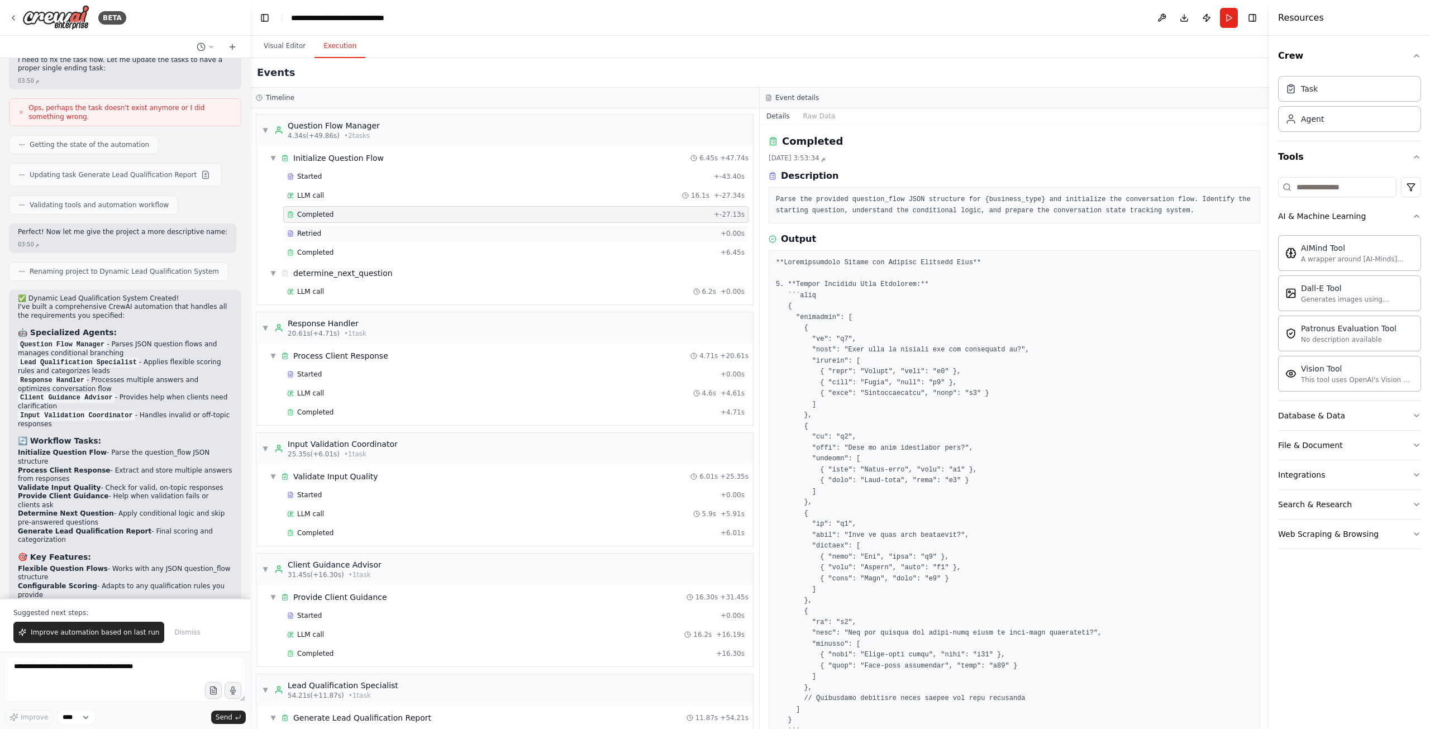
click at [306, 225] on div "Retried + 0.00s" at bounding box center [515, 233] width 465 height 17
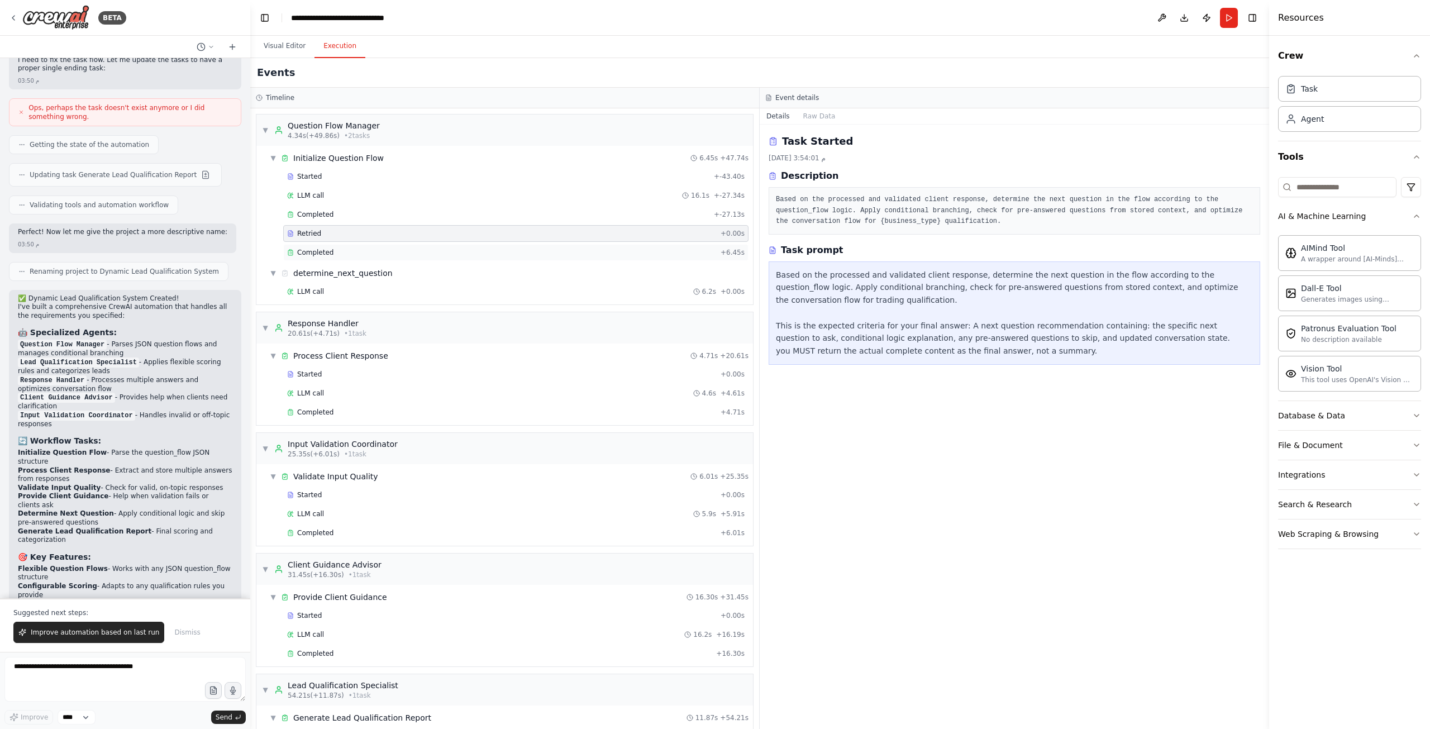
click at [305, 248] on span "Completed" at bounding box center [315, 252] width 36 height 9
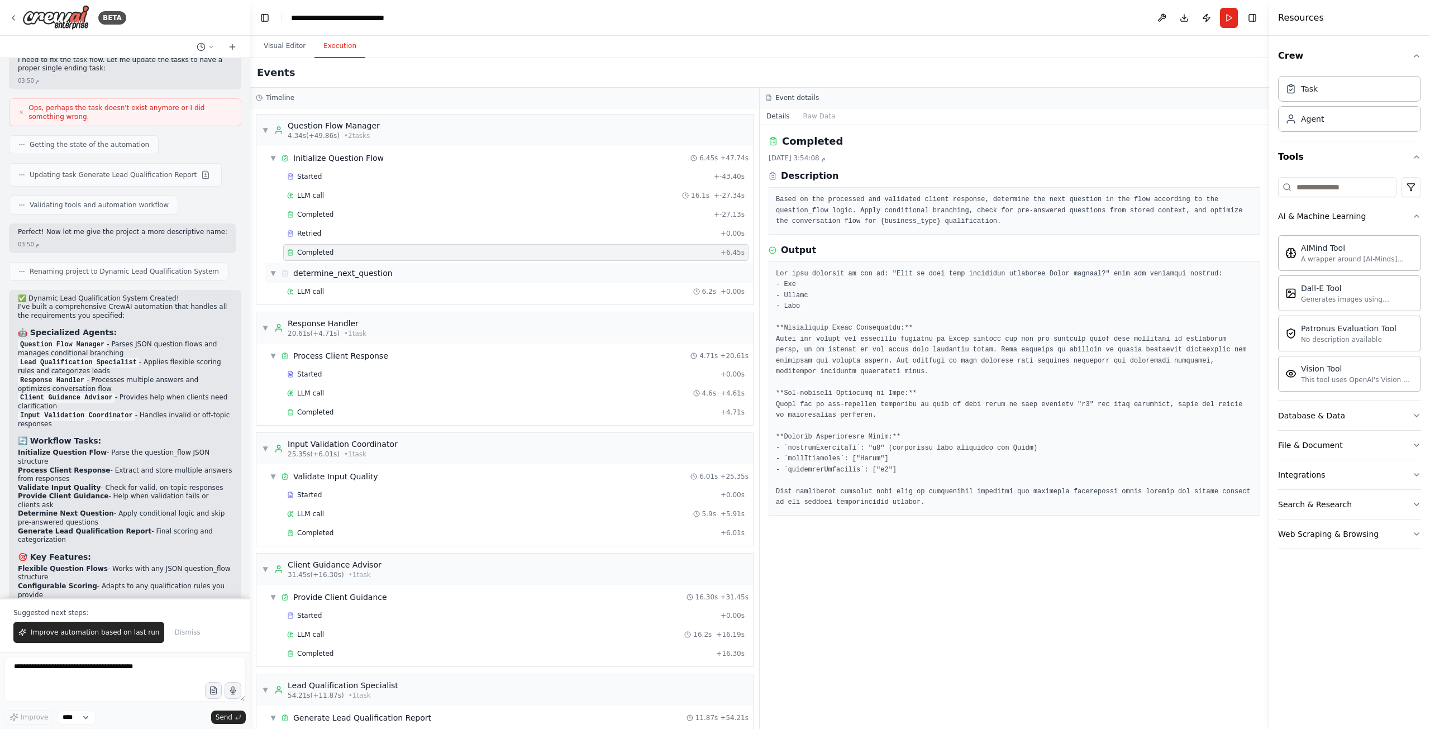
click at [322, 269] on div "determine_next_question" at bounding box center [342, 273] width 99 height 11
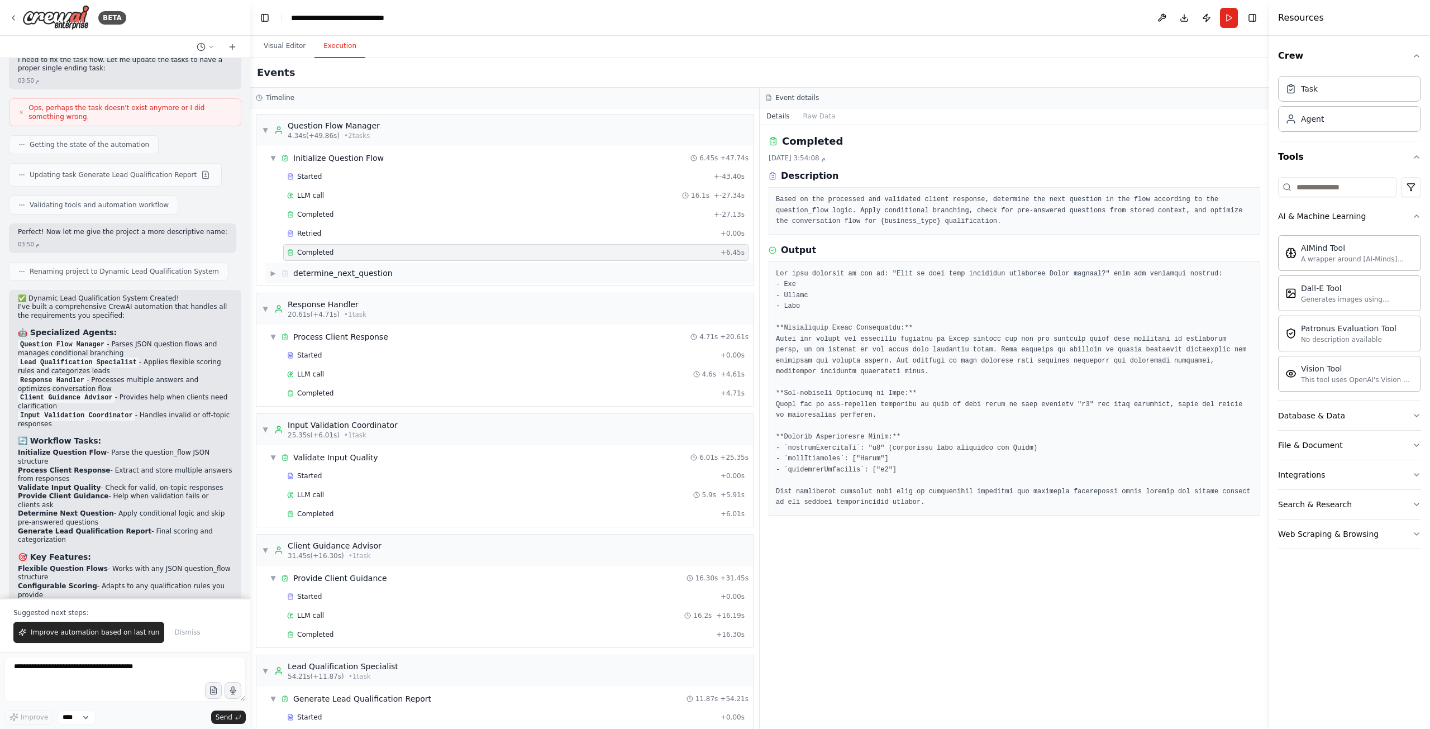
click at [322, 270] on div "determine_next_question" at bounding box center [342, 273] width 99 height 11
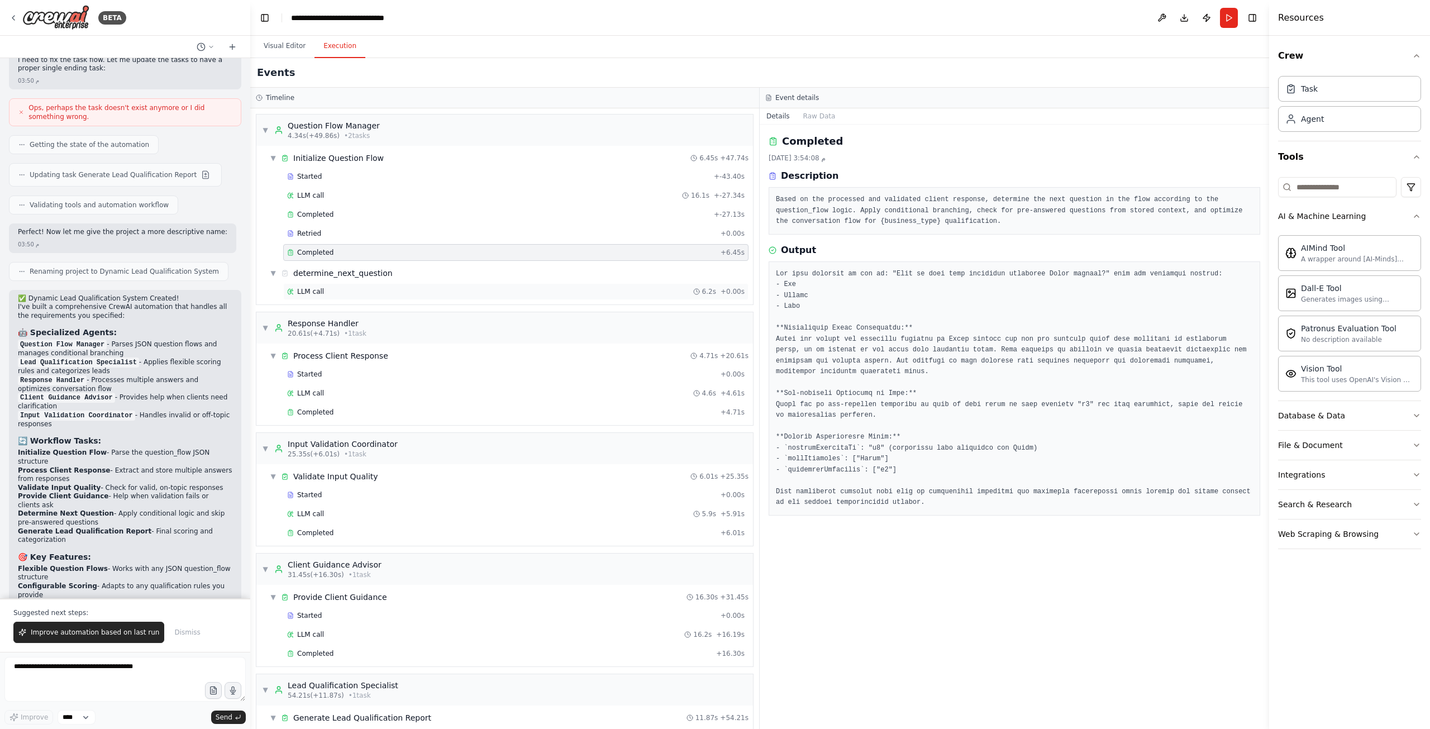
click at [323, 283] on div "LLM call 6.2s + 0.00s" at bounding box center [515, 291] width 465 height 17
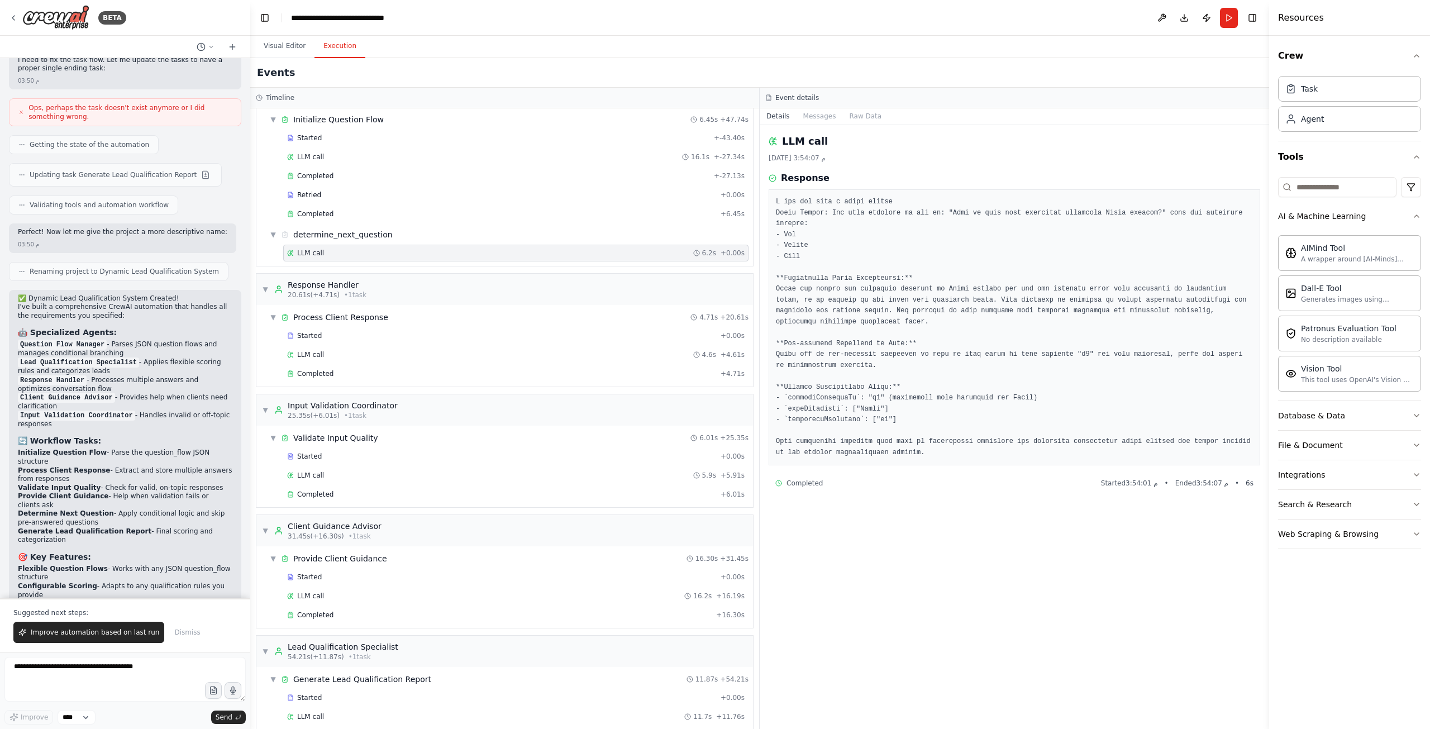
scroll to position [40, 0]
click at [323, 345] on div "LLM call 4.6s + 4.61s" at bounding box center [515, 353] width 465 height 17
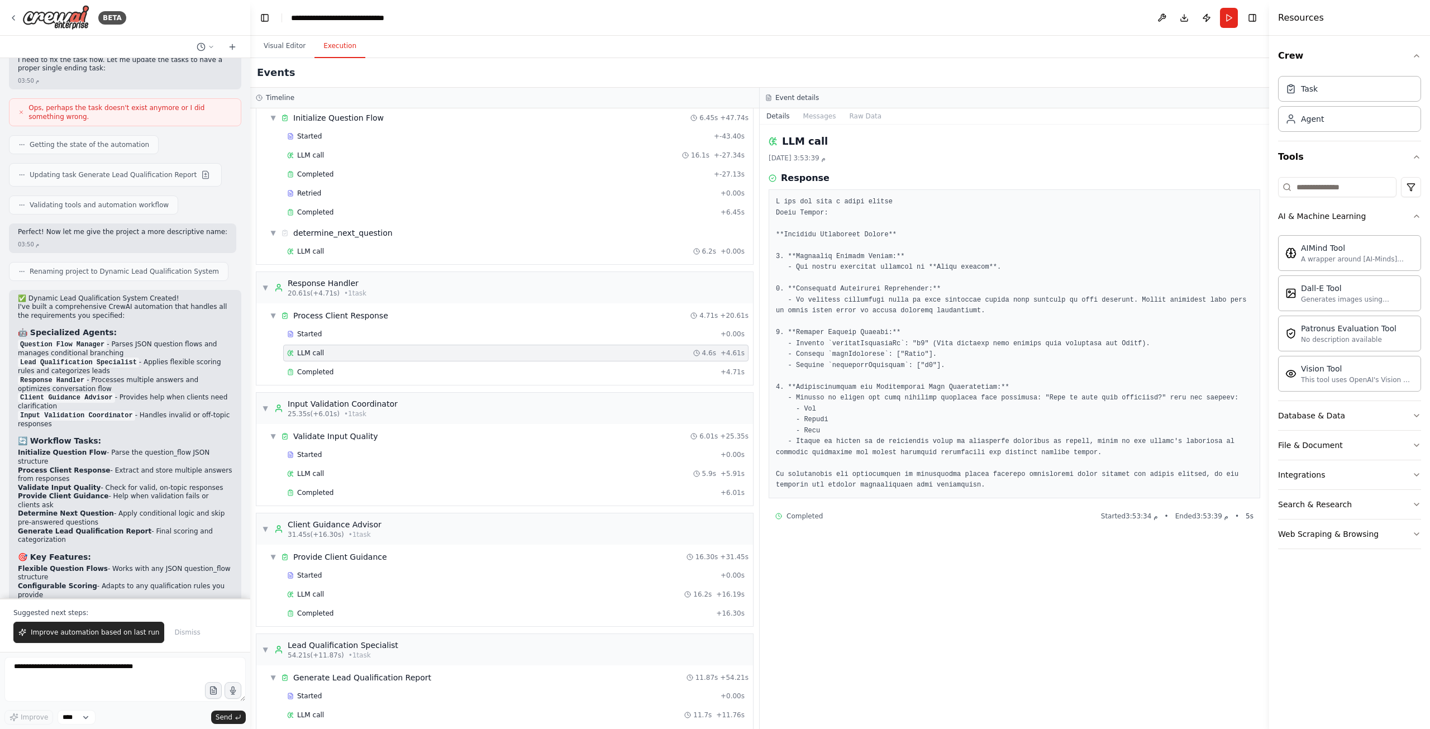
click at [324, 350] on div "LLM call 4.6s + 4.61s" at bounding box center [516, 353] width 458 height 9
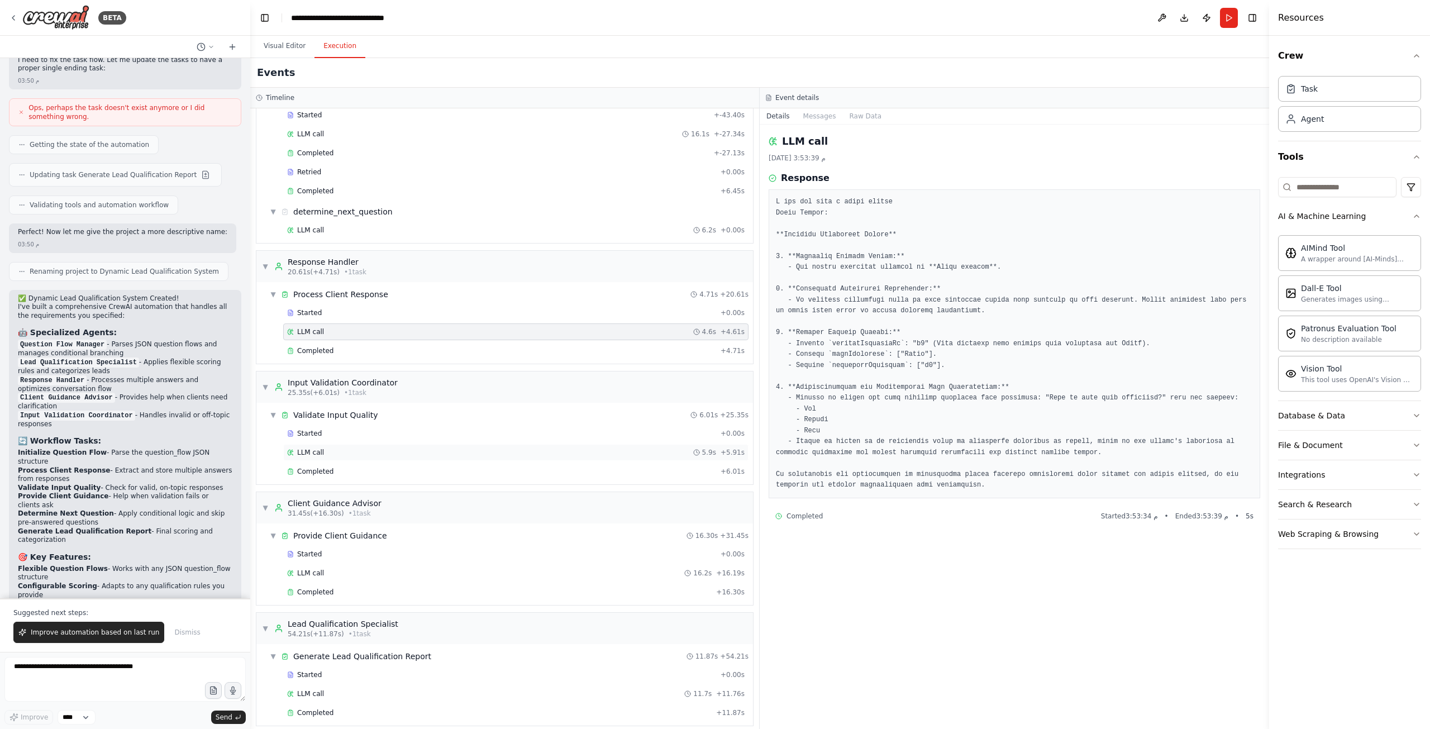
click at [319, 448] on span "LLM call" at bounding box center [310, 452] width 27 height 9
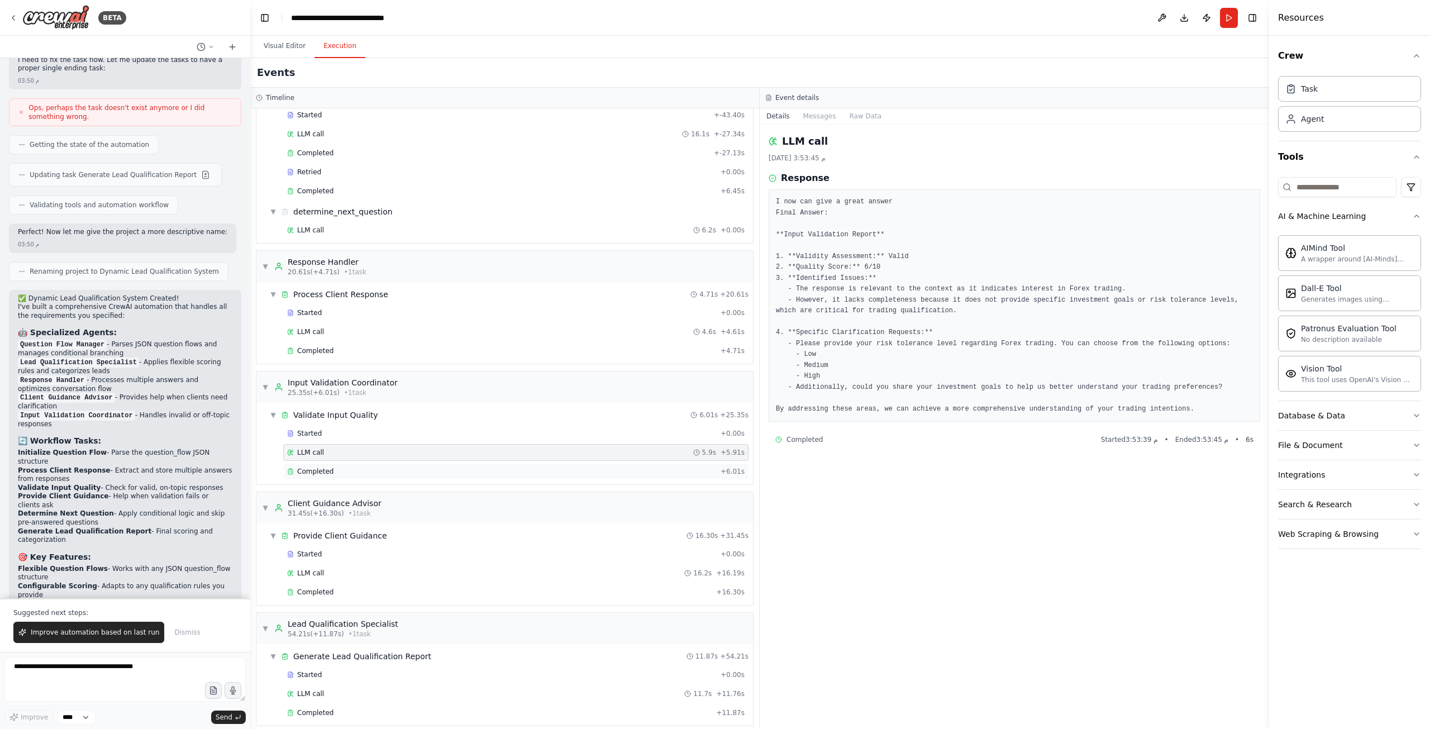
click at [318, 467] on span "Completed" at bounding box center [315, 471] width 36 height 9
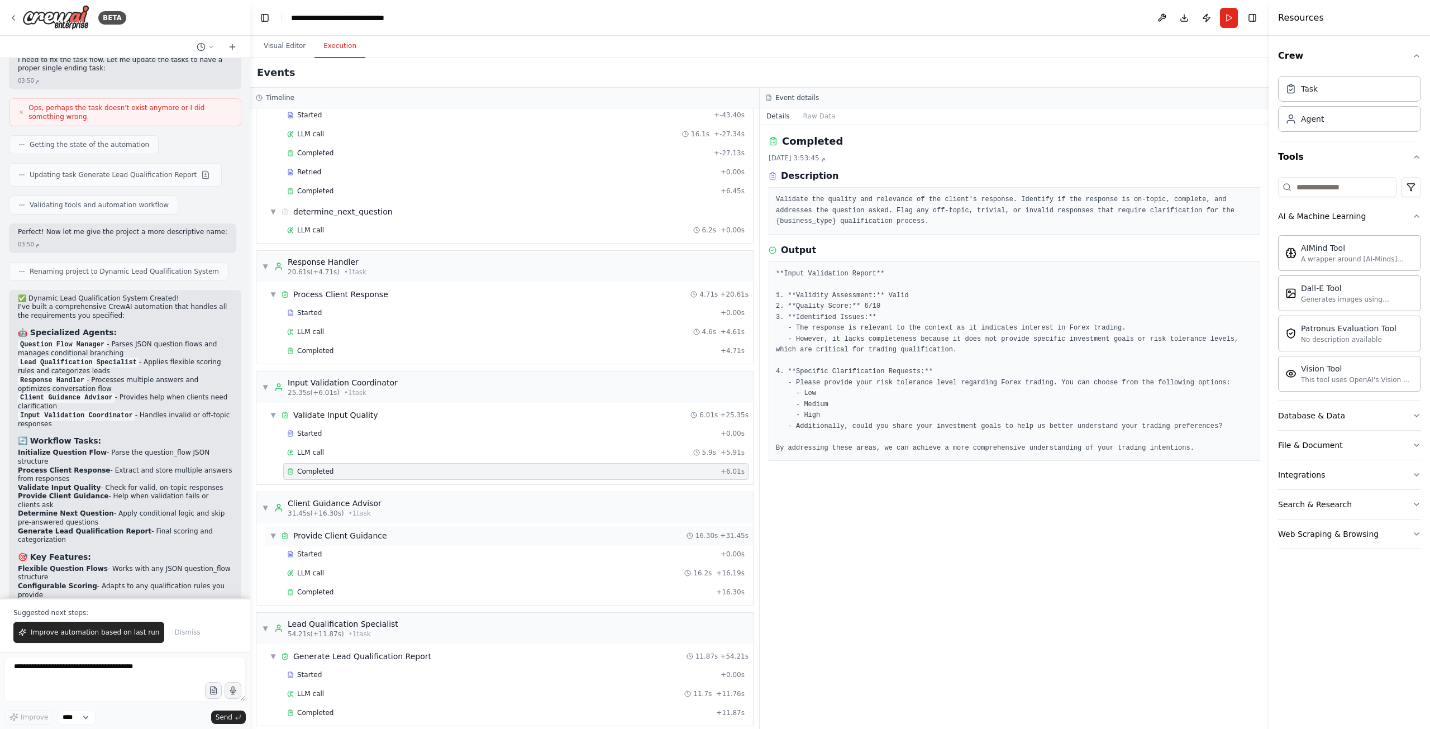
click at [319, 530] on div "Provide Client Guidance" at bounding box center [340, 535] width 94 height 11
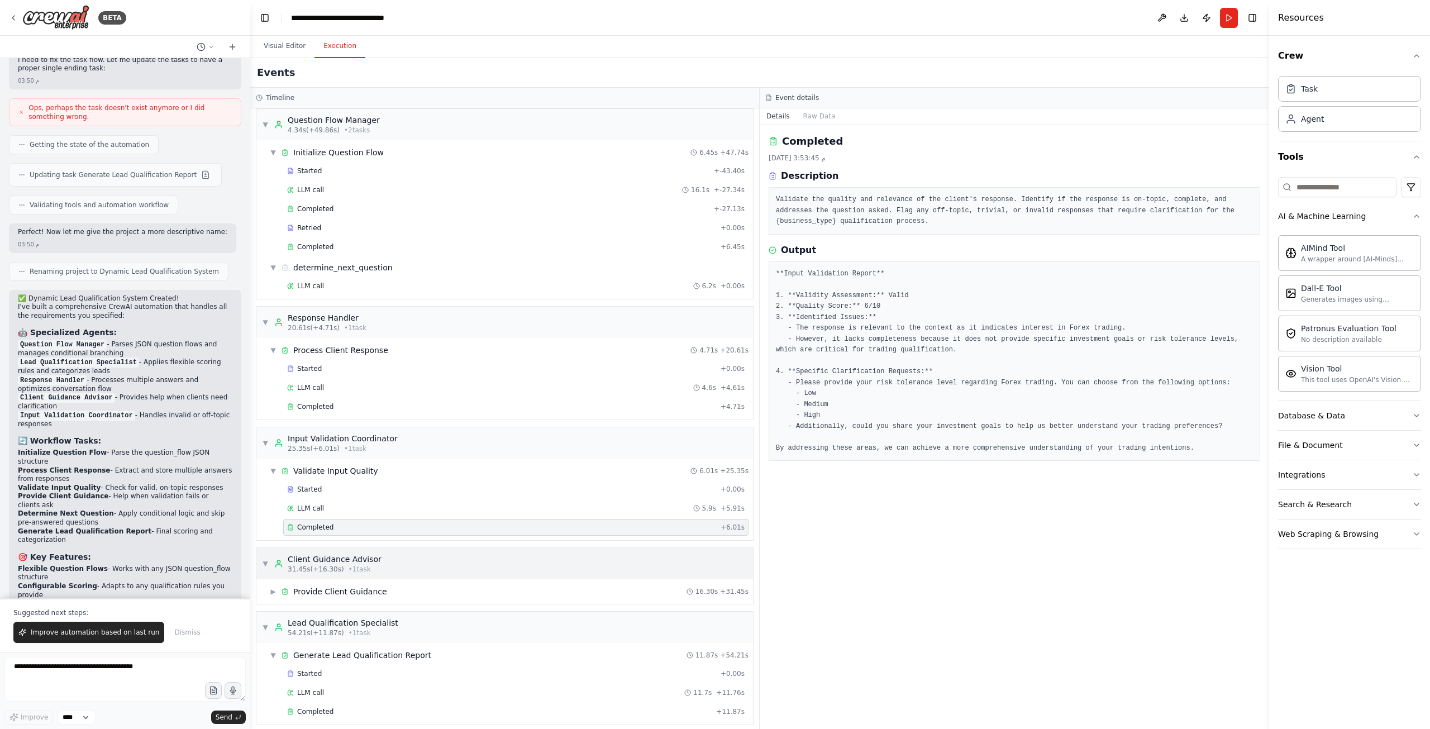
click at [316, 554] on div "Client Guidance Advisor" at bounding box center [335, 559] width 94 height 11
click at [309, 576] on div "▶ Client Guidance Advisor 31.45s (+16.30s) • 1 task" at bounding box center [504, 569] width 497 height 31
click at [309, 601] on div "▶ Provide Client Guidance 16.30s + 31.45s" at bounding box center [509, 597] width 488 height 20
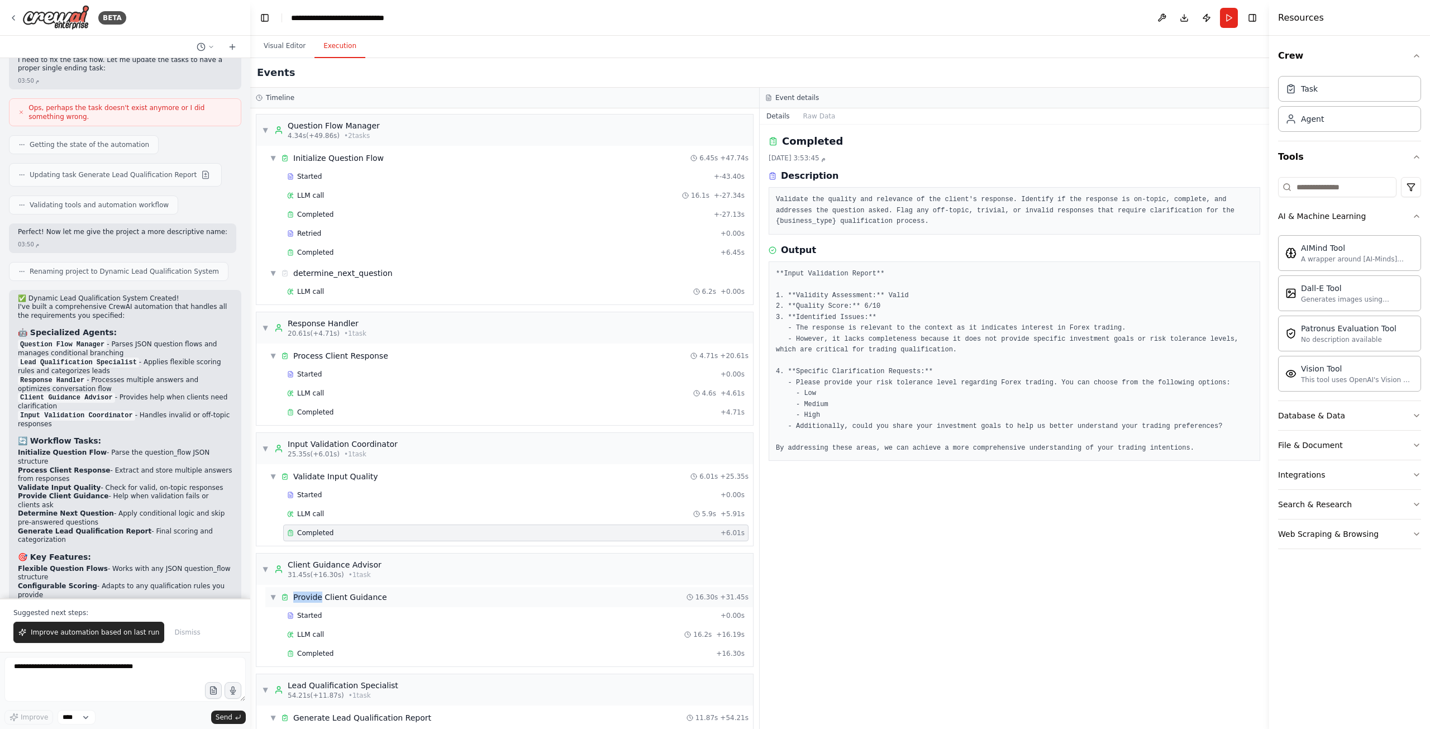
click at [309, 601] on div "▼ Provide Client Guidance 16.30s + 31.45s" at bounding box center [509, 597] width 488 height 20
click at [309, 601] on div "▶ Provide Client Guidance 16.30s + 31.45s" at bounding box center [509, 597] width 488 height 20
click at [308, 626] on div "LLM call 16.2s + 16.19s" at bounding box center [515, 634] width 465 height 17
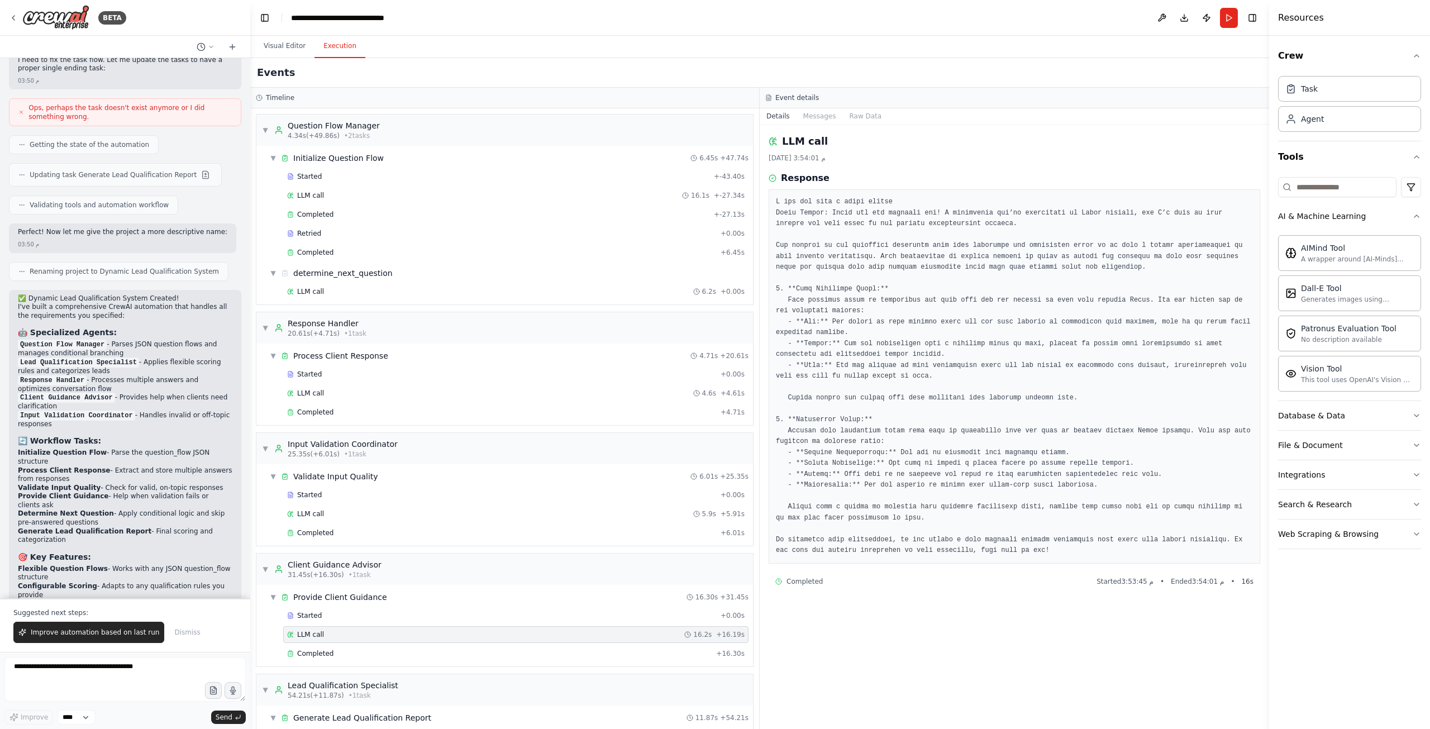
scroll to position [61, 0]
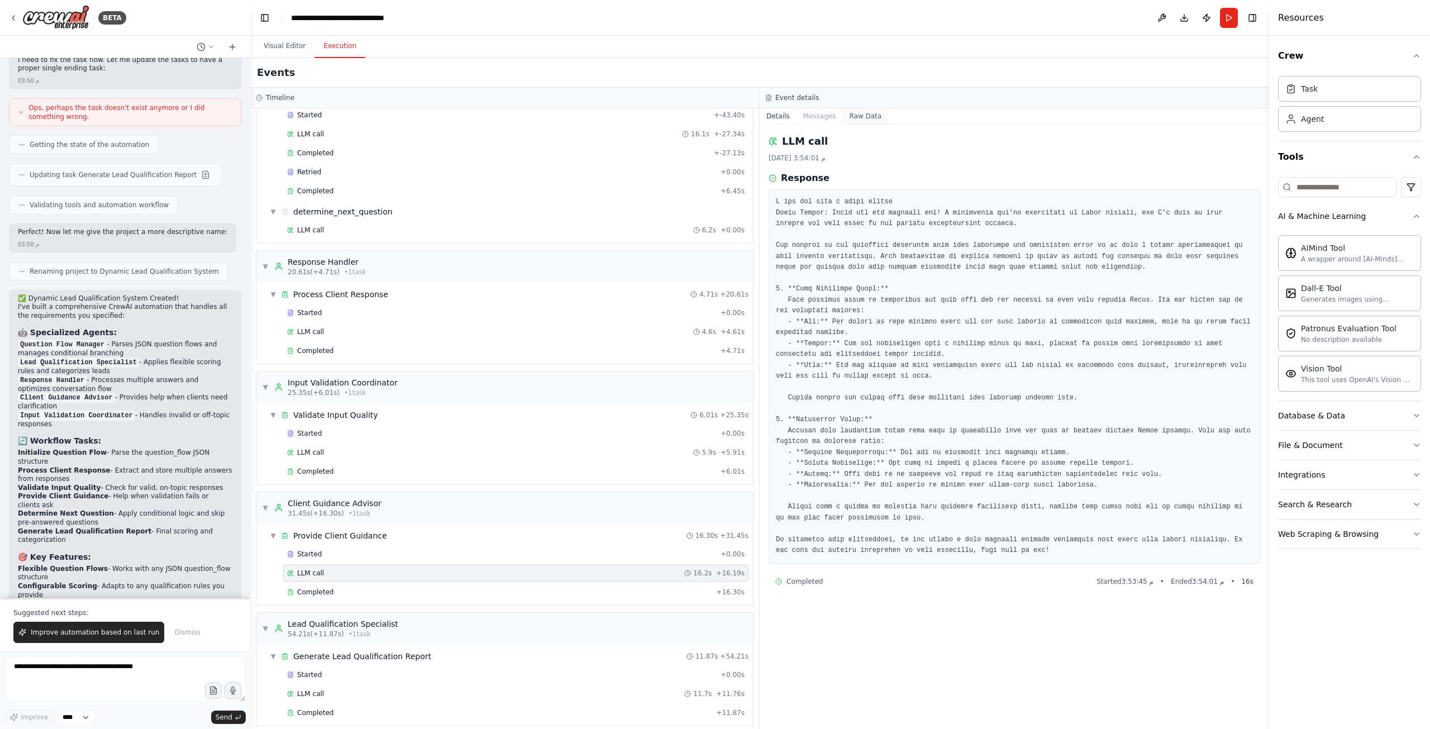
click at [844, 110] on button "Raw Data" at bounding box center [865, 116] width 46 height 16
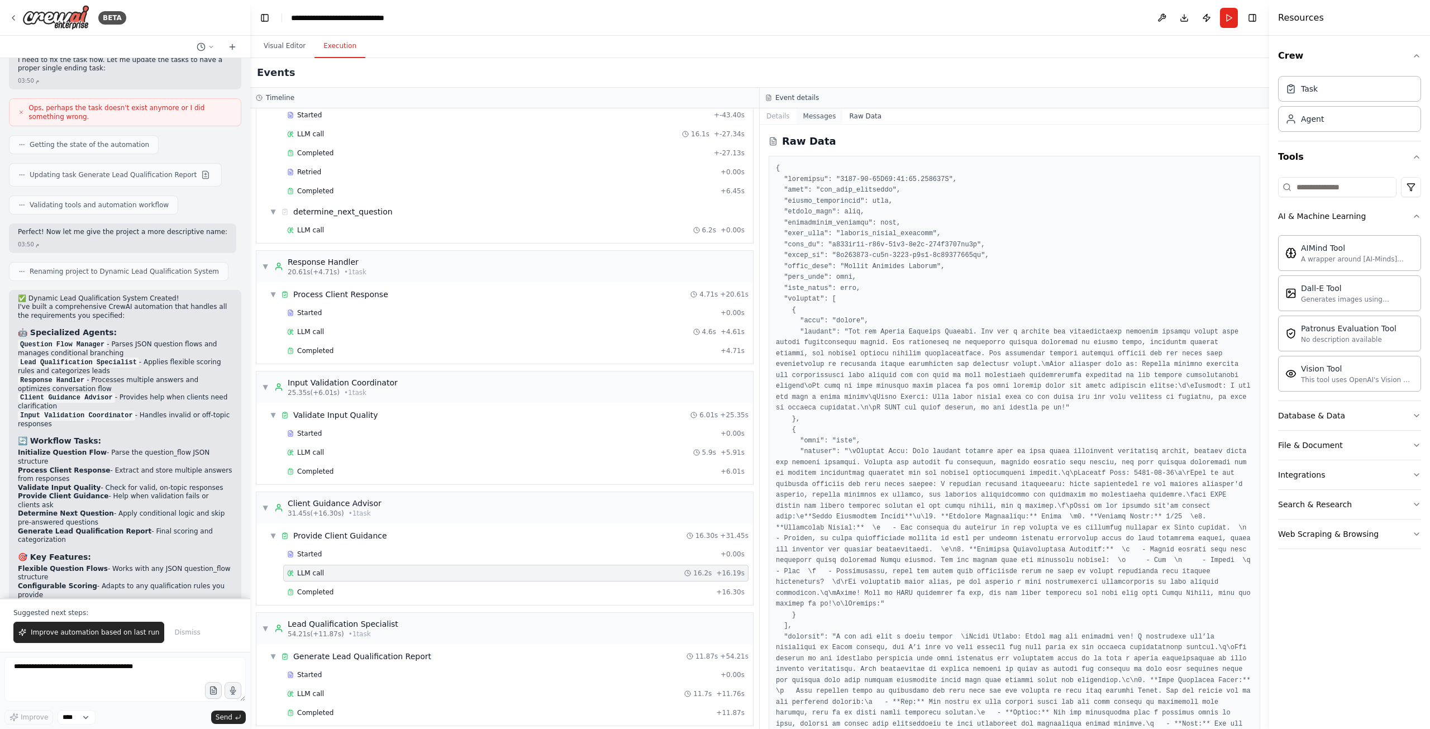
click at [817, 109] on button "Messages" at bounding box center [820, 116] width 46 height 16
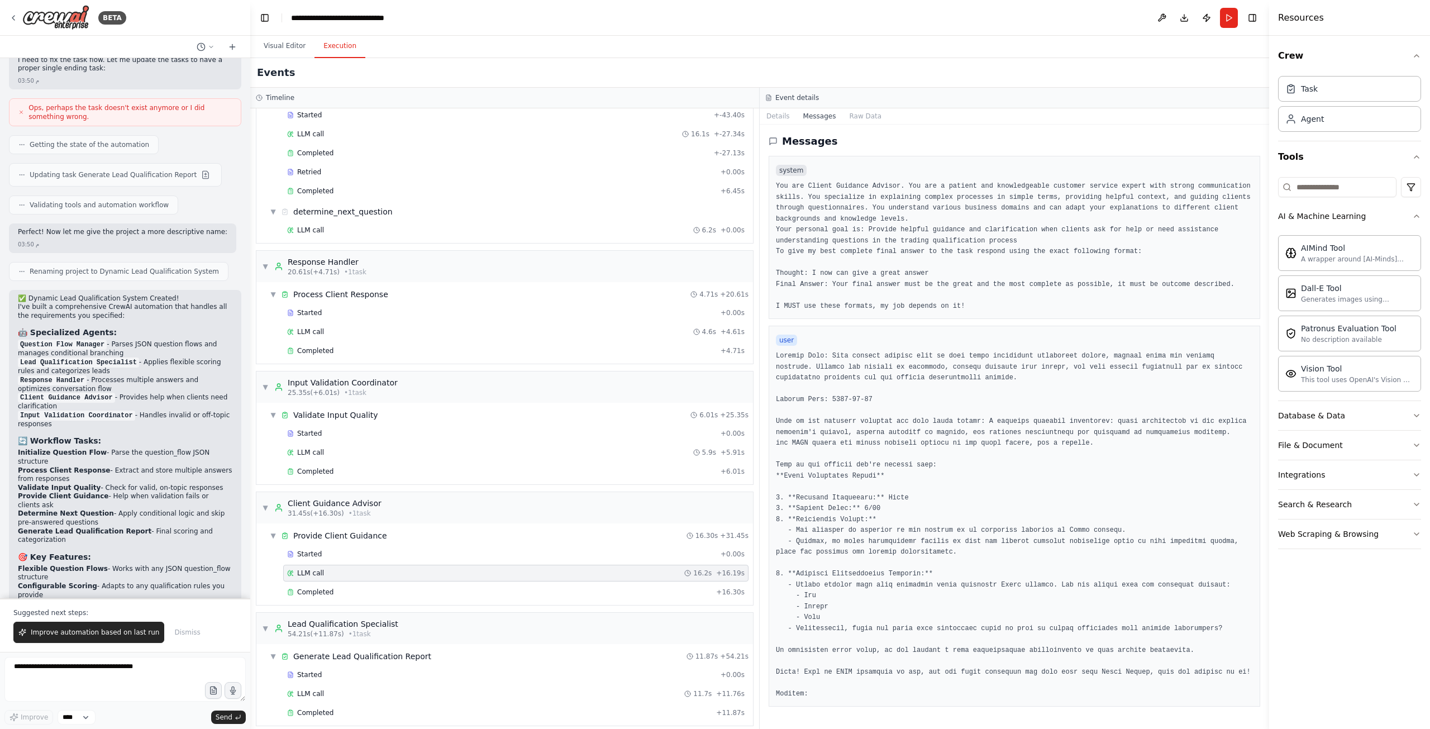
click at [823, 302] on pre "You are Client Guidance Advisor. You are a patient and knowledgeable customer s…" at bounding box center [1014, 246] width 477 height 131
click at [381, 646] on div "▼ Generate Lead Qualification Report 11.87s + 54.21s" at bounding box center [509, 656] width 488 height 20
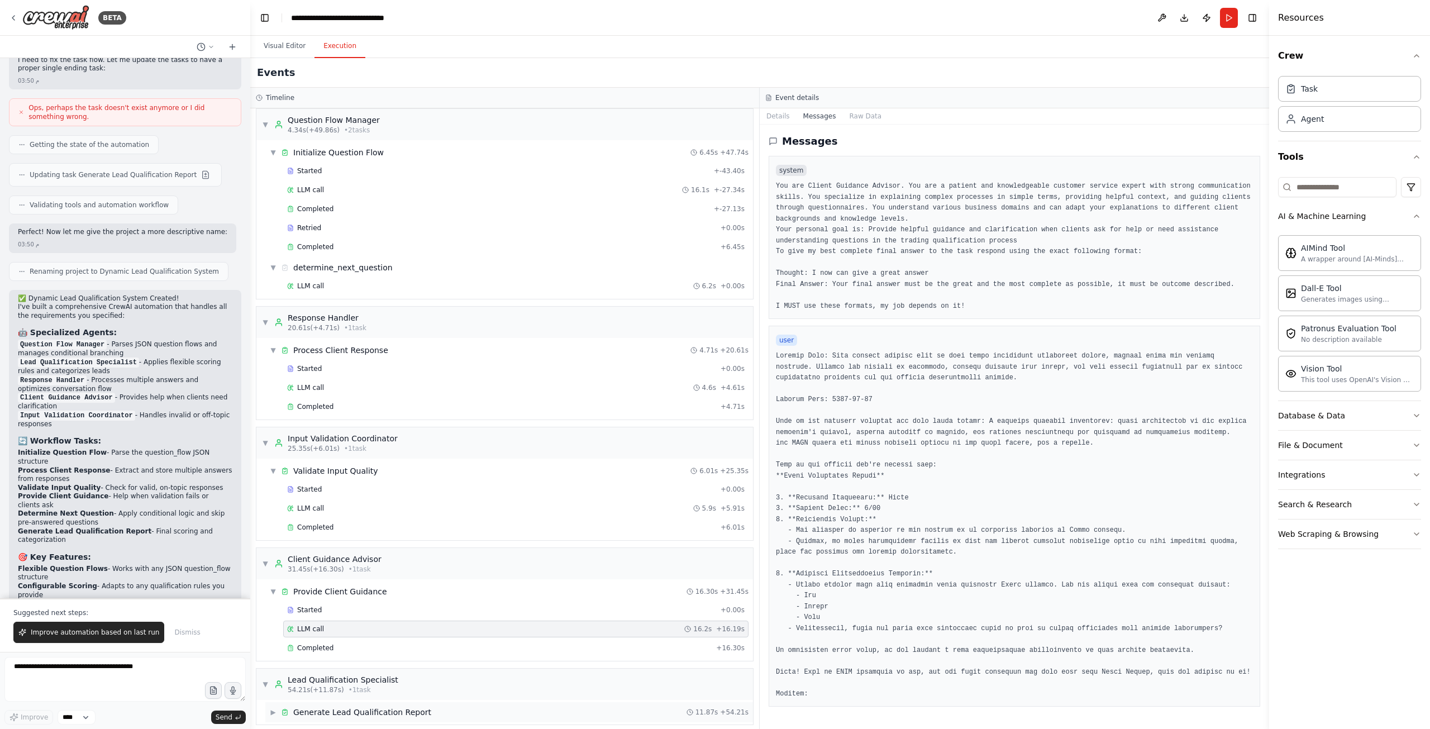
click at [355, 707] on div "Generate Lead Qualification Report" at bounding box center [362, 712] width 138 height 11
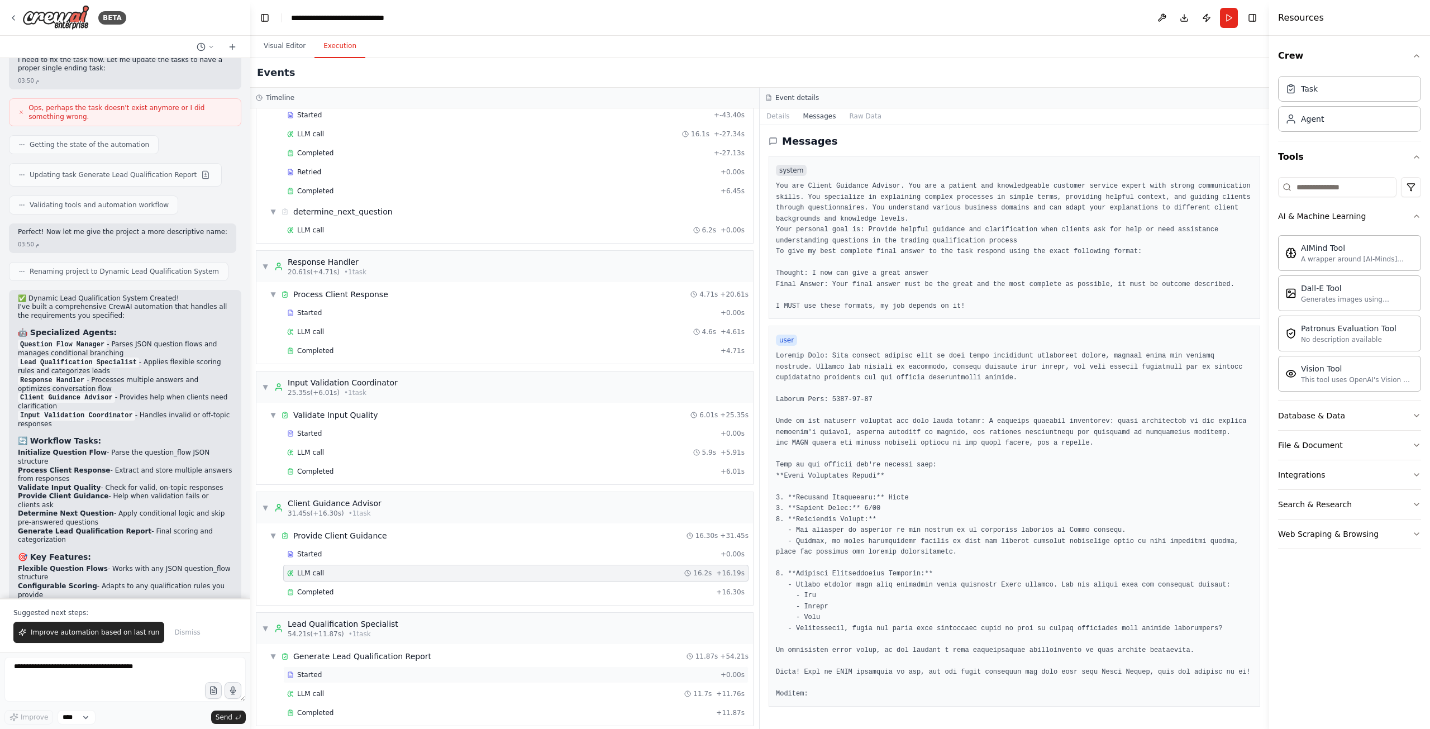
click at [349, 670] on div "Started" at bounding box center [501, 674] width 429 height 9
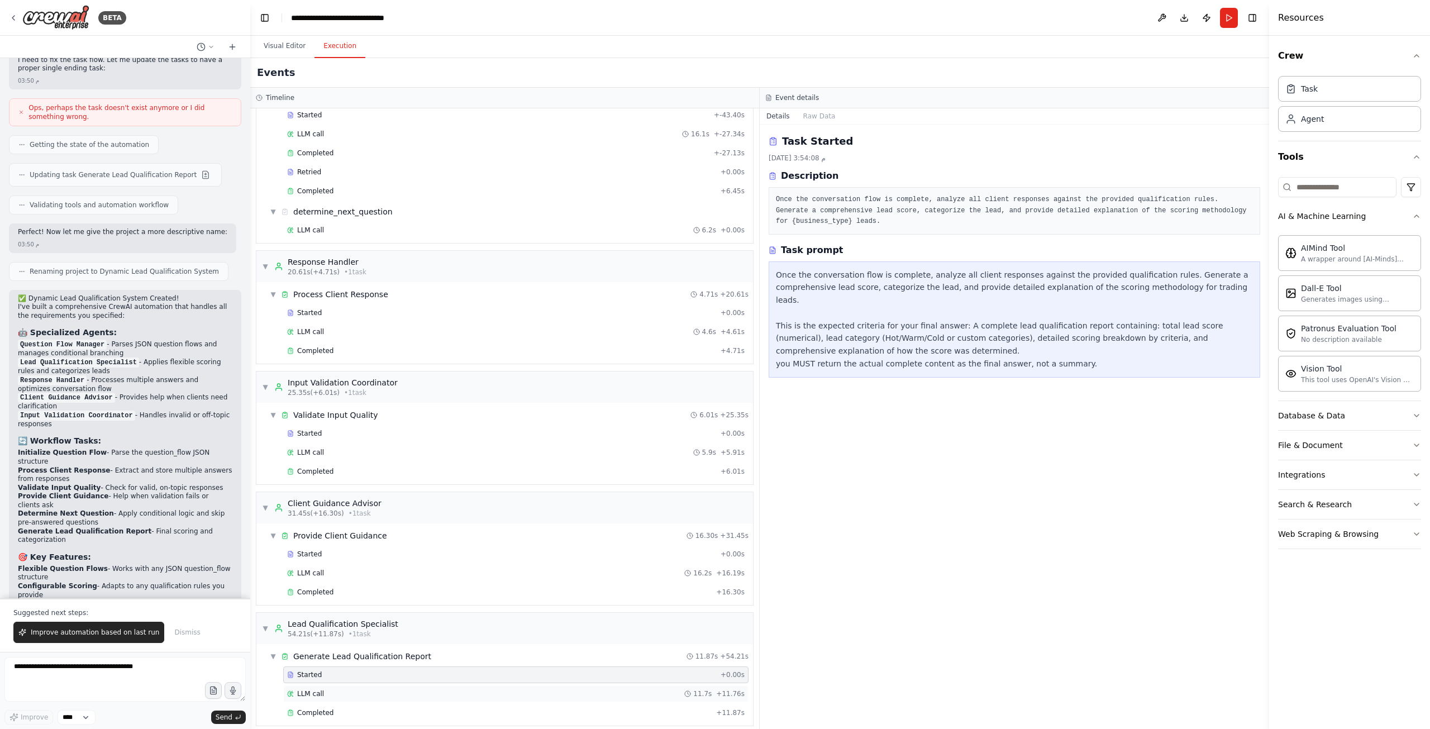
click at [331, 689] on div "LLM call 11.7s + 11.76s" at bounding box center [516, 693] width 458 height 9
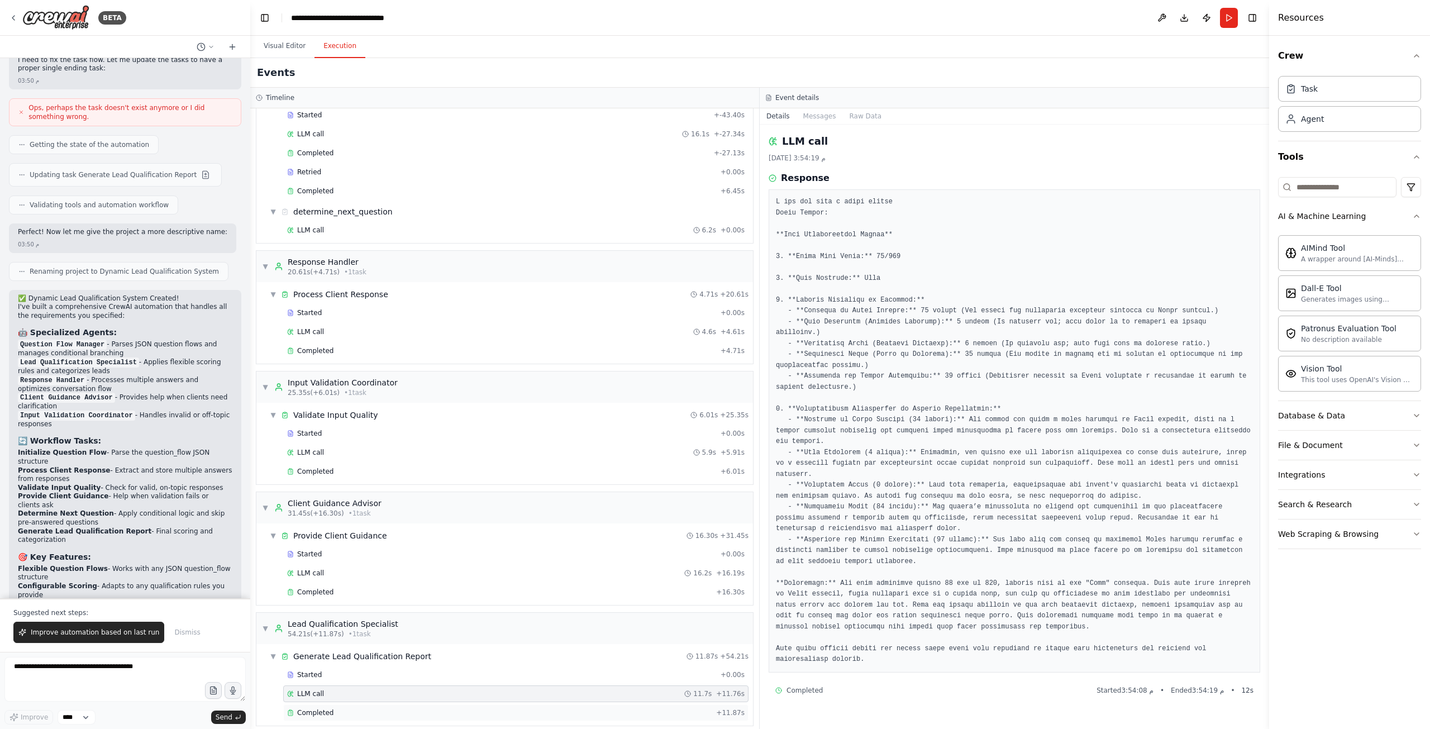
click at [317, 709] on div "Completed + 11.87s" at bounding box center [515, 712] width 465 height 17
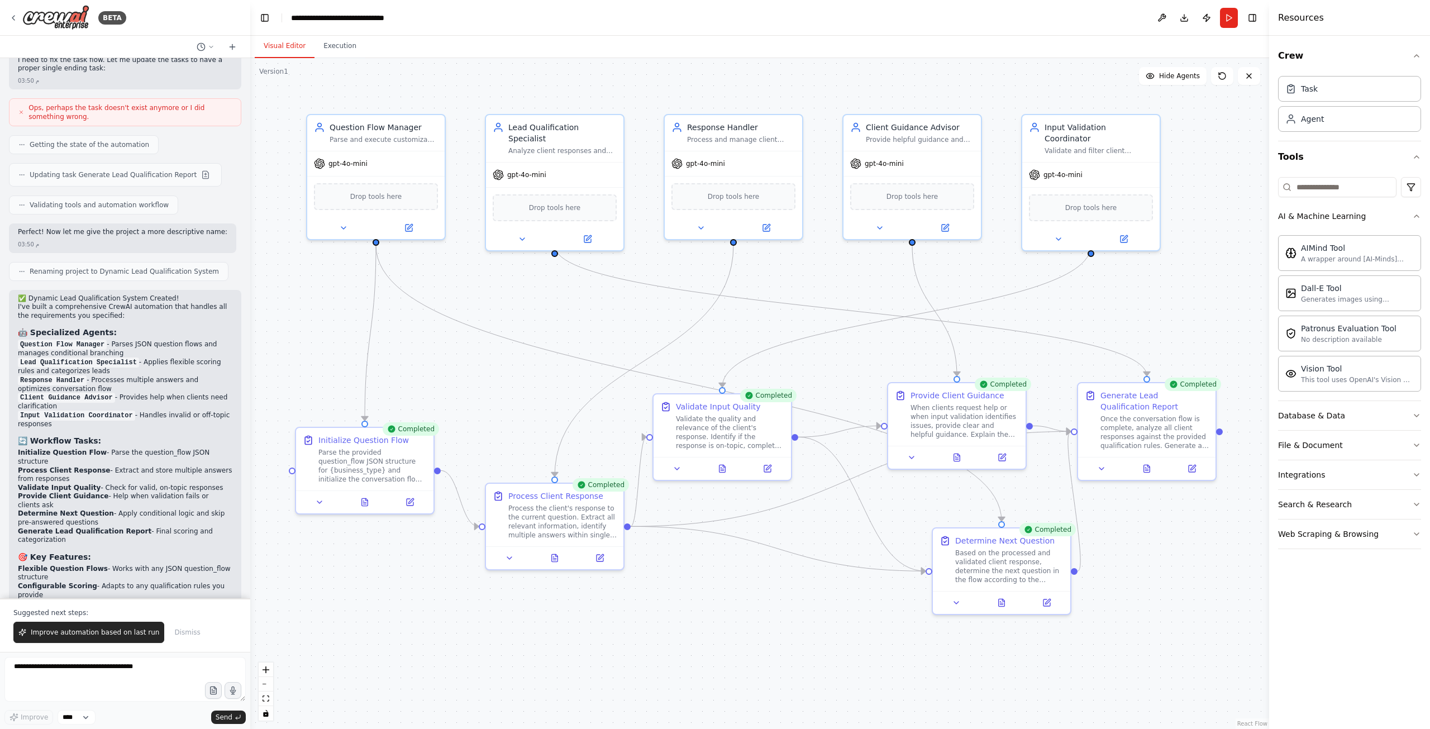
click at [282, 46] on button "Visual Editor" at bounding box center [285, 46] width 60 height 23
click at [1186, 78] on span "Hide Agents" at bounding box center [1179, 76] width 41 height 9
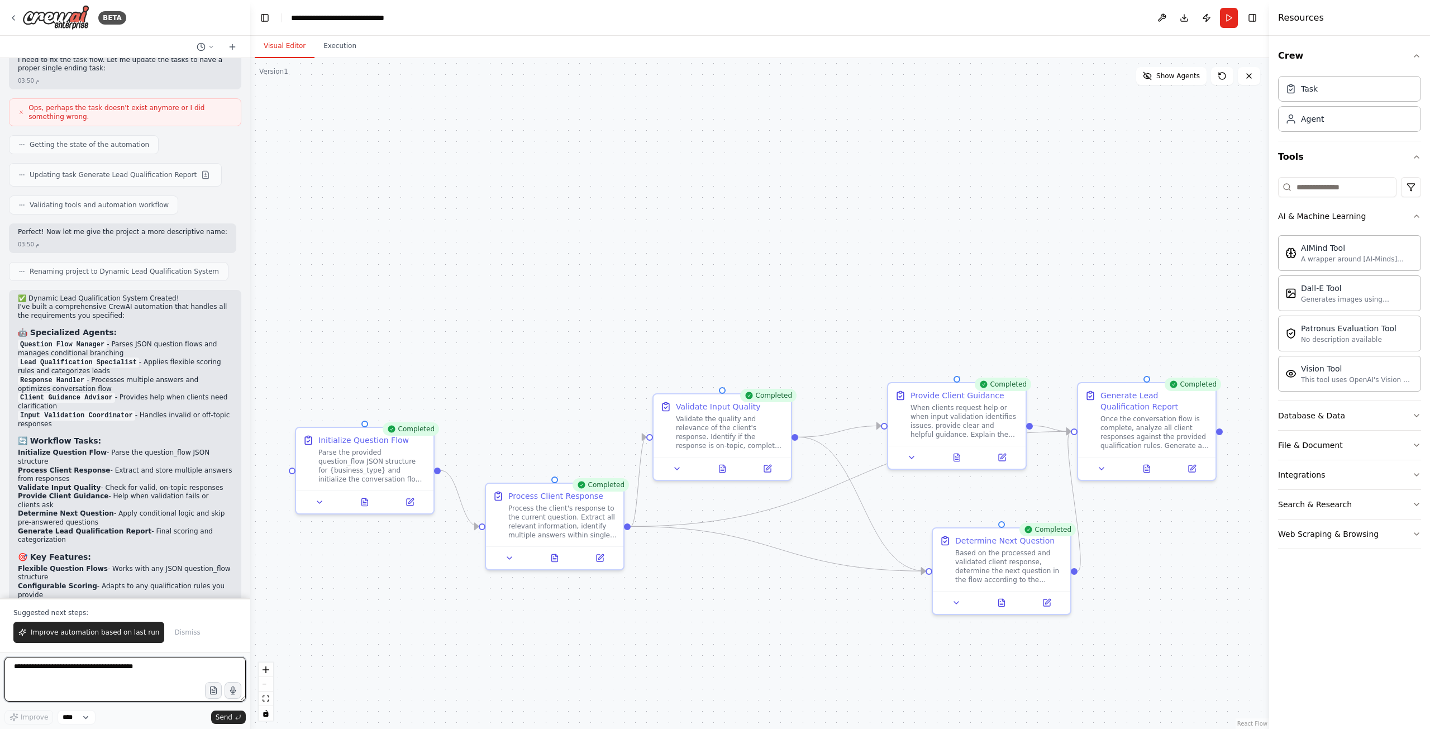
click at [128, 674] on textarea at bounding box center [124, 679] width 241 height 45
type textarea "**********"
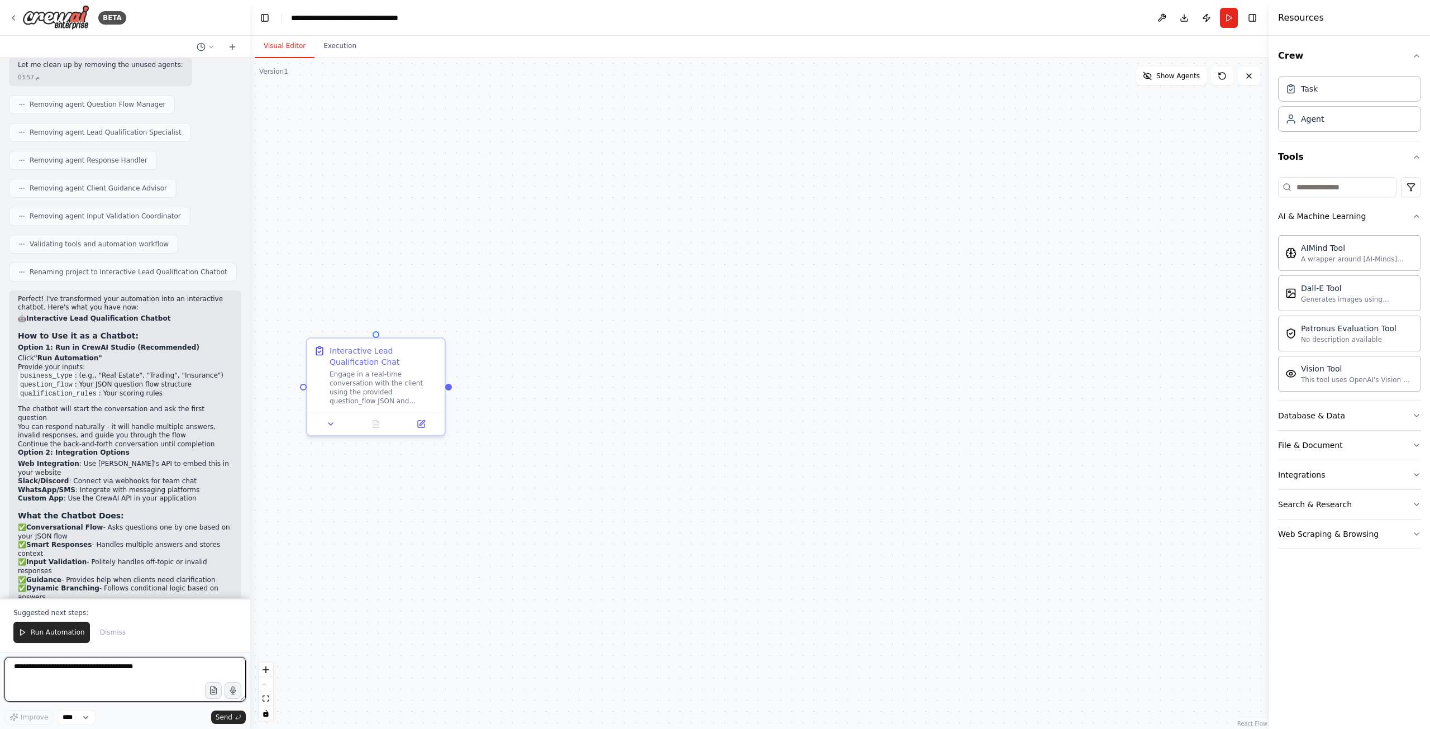
scroll to position [5086, 0]
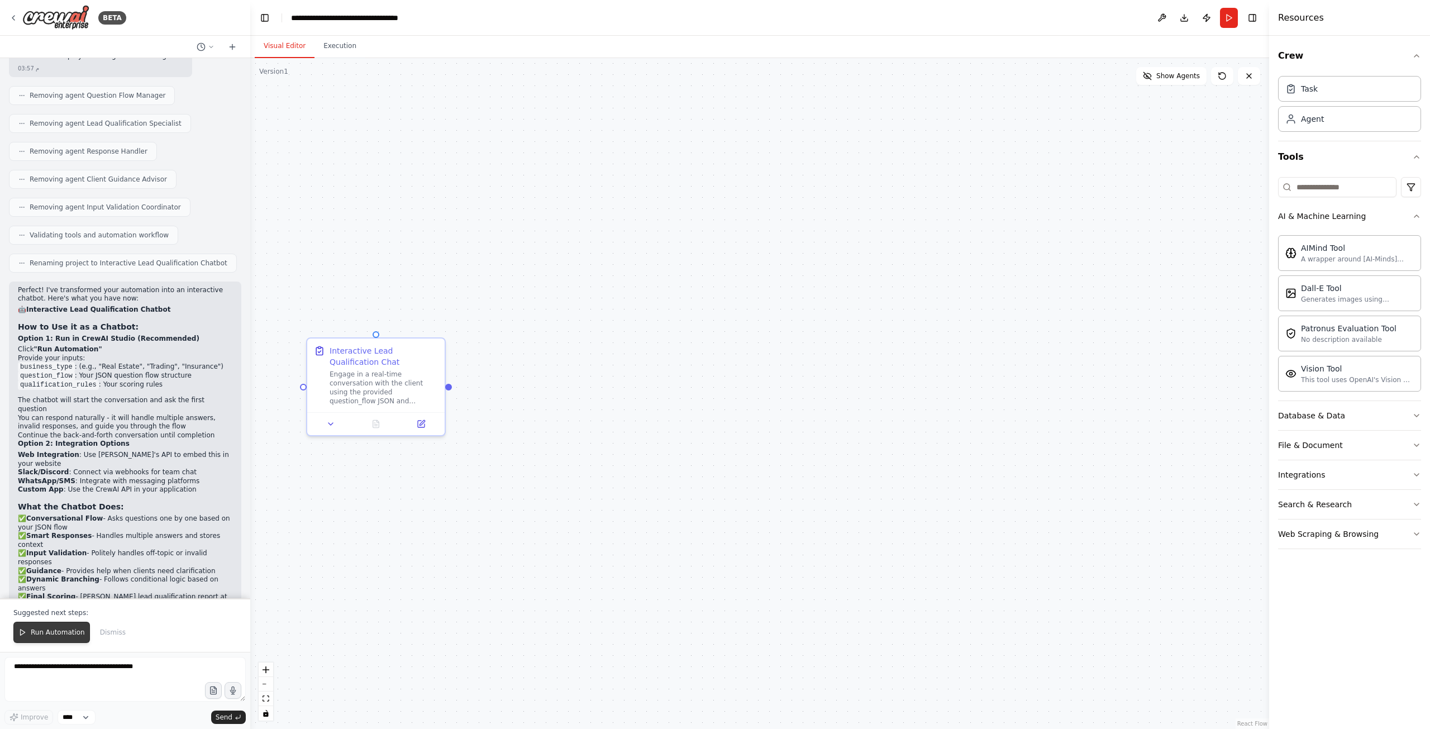
click at [30, 636] on button "Run Automation" at bounding box center [51, 632] width 77 height 21
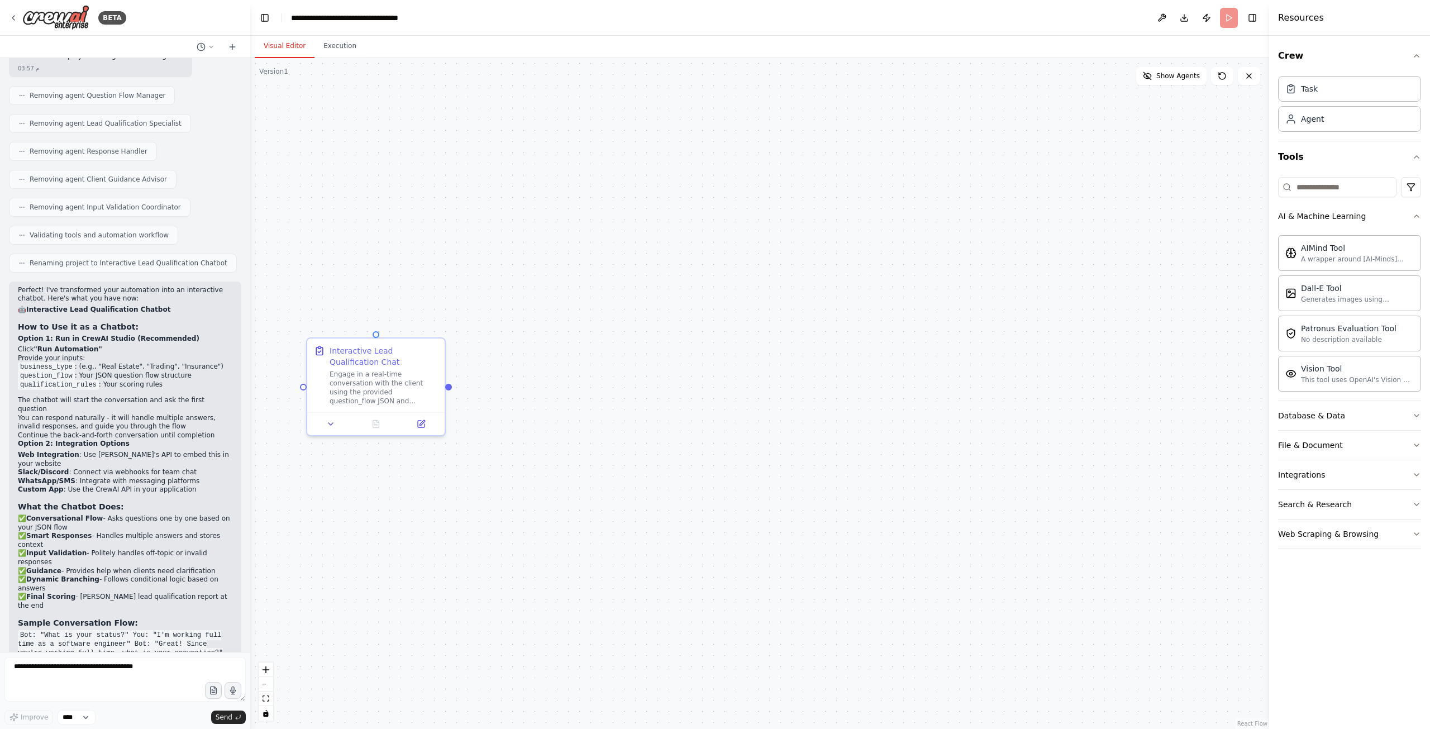
scroll to position [5032, 0]
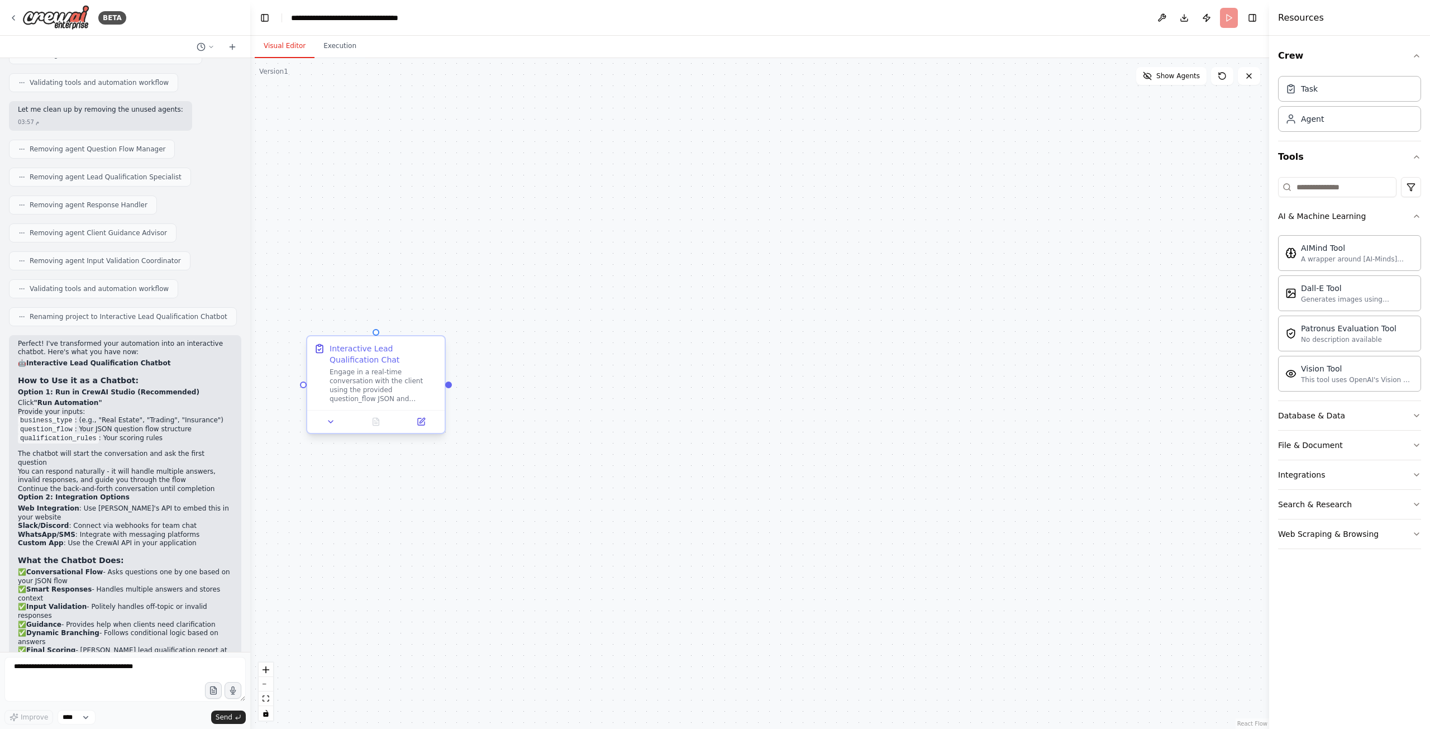
click at [330, 430] on div at bounding box center [375, 421] width 137 height 23
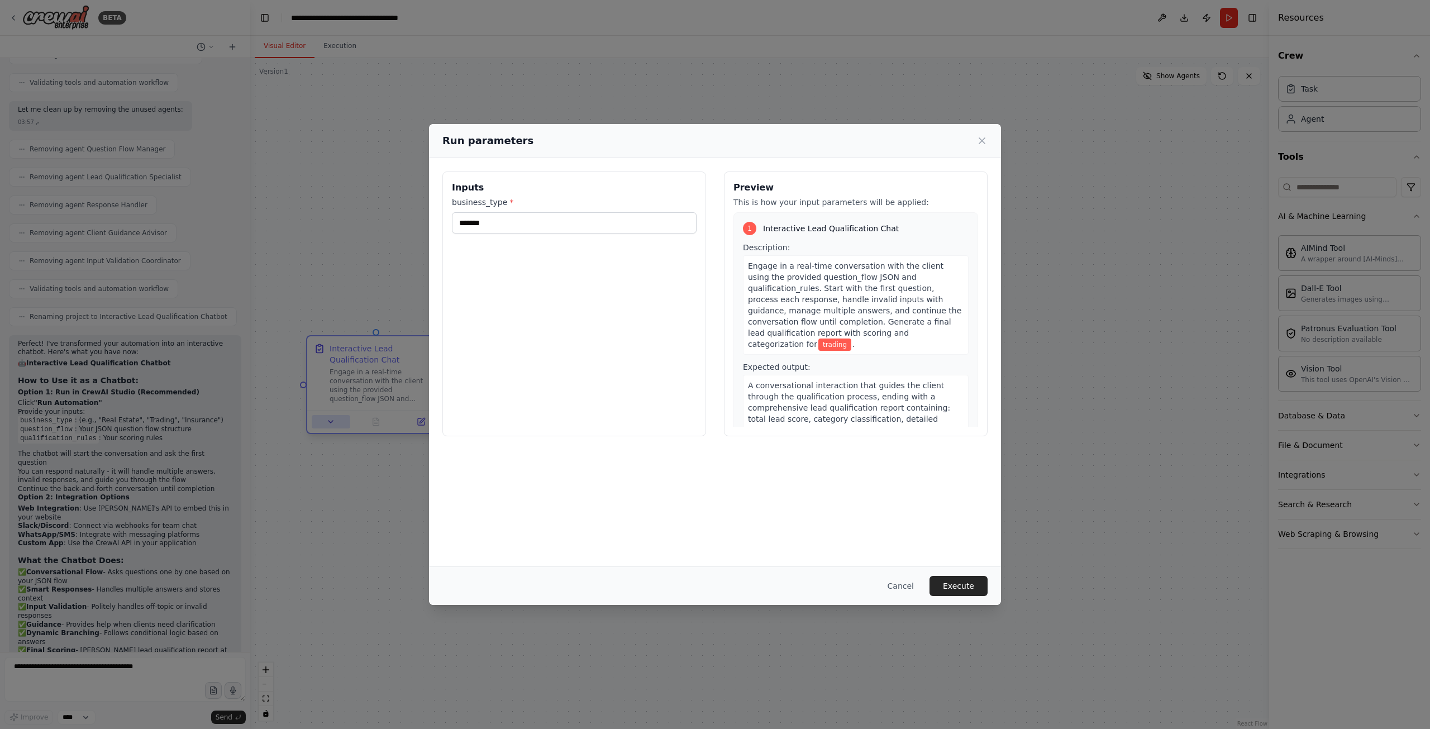
click at [331, 427] on div "Run parameters Inputs business_type * ******* Preview This is how your input pa…" at bounding box center [715, 364] width 1430 height 729
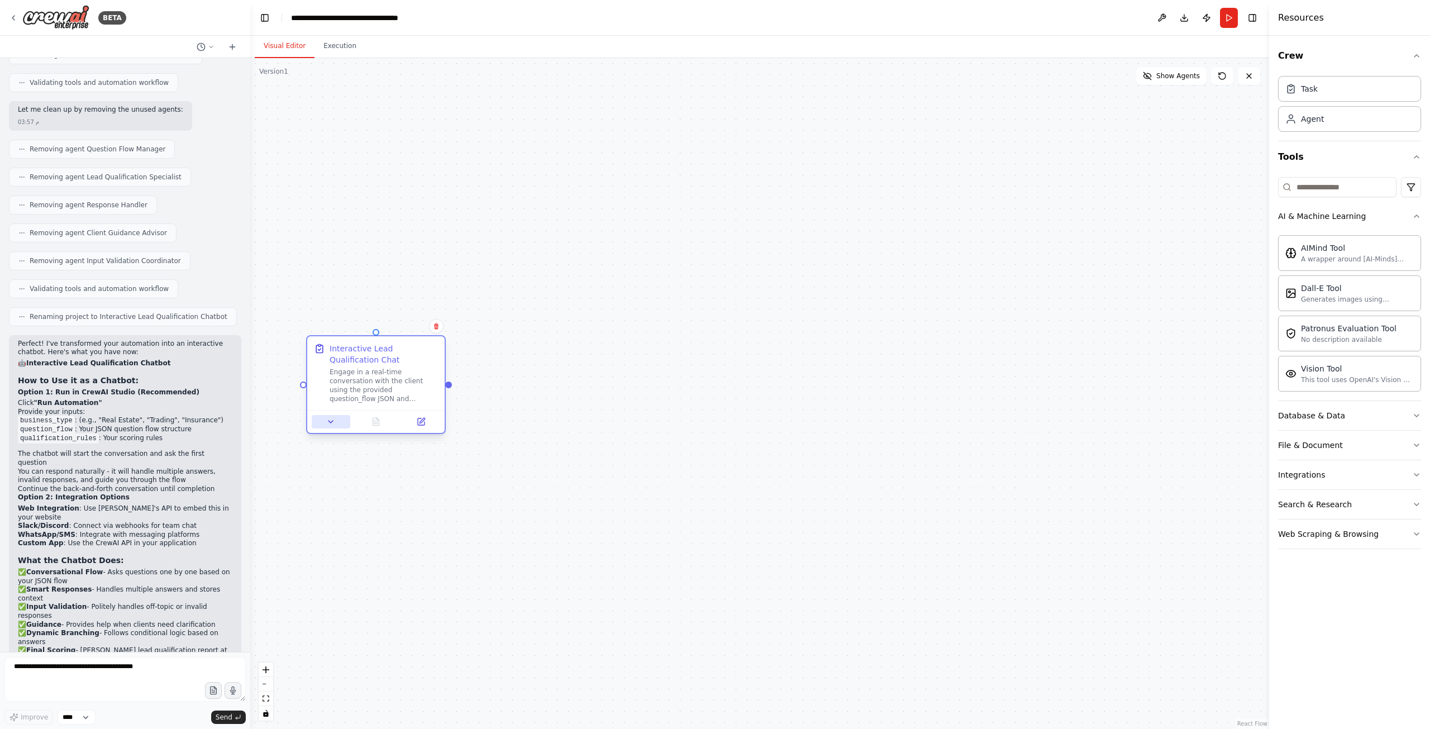
click at [331, 427] on button at bounding box center [331, 421] width 39 height 13
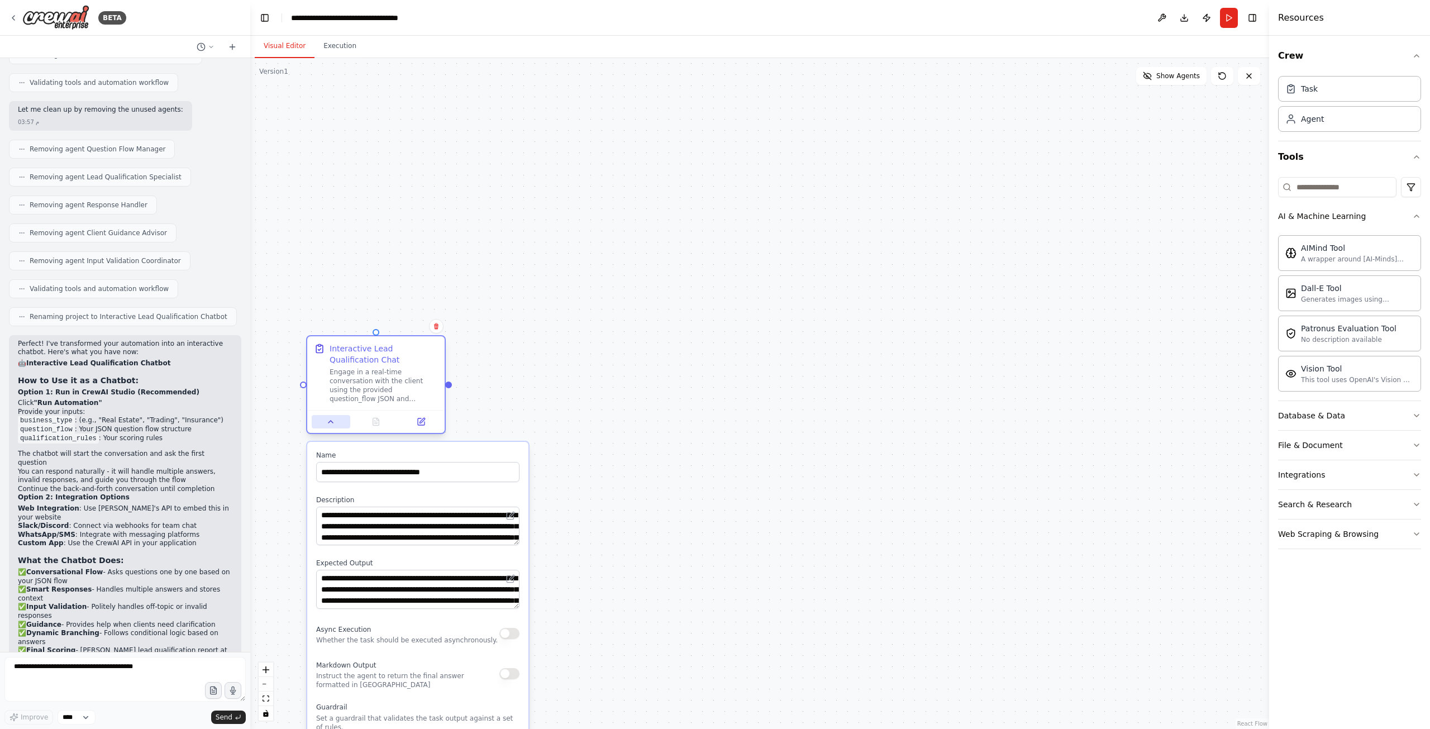
click at [331, 427] on button at bounding box center [331, 421] width 39 height 13
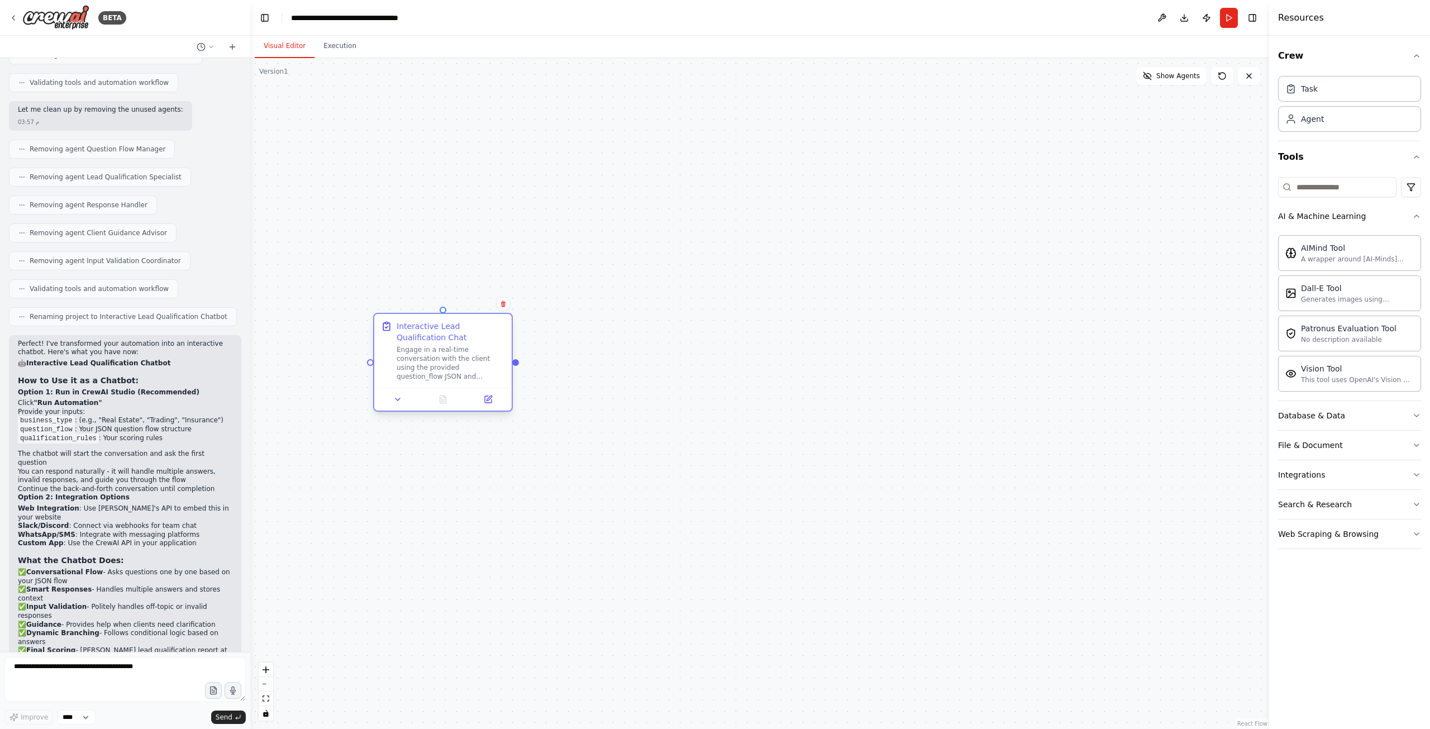
drag, startPoint x: 350, startPoint y: 398, endPoint x: 521, endPoint y: 352, distance: 176.8
click at [505, 352] on div "Engage in a real-time conversation with the client using the provided question_…" at bounding box center [451, 363] width 108 height 36
click at [516, 342] on div "Engage in a real-time conversation with the client using the provided question_…" at bounding box center [551, 341] width 108 height 36
click at [1230, 19] on button "Run" at bounding box center [1229, 18] width 18 height 20
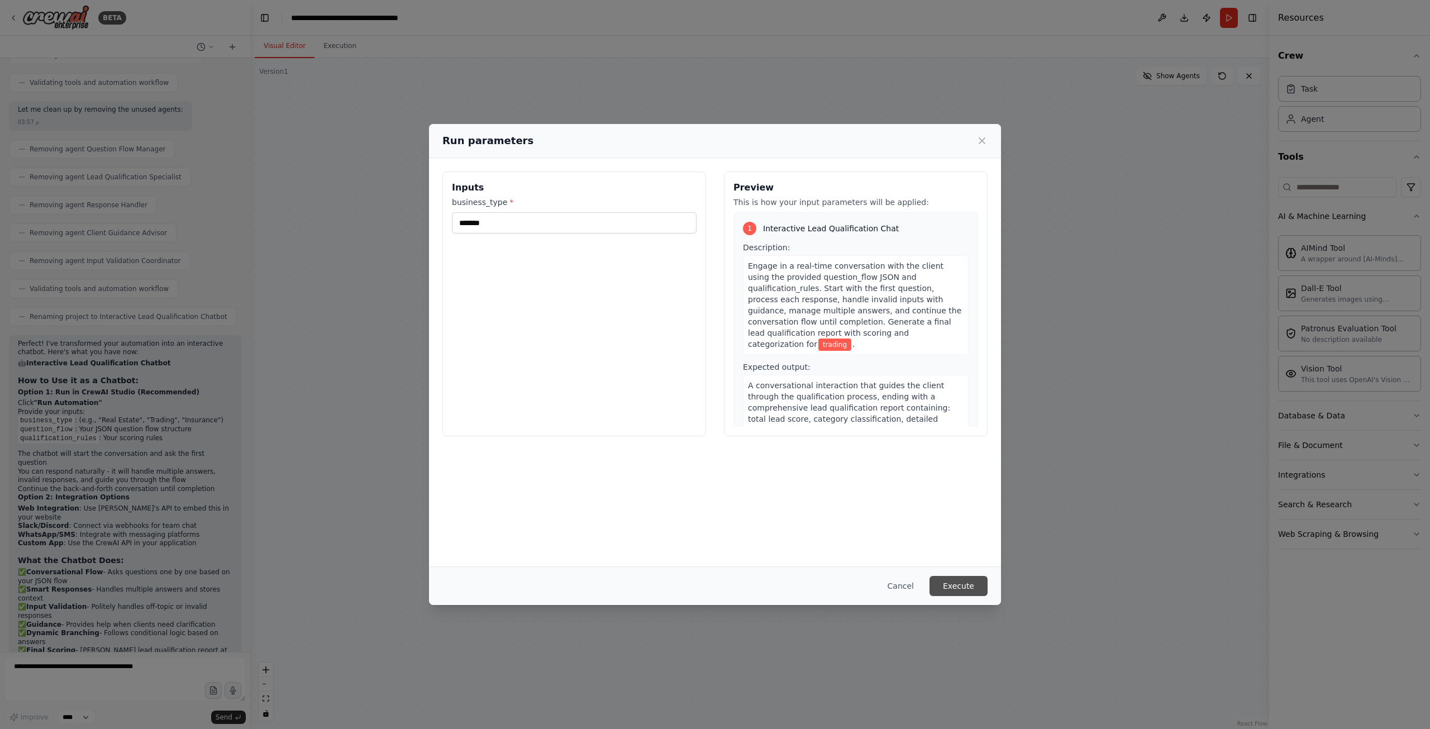
click at [955, 586] on button "Execute" at bounding box center [959, 586] width 58 height 20
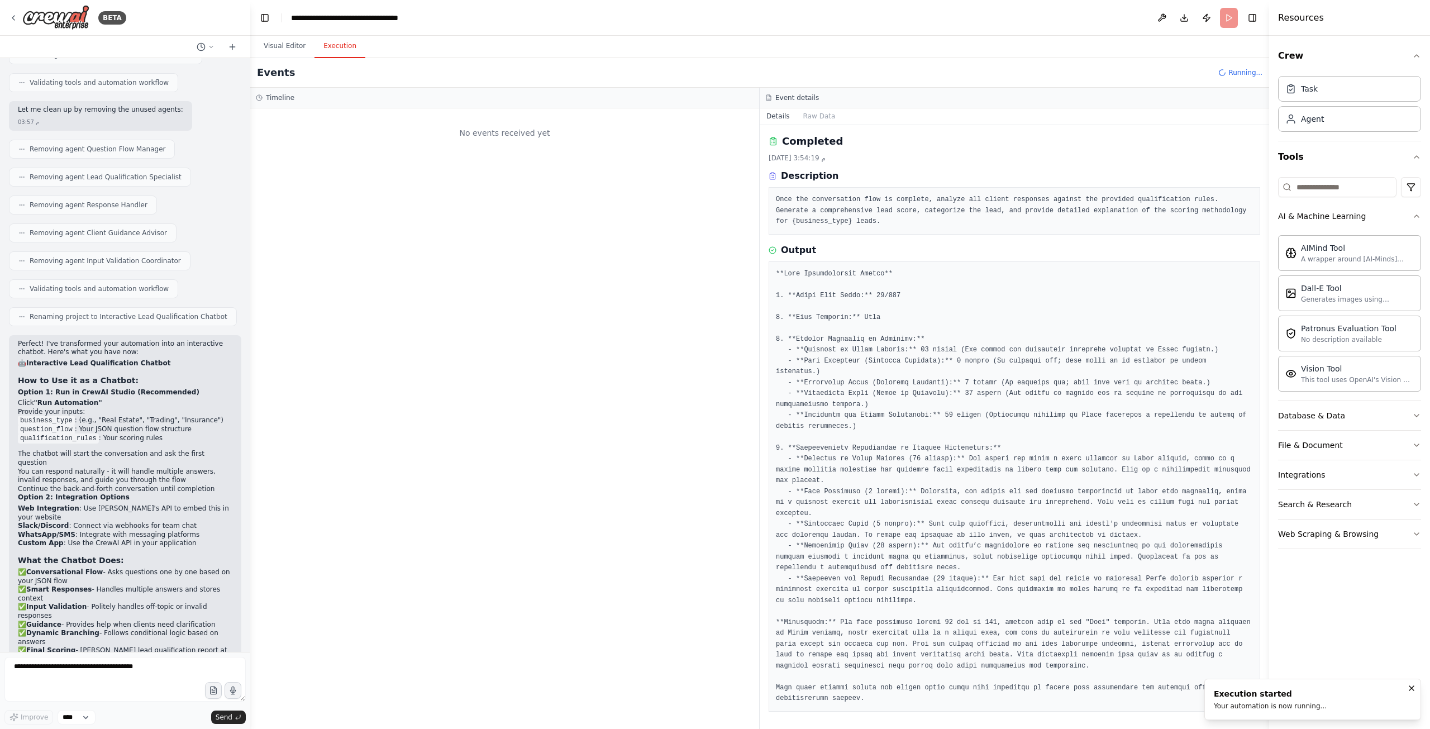
scroll to position [0, 0]
click at [290, 46] on button "Visual Editor" at bounding box center [285, 46] width 60 height 23
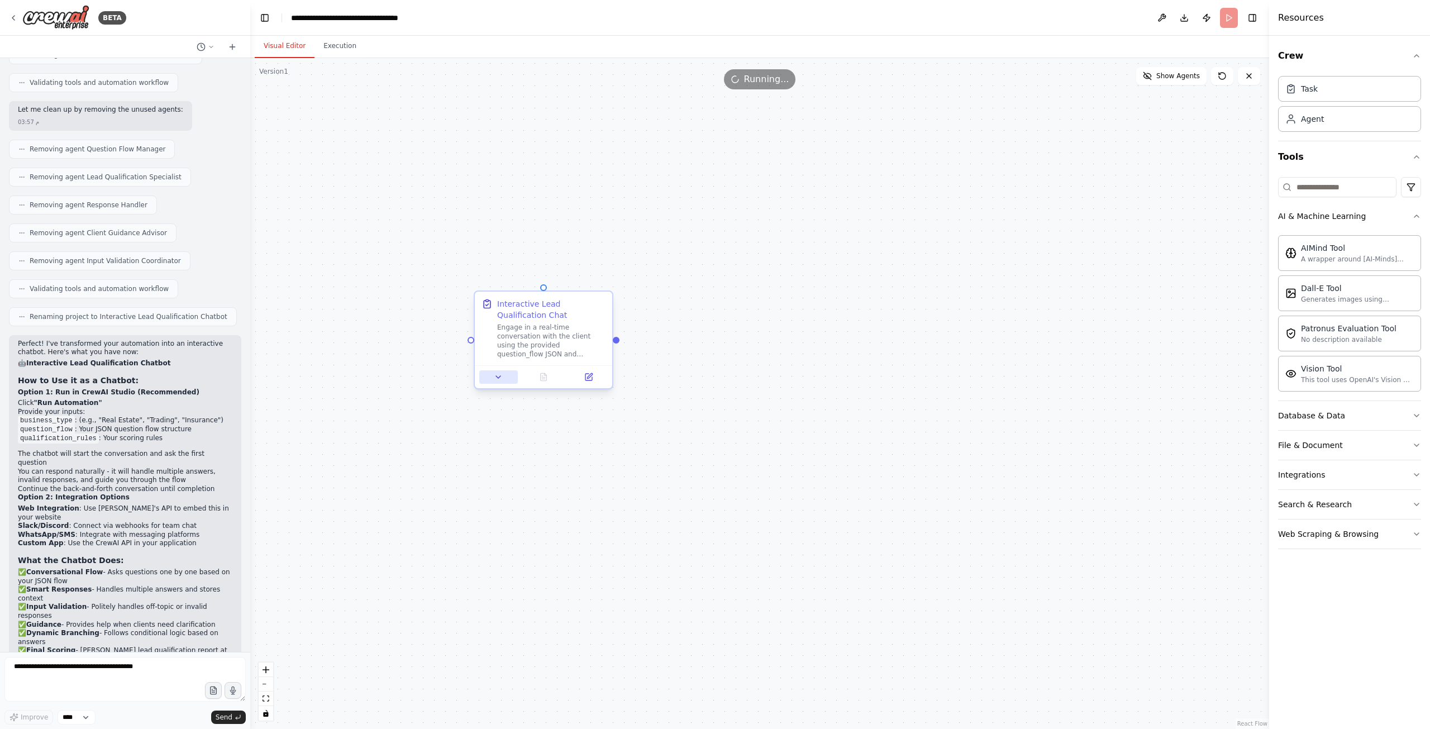
click at [504, 379] on button at bounding box center [498, 376] width 39 height 13
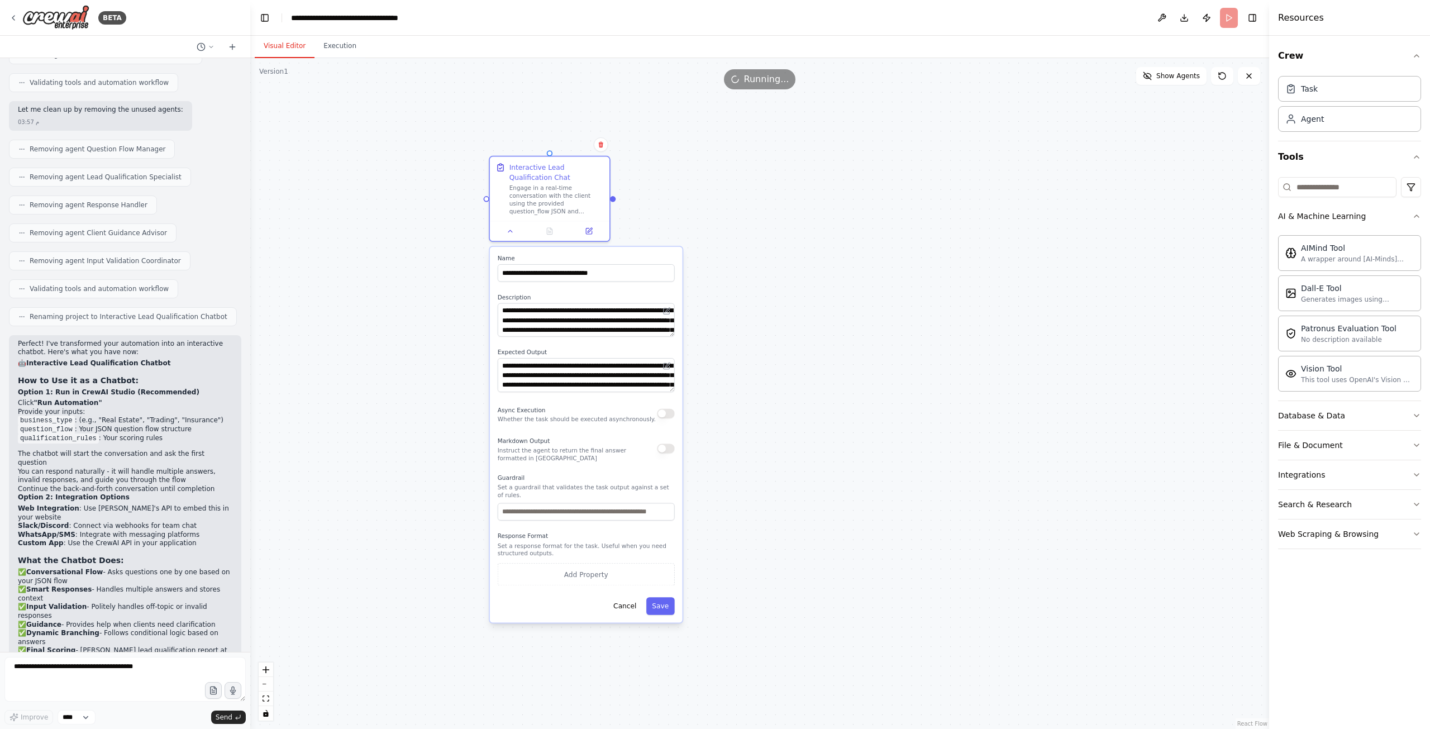
drag, startPoint x: 718, startPoint y: 493, endPoint x: 728, endPoint y: 333, distance: 160.1
click at [728, 333] on div "**********" at bounding box center [759, 393] width 1019 height 671
click at [581, 379] on textarea "**********" at bounding box center [586, 375] width 177 height 34
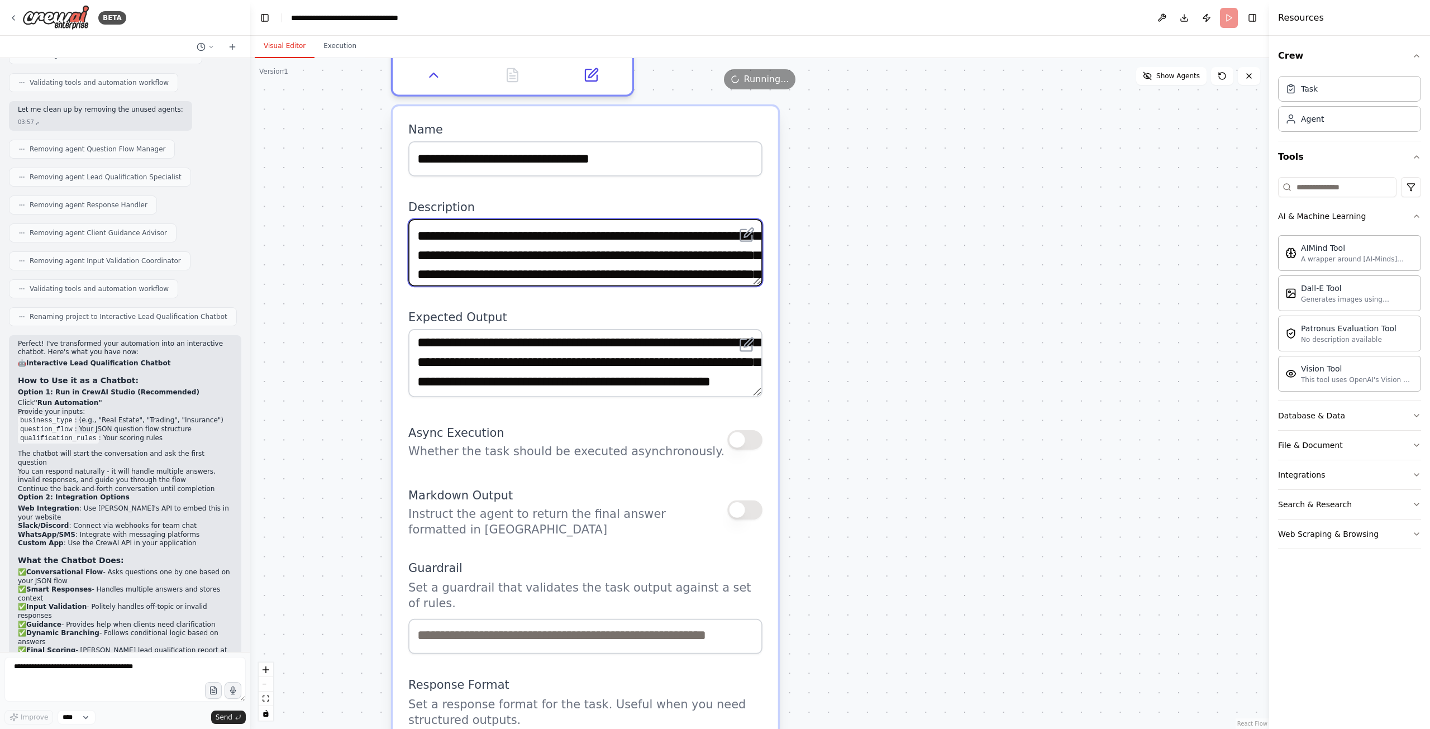
scroll to position [56, 0]
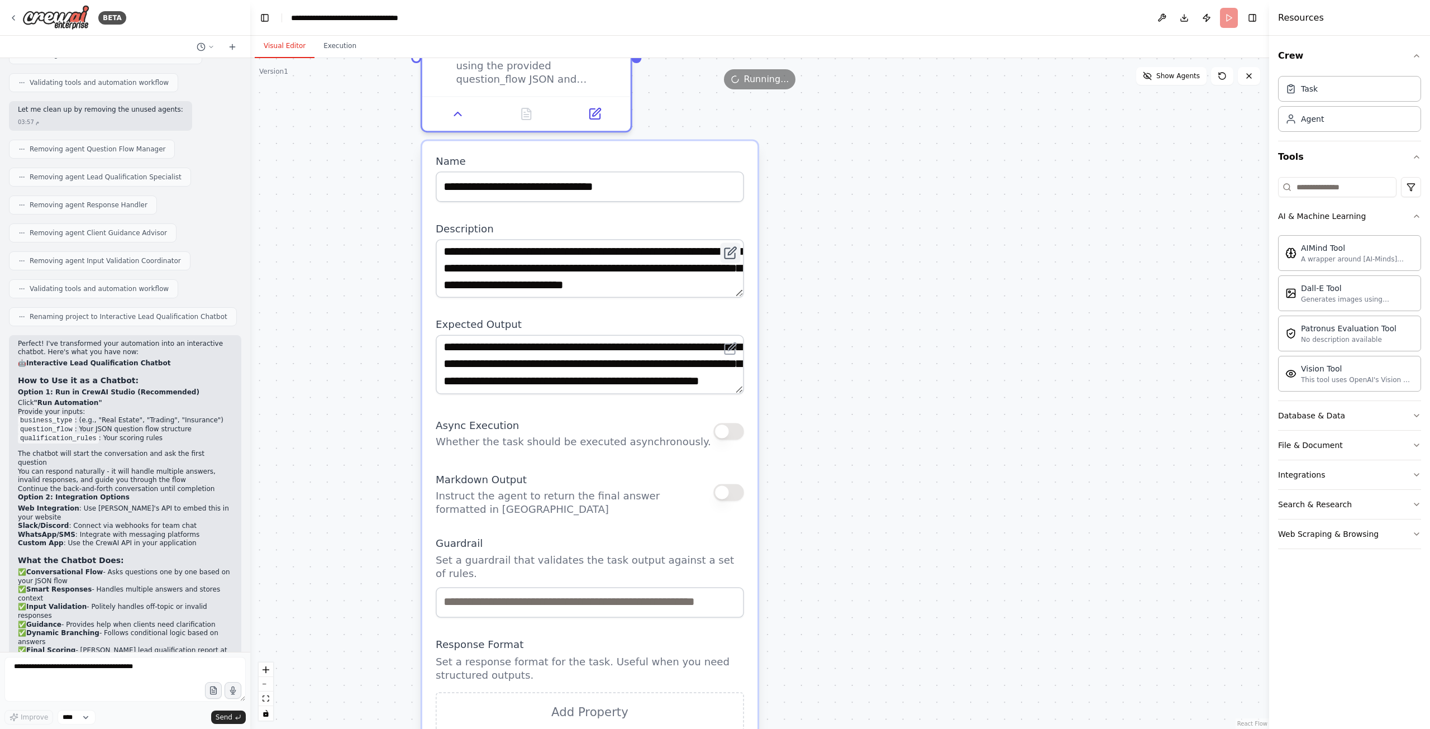
click at [740, 244] on button at bounding box center [730, 252] width 20 height 20
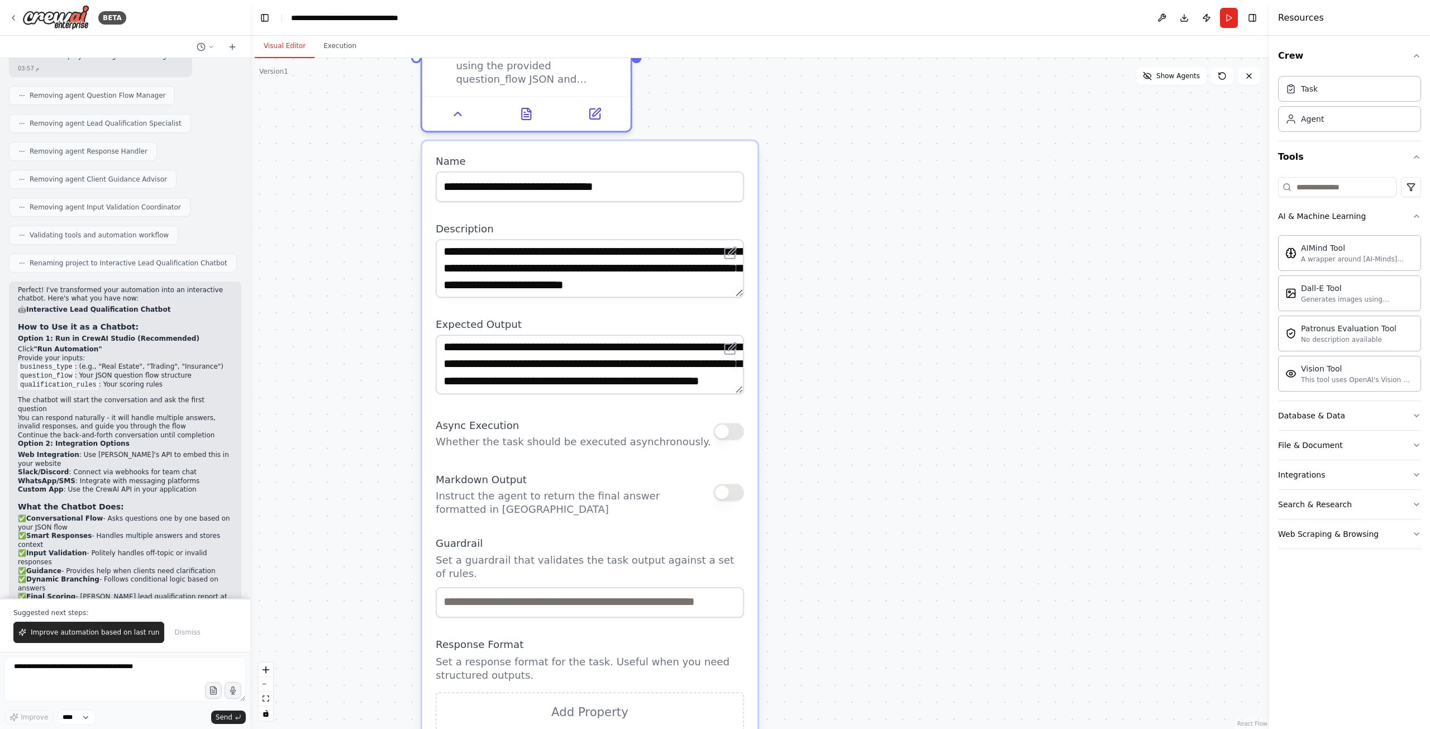
scroll to position [5086, 0]
